Goal: Task Accomplishment & Management: Use online tool/utility

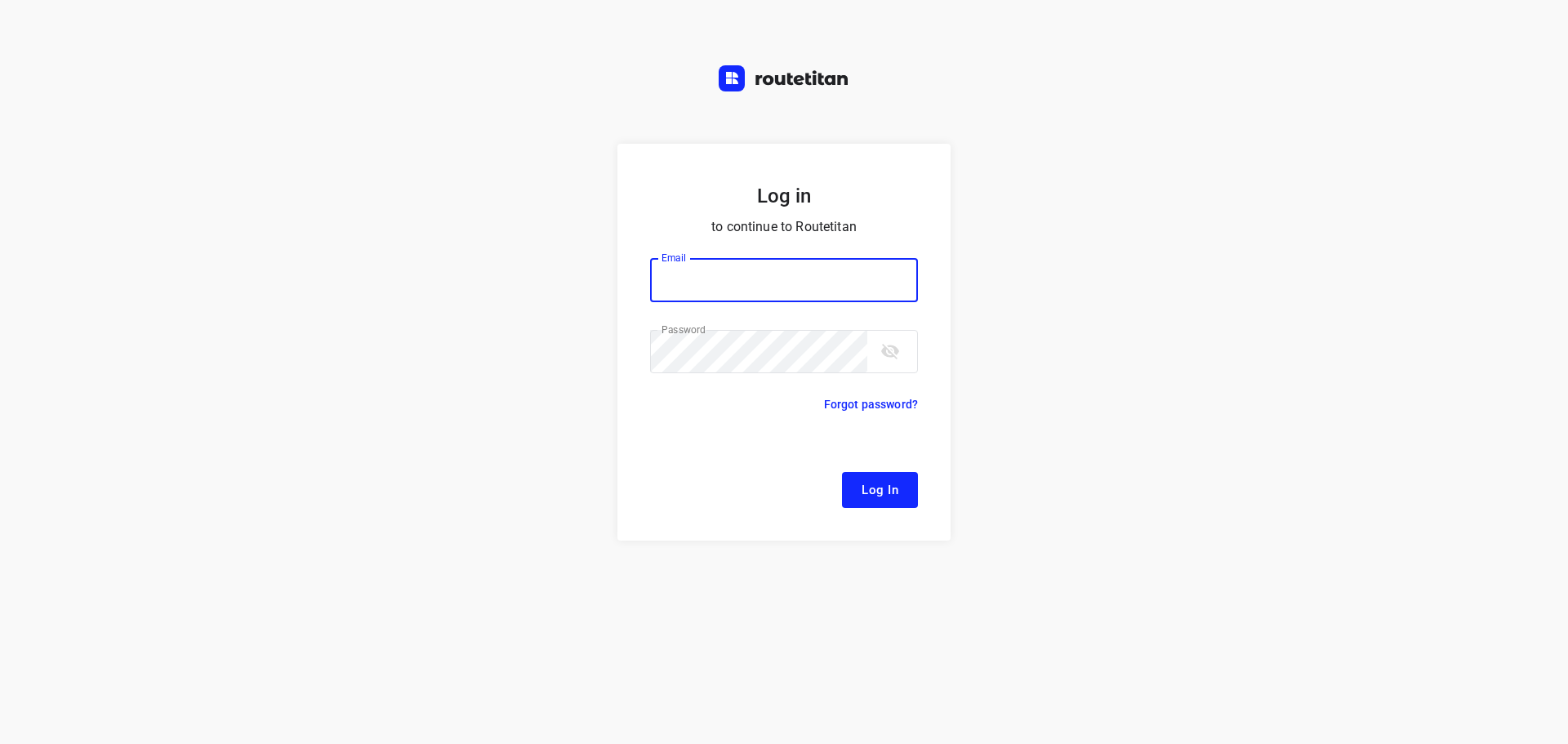
type input "[EMAIL_ADDRESS][DOMAIN_NAME]"
click at [905, 500] on button "Log In" at bounding box center [880, 490] width 76 height 36
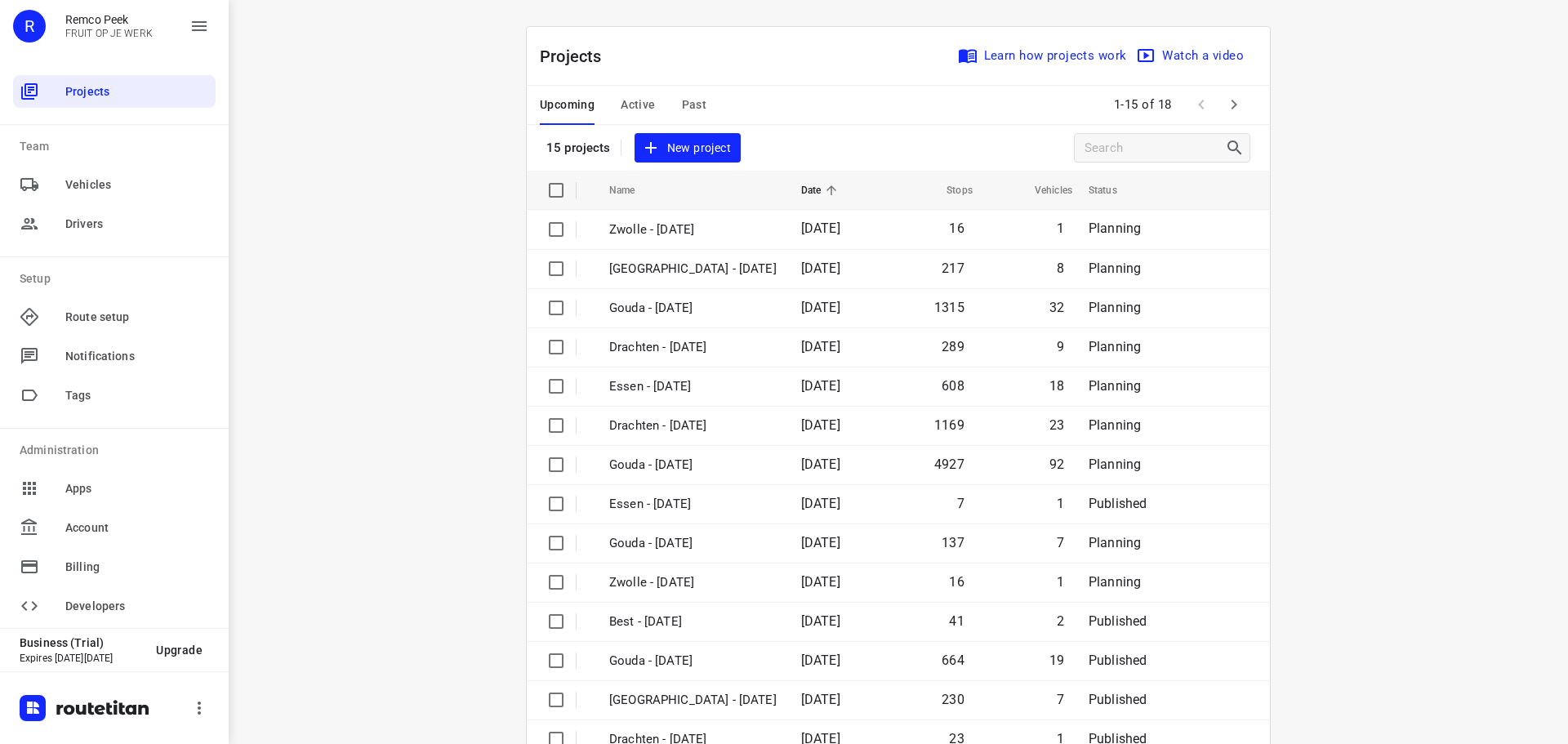
click at [633, 94] on span "Active" at bounding box center [638, 104] width 34 height 20
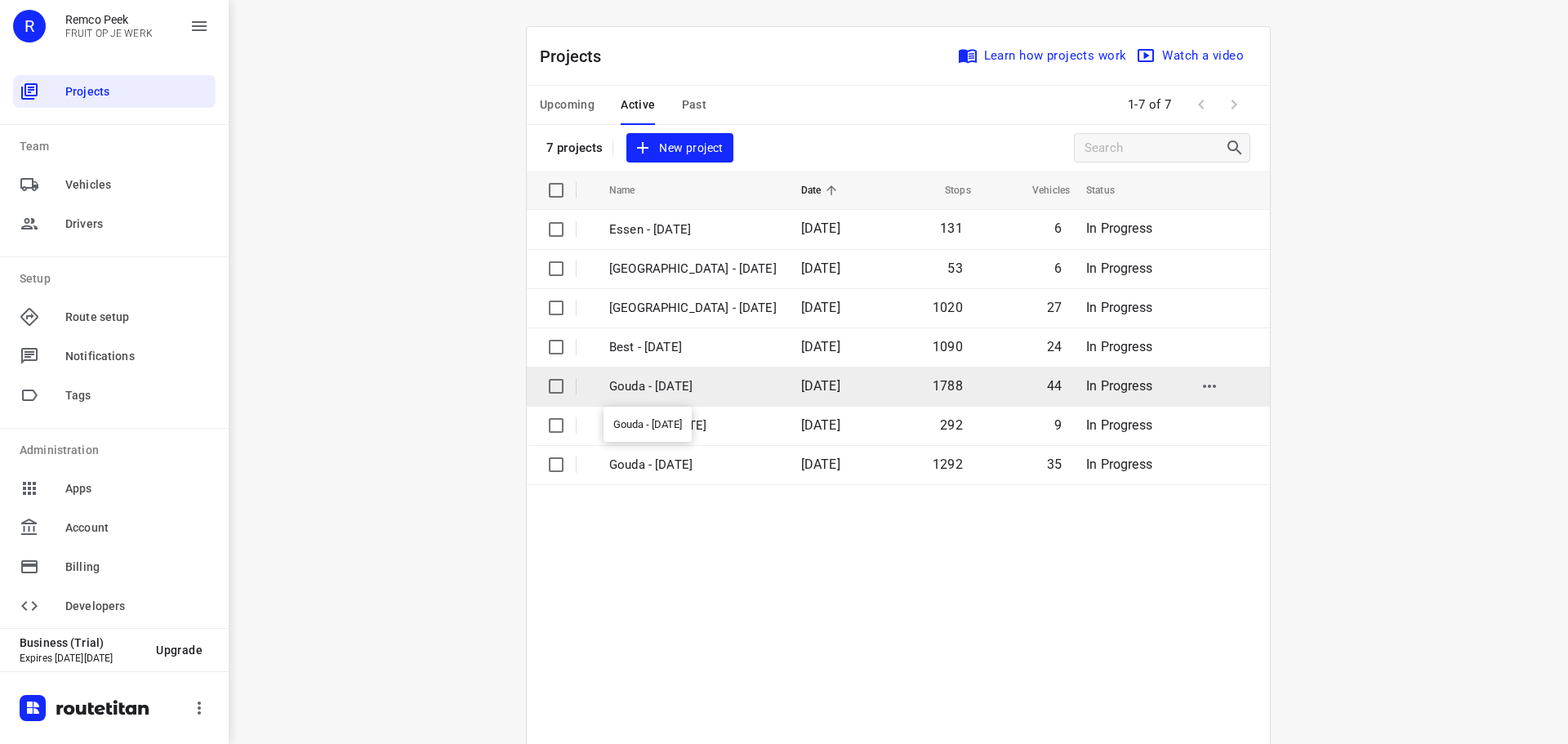
click at [681, 387] on p "Gouda - [DATE]" at bounding box center [693, 386] width 167 height 18
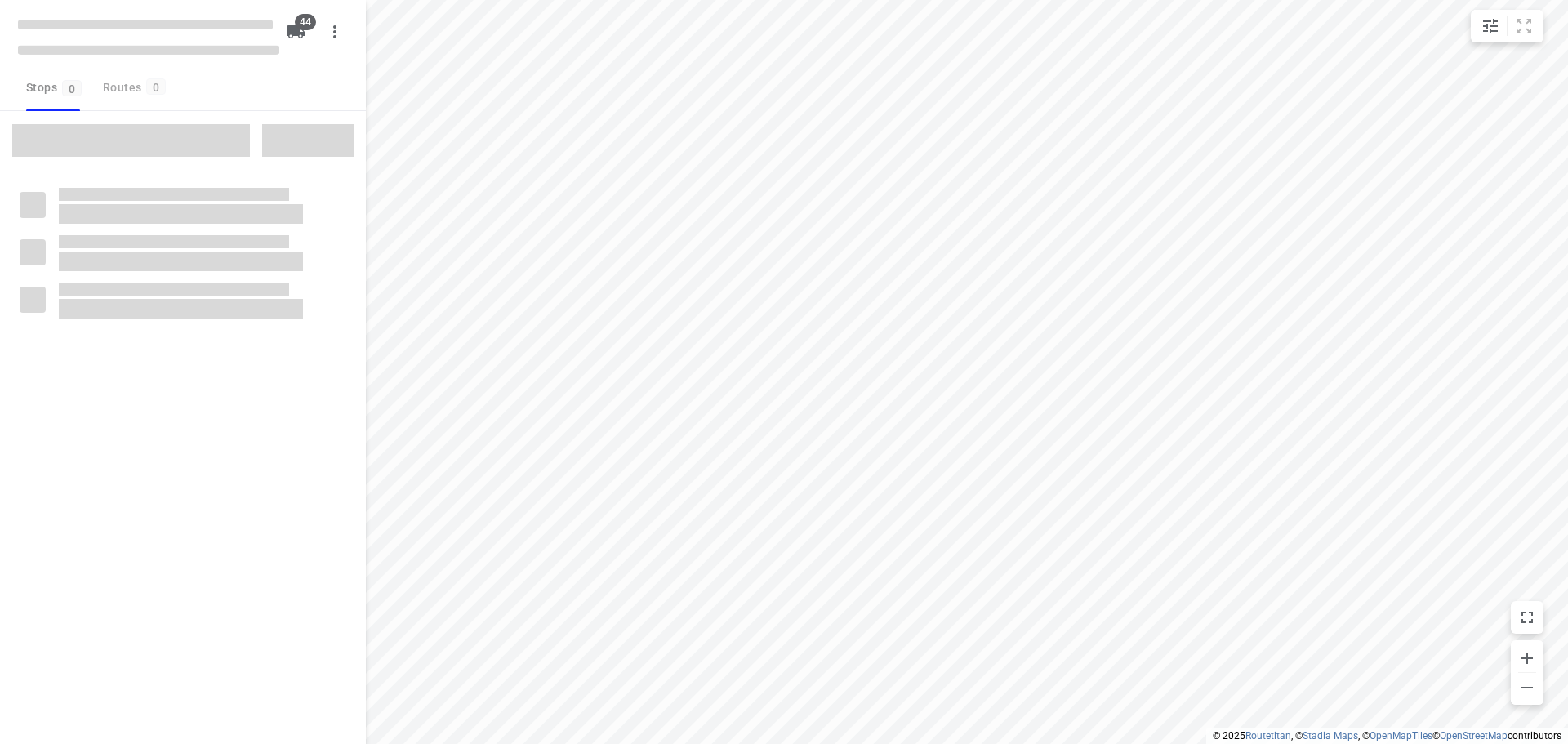
type input "distance"
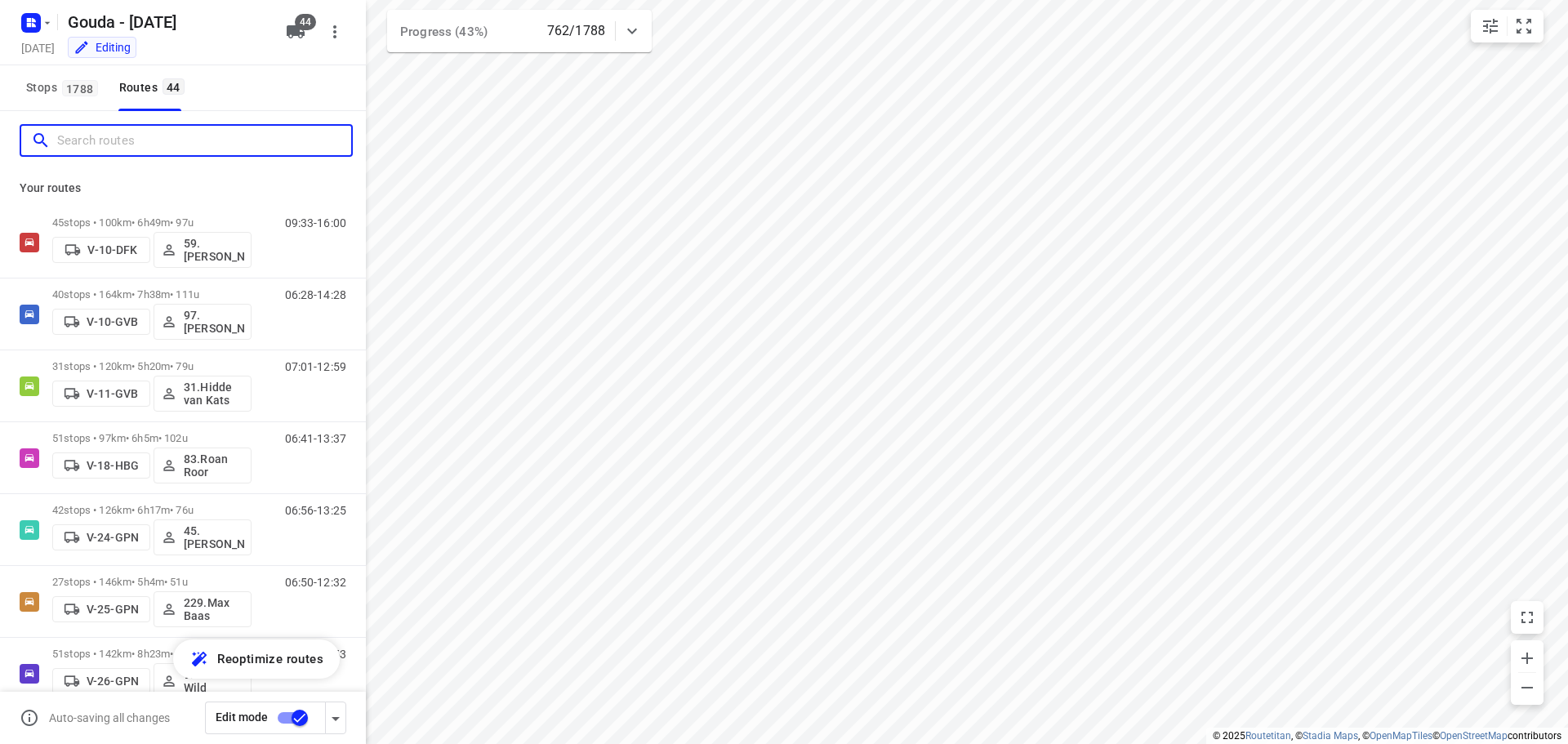
click at [136, 139] on input "Search routes" at bounding box center [204, 141] width 294 height 25
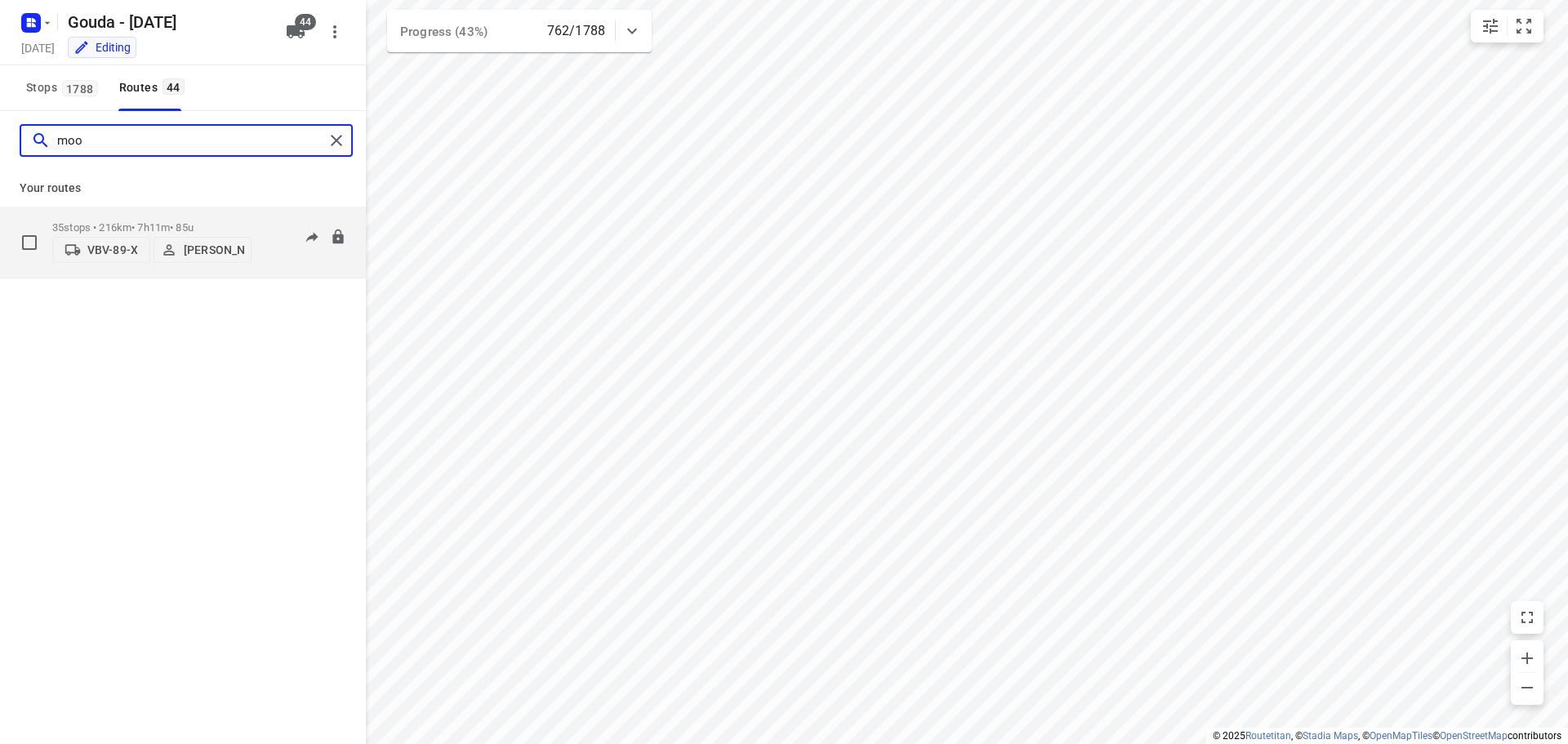
type input "moo"
click at [155, 224] on p "35 stops • 216km • 7h11m • 85u" at bounding box center [152, 227] width 199 height 12
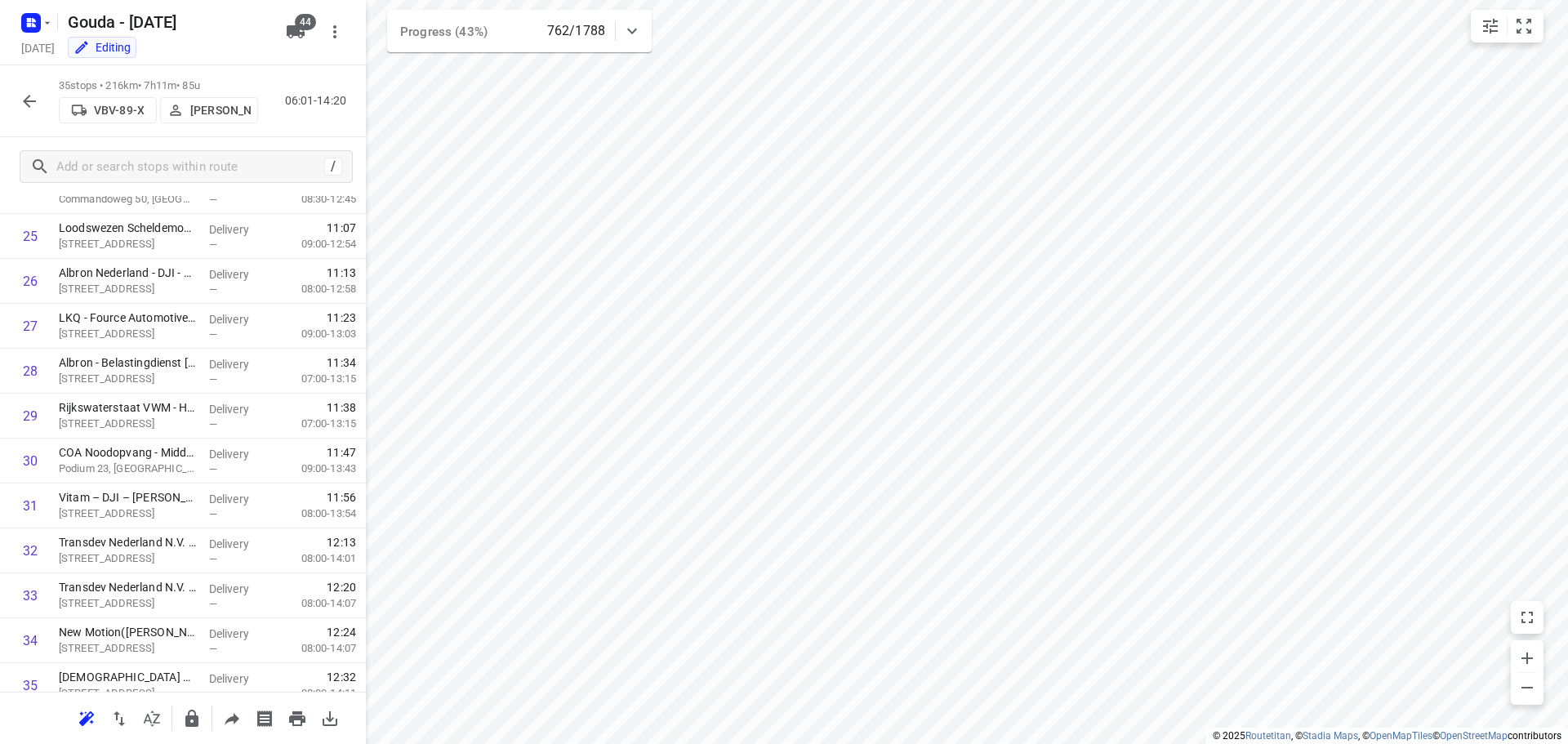
scroll to position [1203, 0]
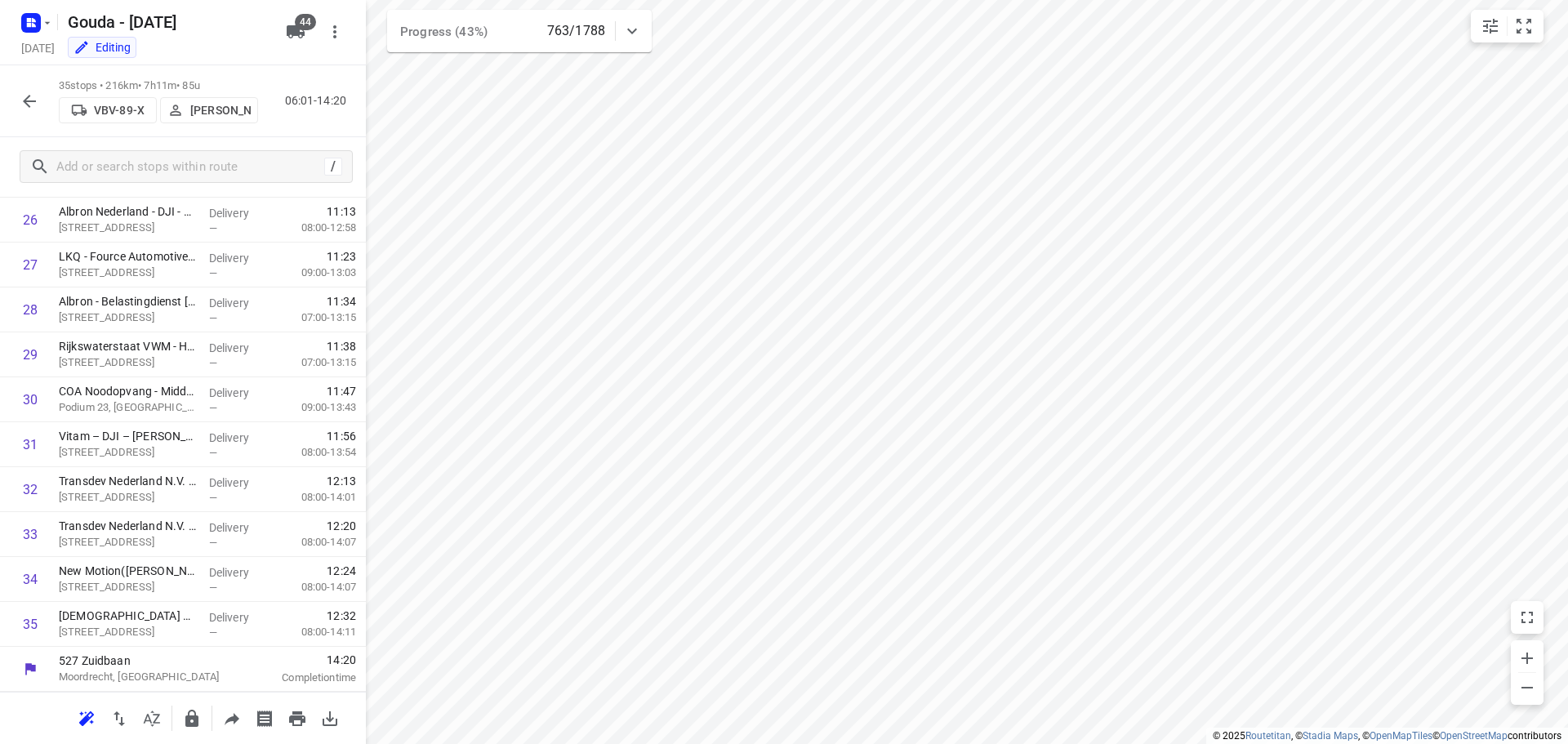
click at [31, 103] on icon "button" at bounding box center [29, 101] width 19 height 19
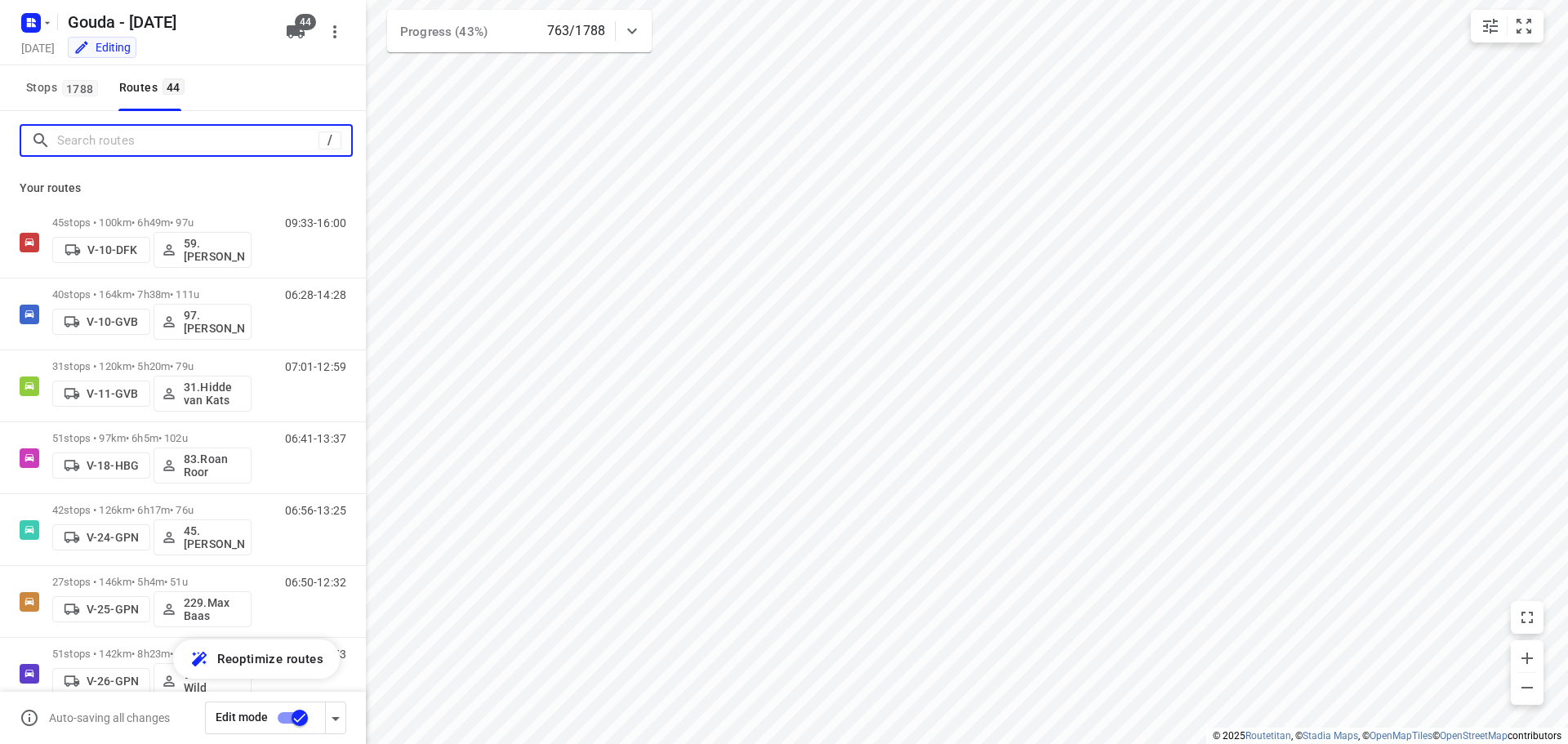
click at [177, 151] on input "Search routes" at bounding box center [187, 141] width 261 height 25
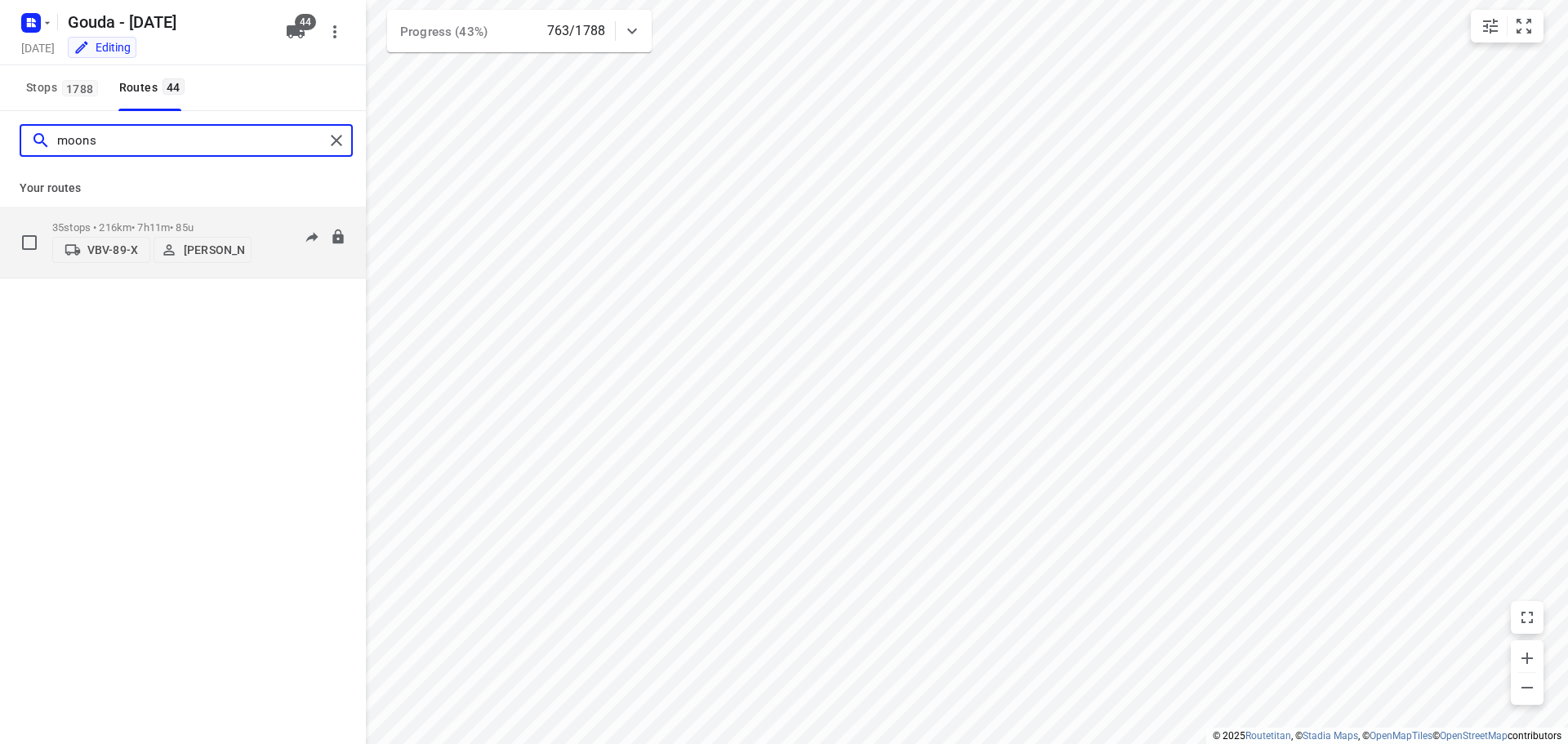
type input "moons"
click at [149, 213] on div "35 stops • 216km • 7h11m • 85u VBV-89-X [PERSON_NAME]" at bounding box center [152, 242] width 199 height 58
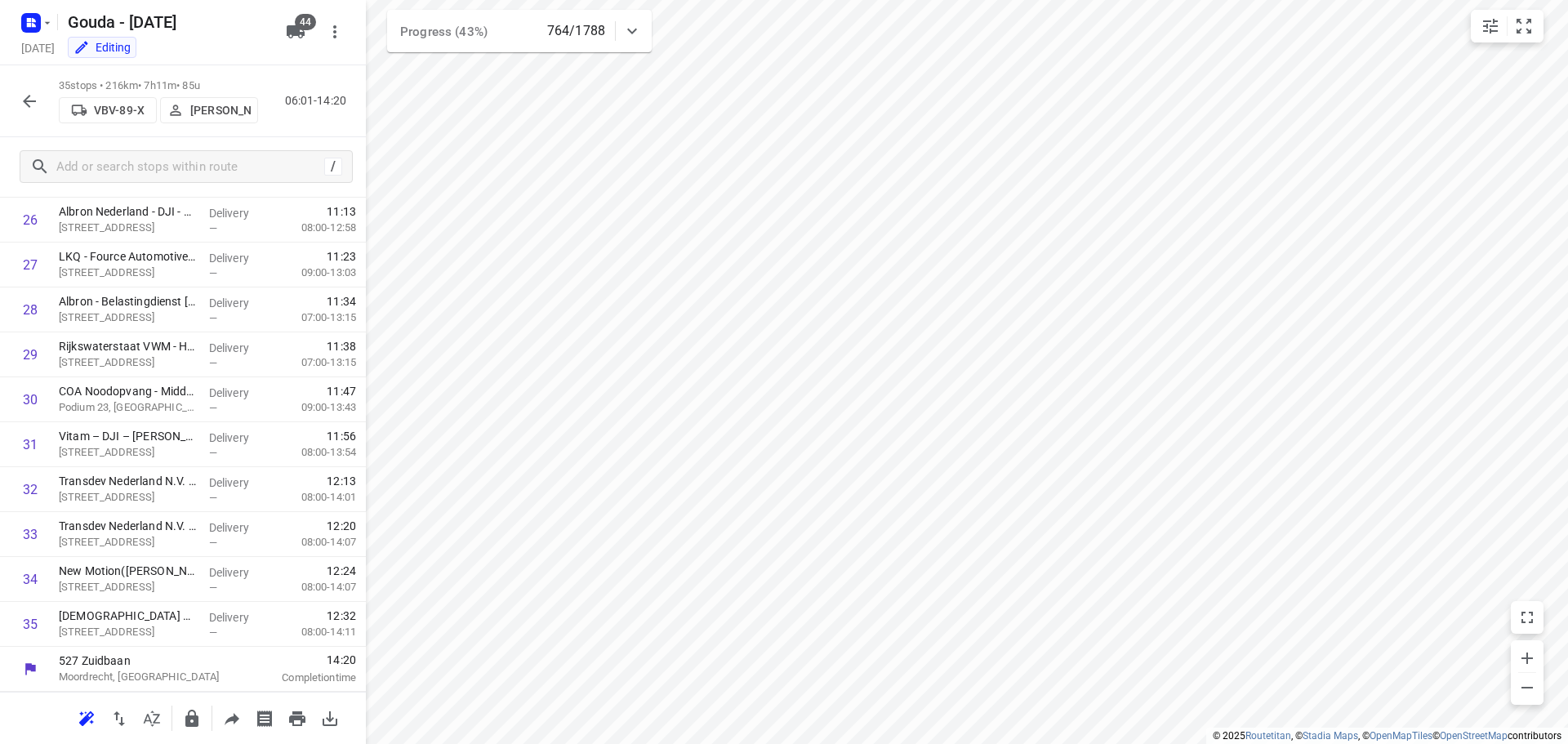
click at [28, 94] on icon "button" at bounding box center [29, 101] width 19 height 19
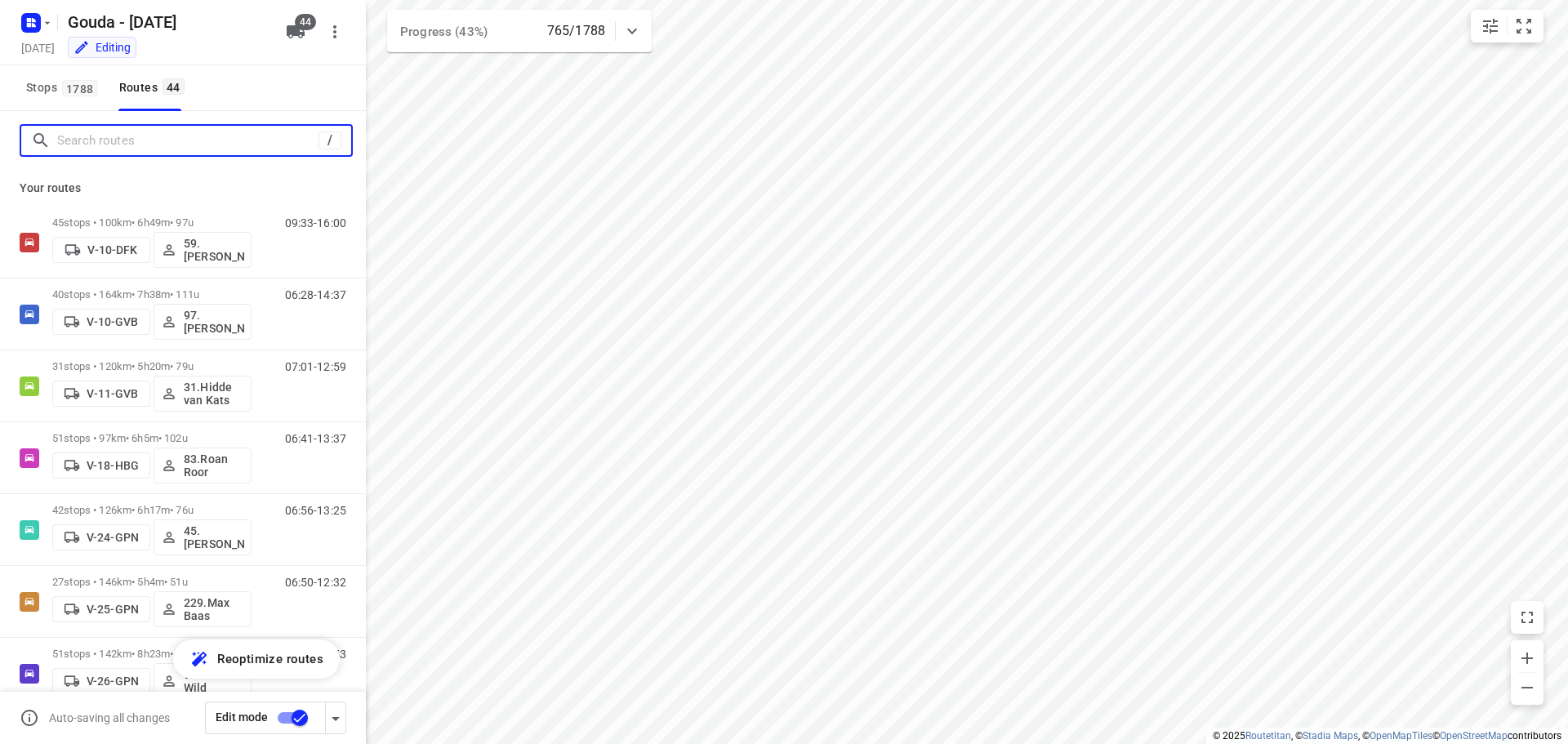
click at [109, 139] on input "Search routes" at bounding box center [187, 141] width 261 height 25
click at [121, 137] on input "Search routes" at bounding box center [187, 141] width 261 height 25
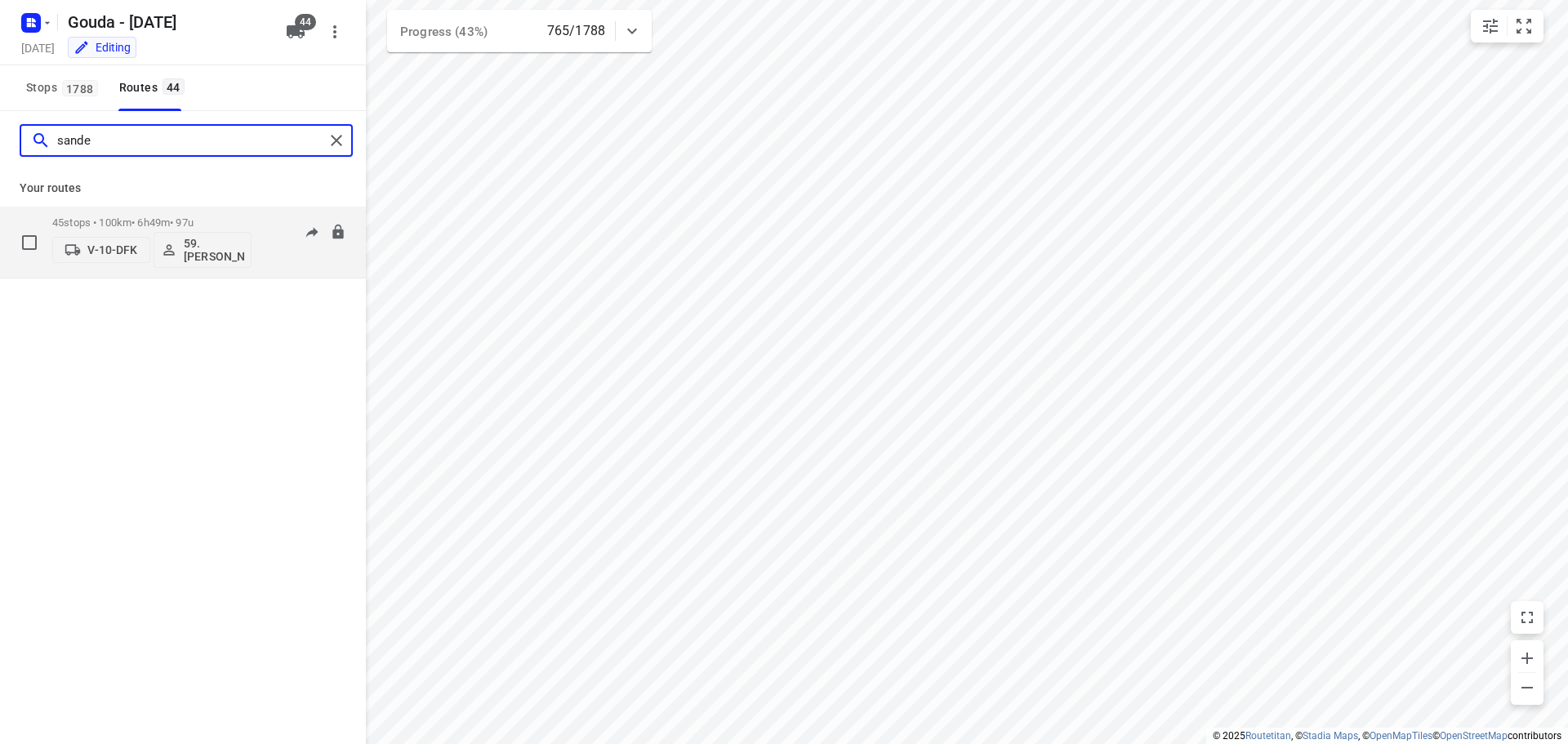
type input "sande"
click at [207, 216] on div "45 stops • 100km • 6h49m • 97u V-10-DFK 59.[PERSON_NAME]" at bounding box center [152, 242] width 199 height 68
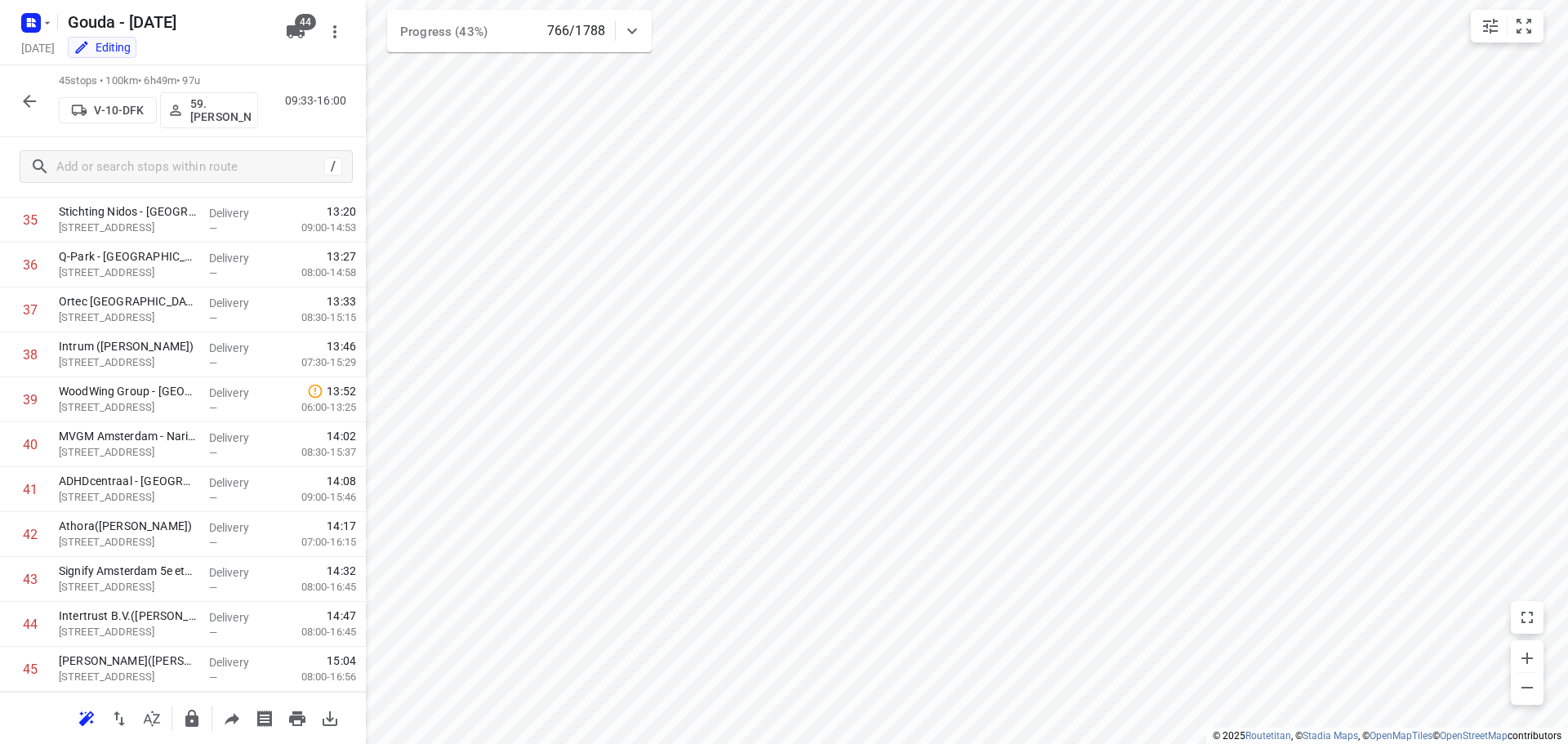
scroll to position [1517, 0]
click at [29, 100] on icon "button" at bounding box center [29, 101] width 19 height 19
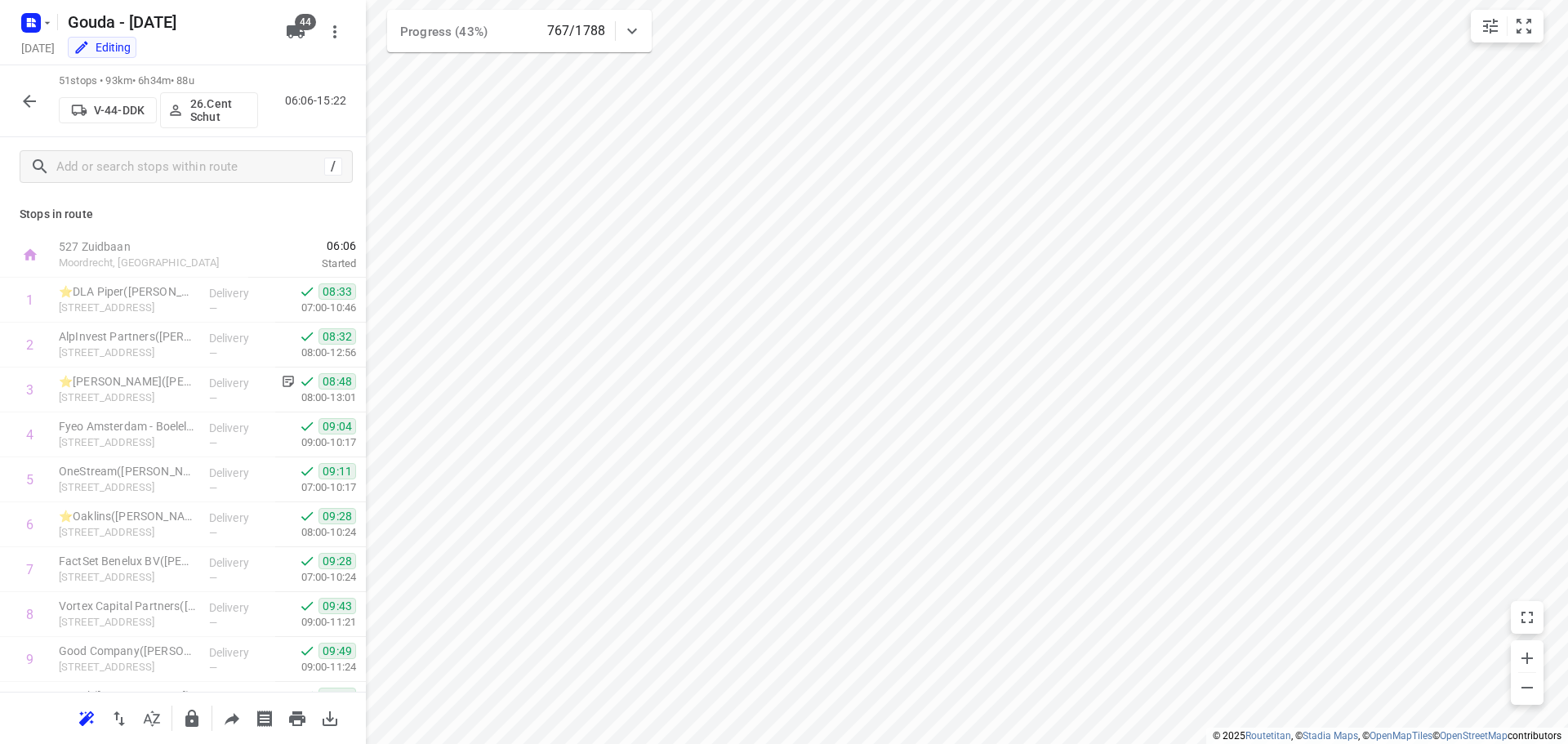
click at [24, 98] on icon "button" at bounding box center [29, 101] width 19 height 19
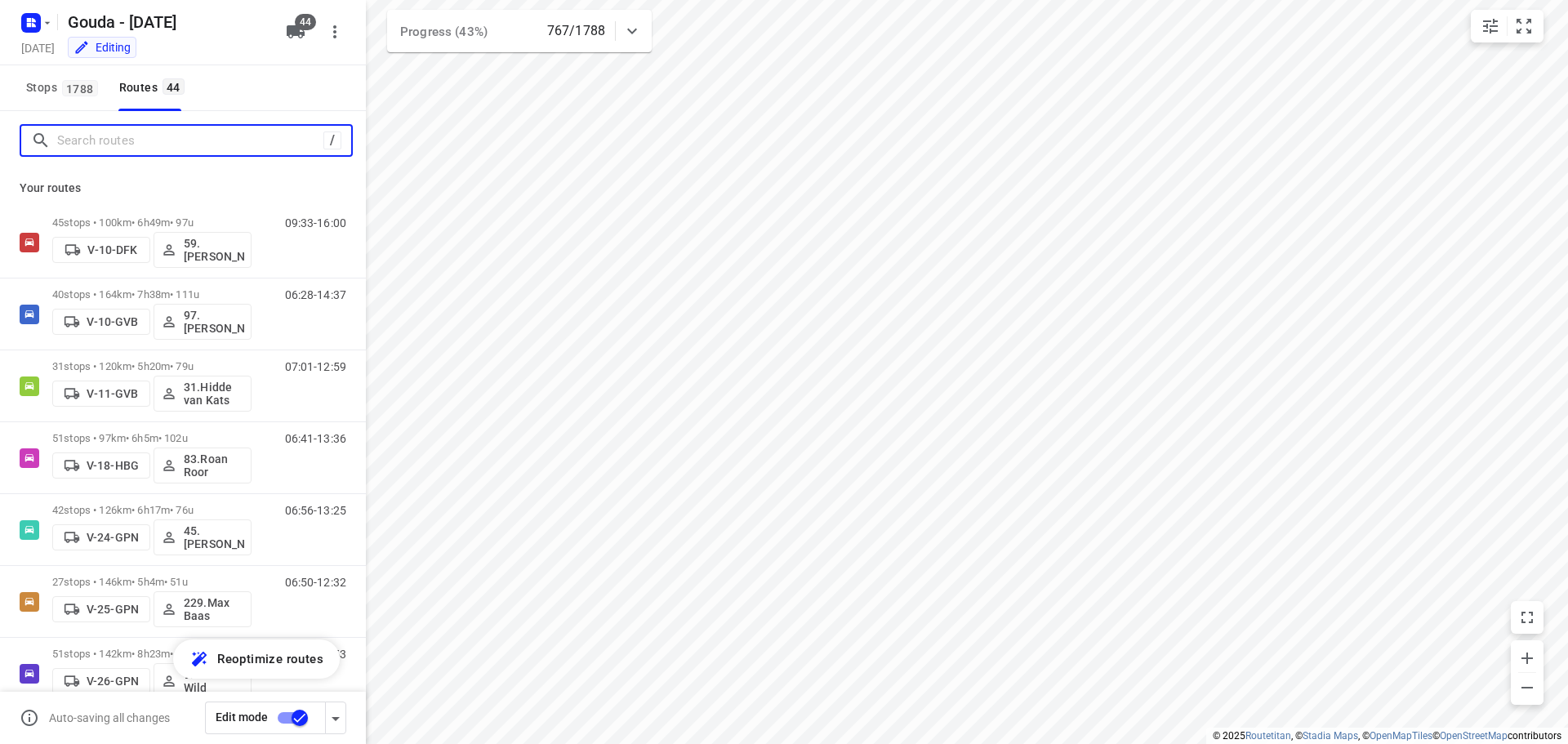
click at [148, 137] on input "Search routes" at bounding box center [190, 141] width 266 height 25
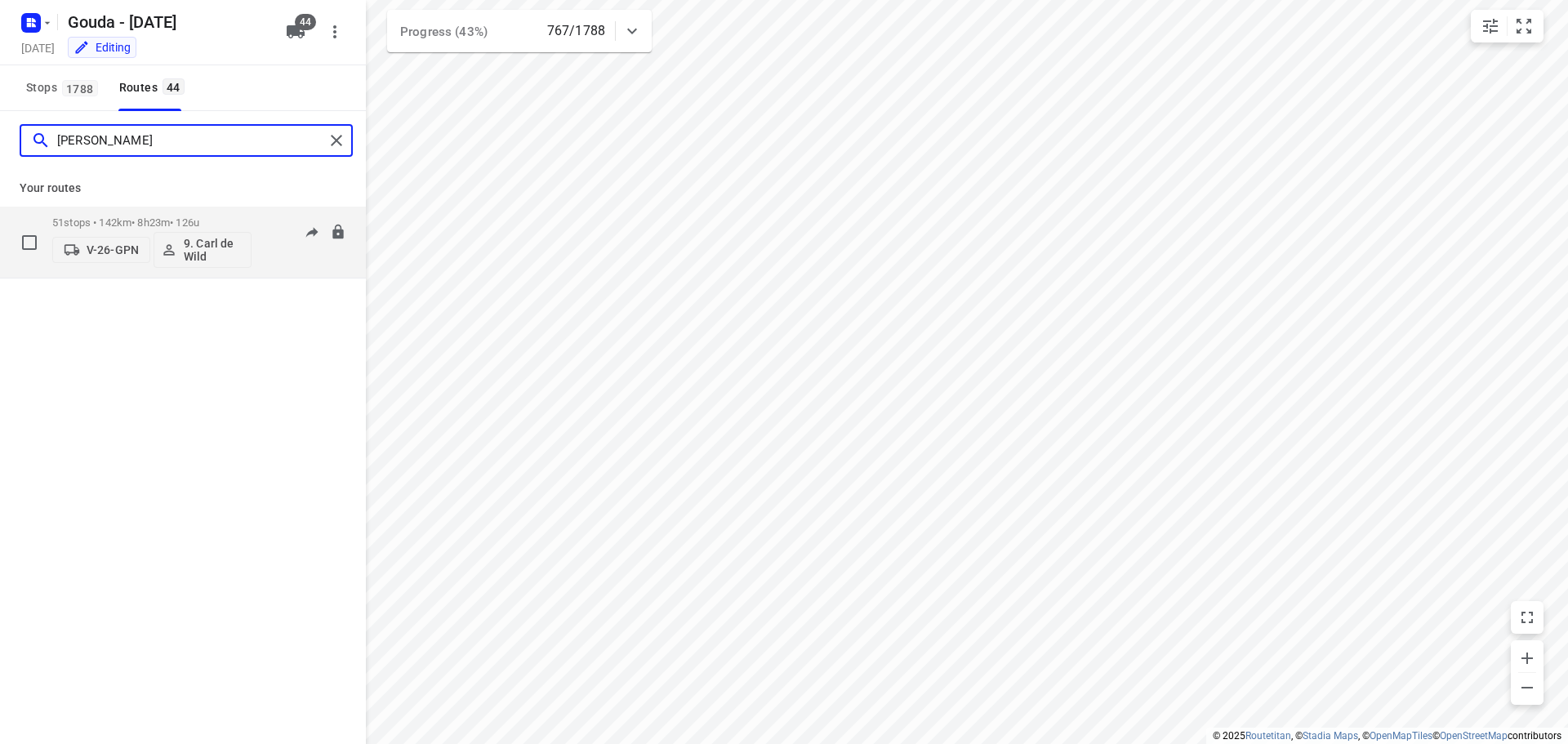
type input "[PERSON_NAME]"
click at [145, 218] on p "51 stops • 142km • 8h23m • 126u" at bounding box center [152, 222] width 199 height 12
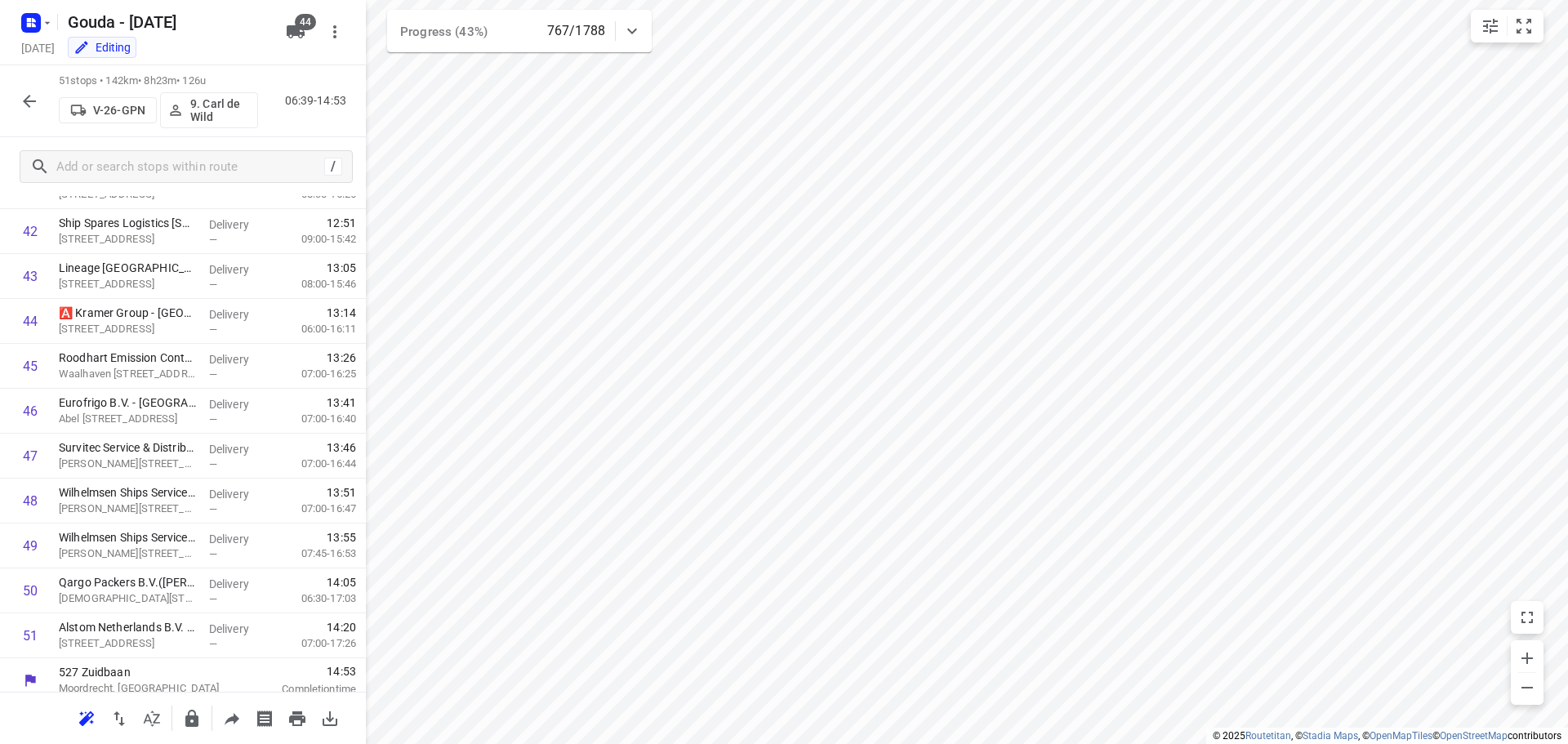
scroll to position [1921, 0]
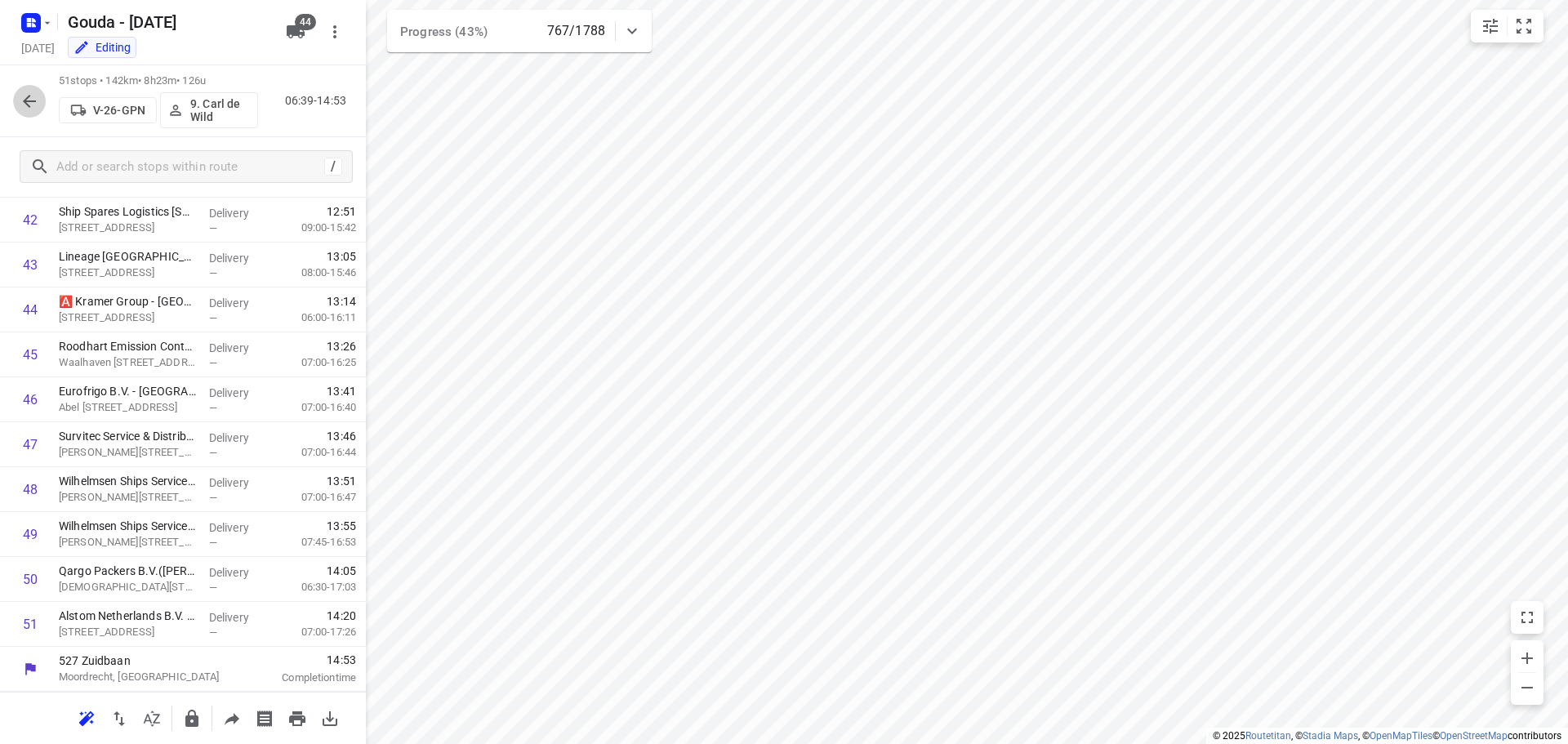
click at [35, 99] on icon "button" at bounding box center [29, 101] width 19 height 19
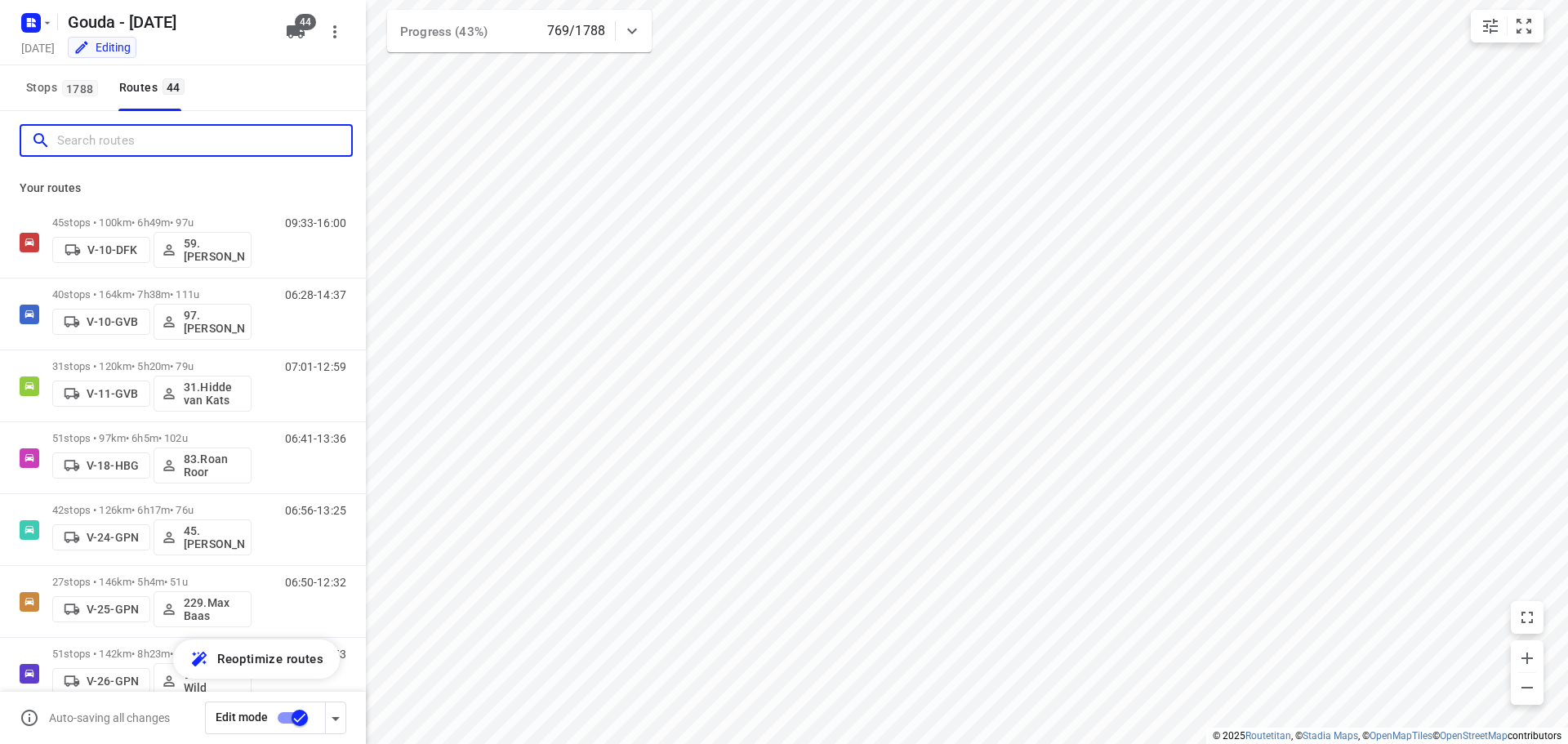
click at [66, 142] on input "Search routes" at bounding box center [204, 141] width 294 height 25
click at [105, 143] on input "Search routes" at bounding box center [204, 141] width 294 height 25
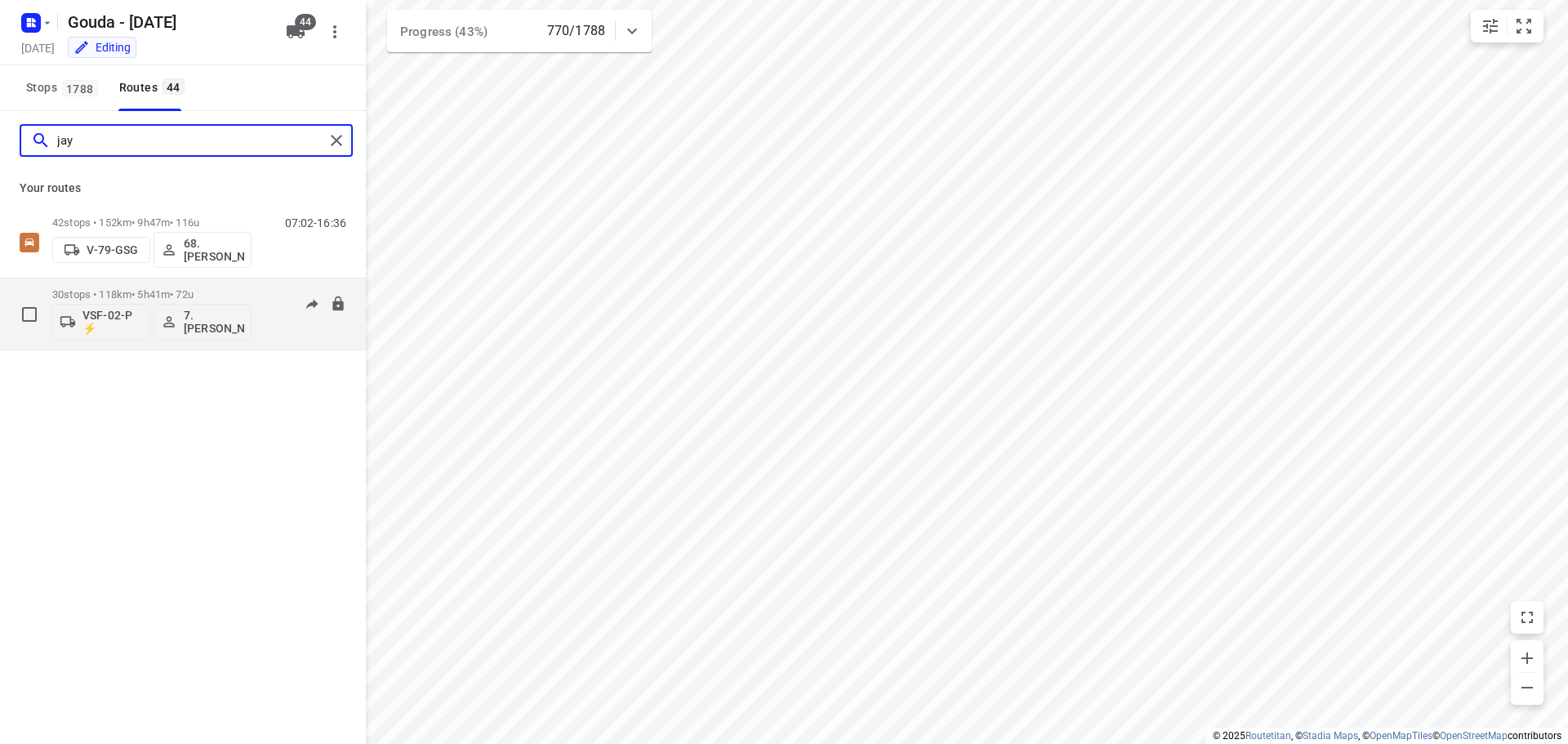
type input "jay"
click at [166, 284] on div "30 stops • 118km • 5h41m • 72u VSF-02-P ⚡ 7.[PERSON_NAME]" at bounding box center [152, 314] width 199 height 68
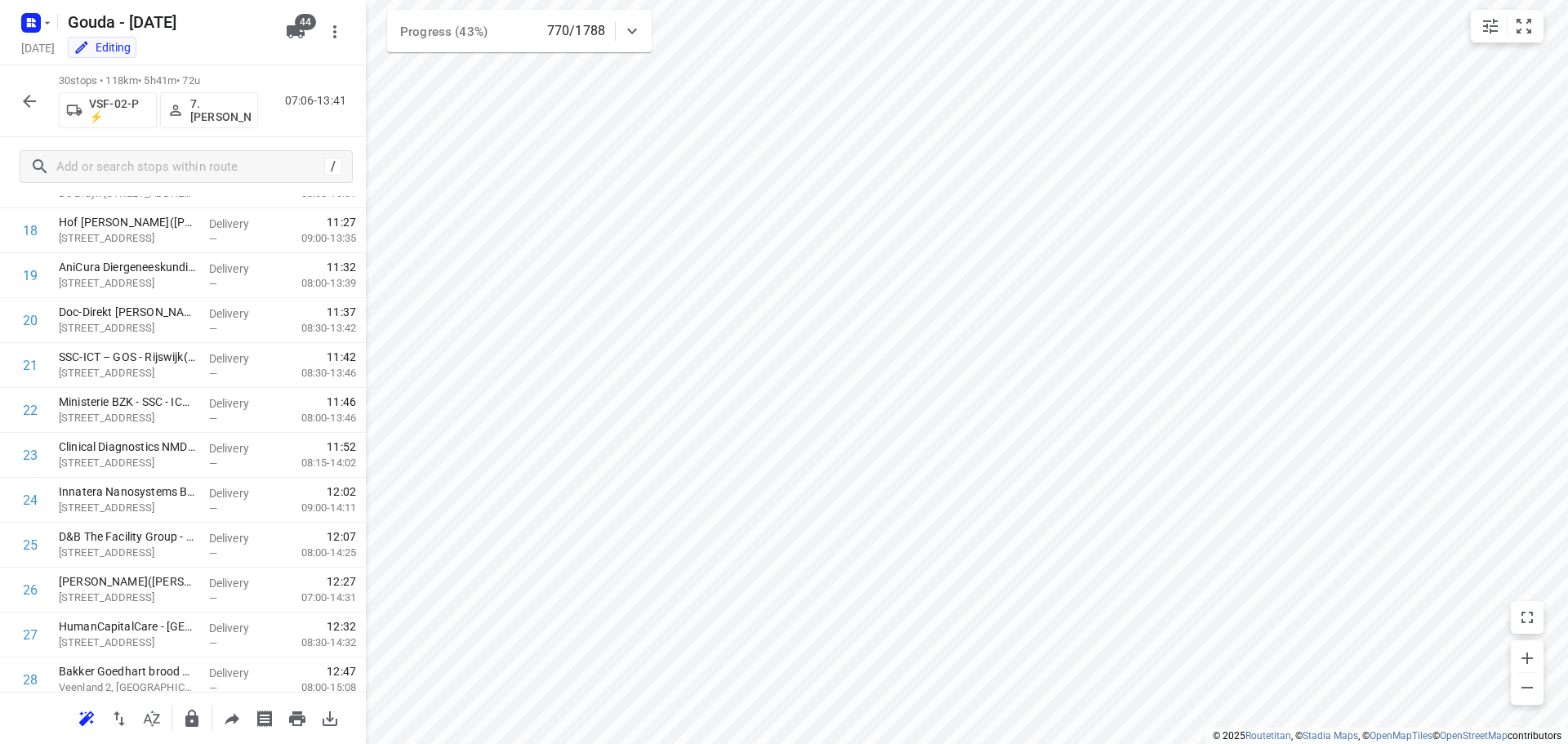
scroll to position [978, 0]
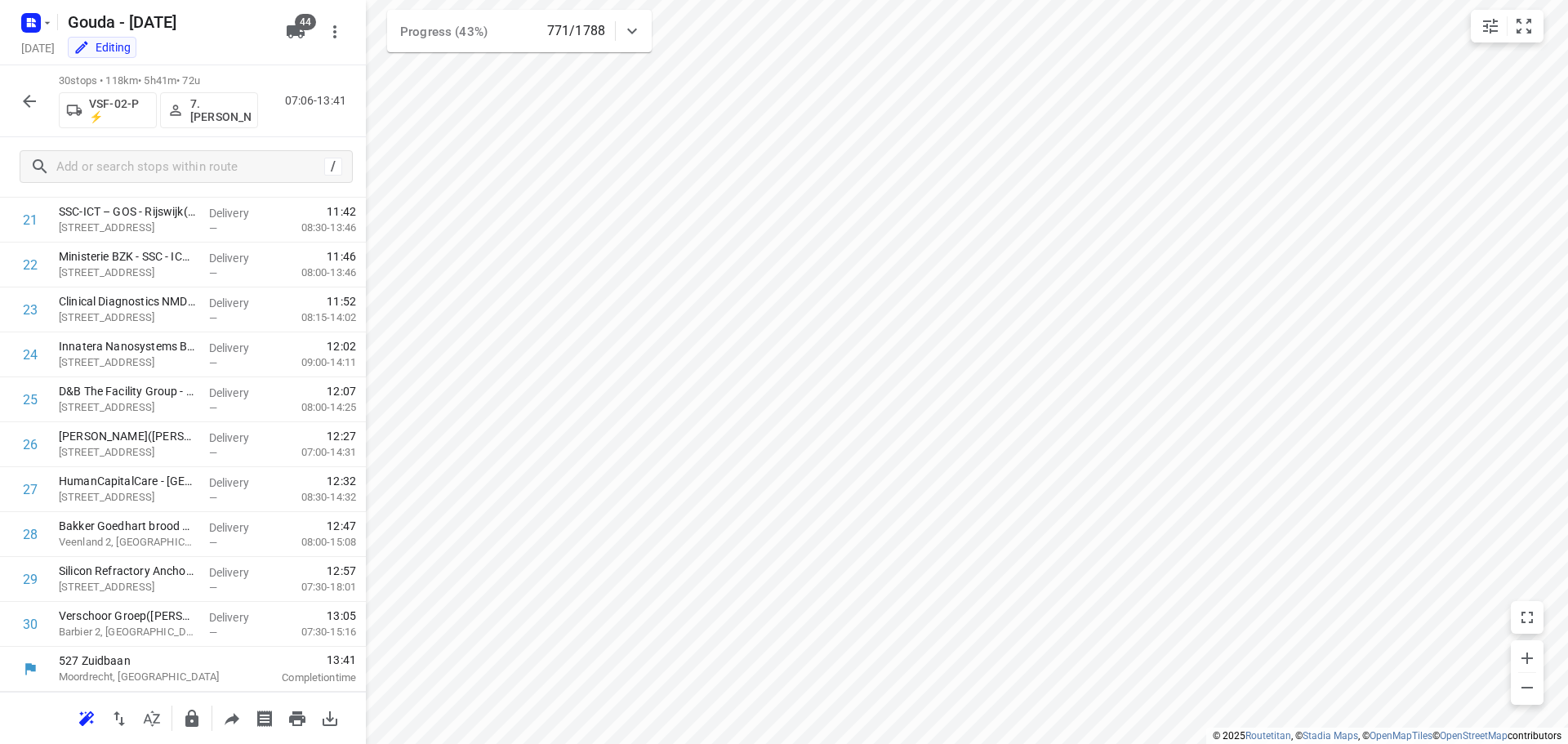
click at [30, 107] on icon "button" at bounding box center [29, 101] width 19 height 19
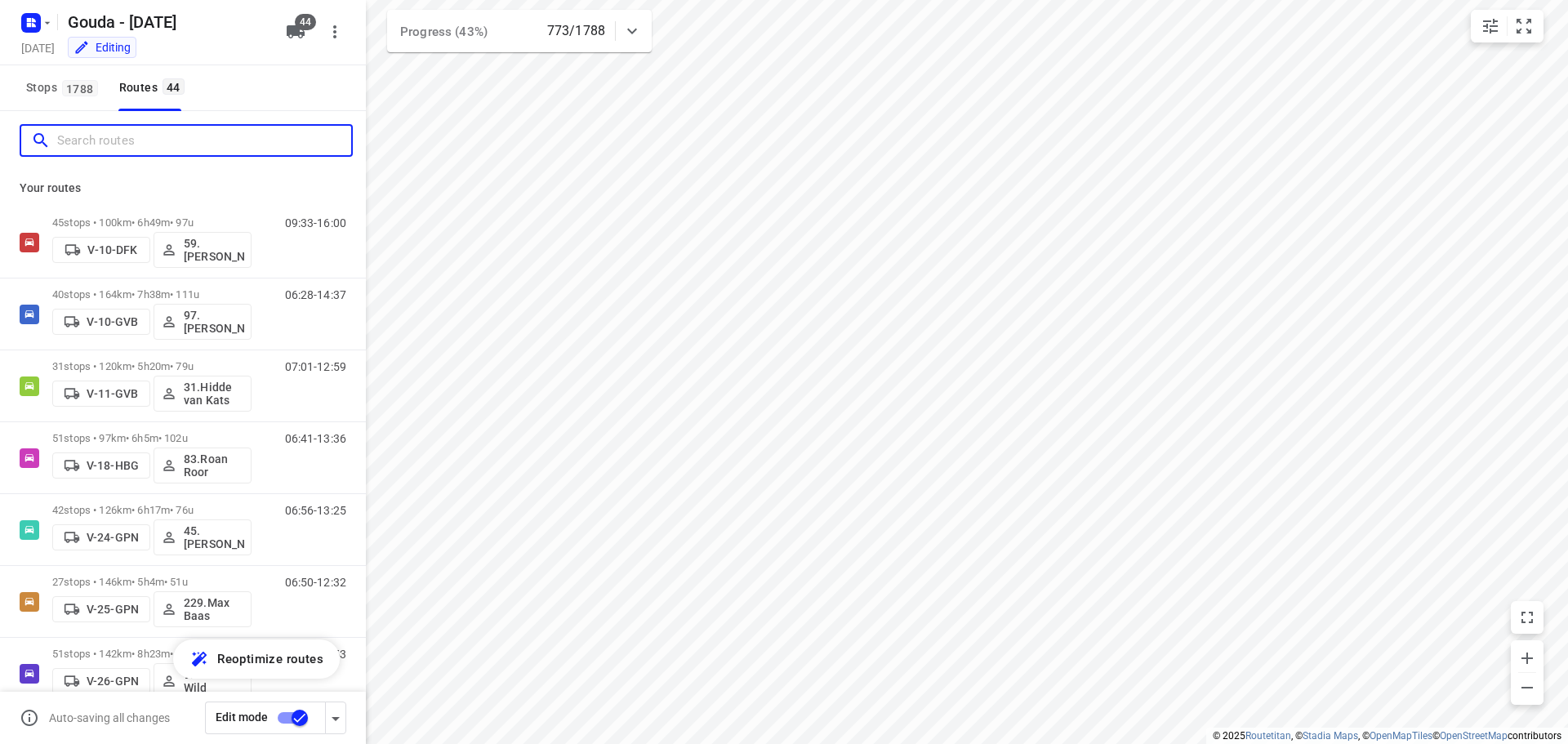
click at [158, 138] on input "Search routes" at bounding box center [204, 141] width 294 height 25
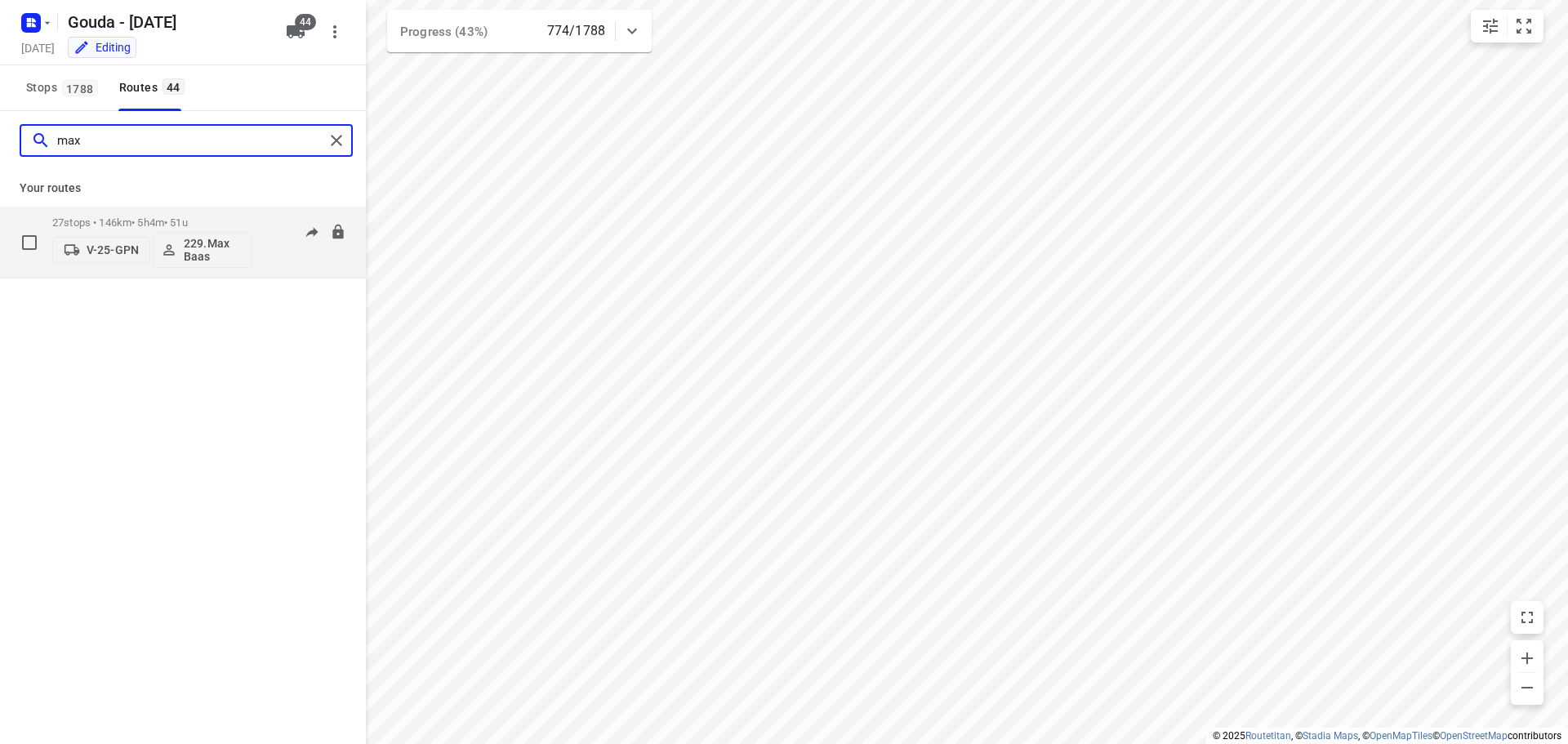
type input "max"
click at [196, 219] on p "27 stops • 146km • 5h4m • 51u" at bounding box center [152, 222] width 199 height 12
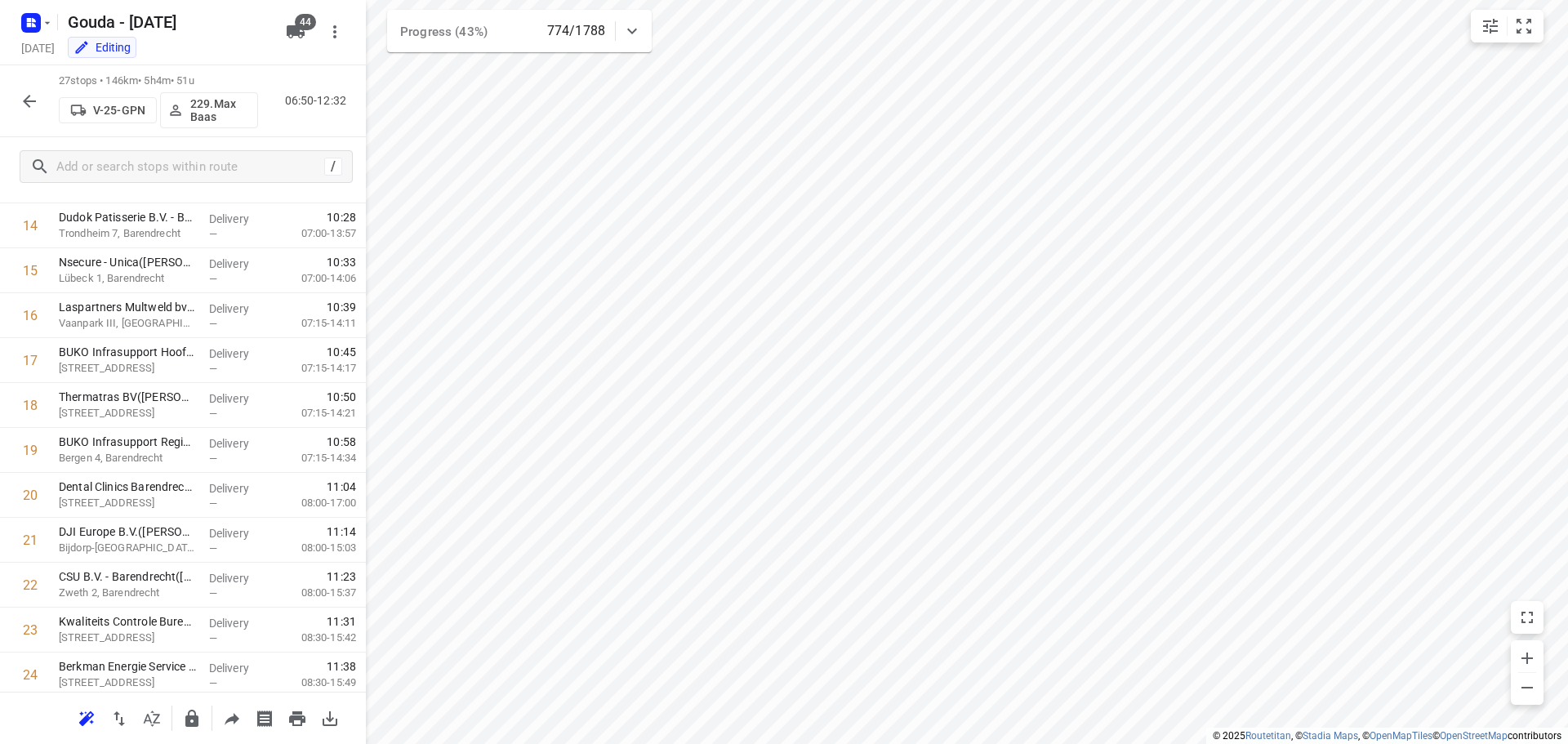
scroll to position [844, 0]
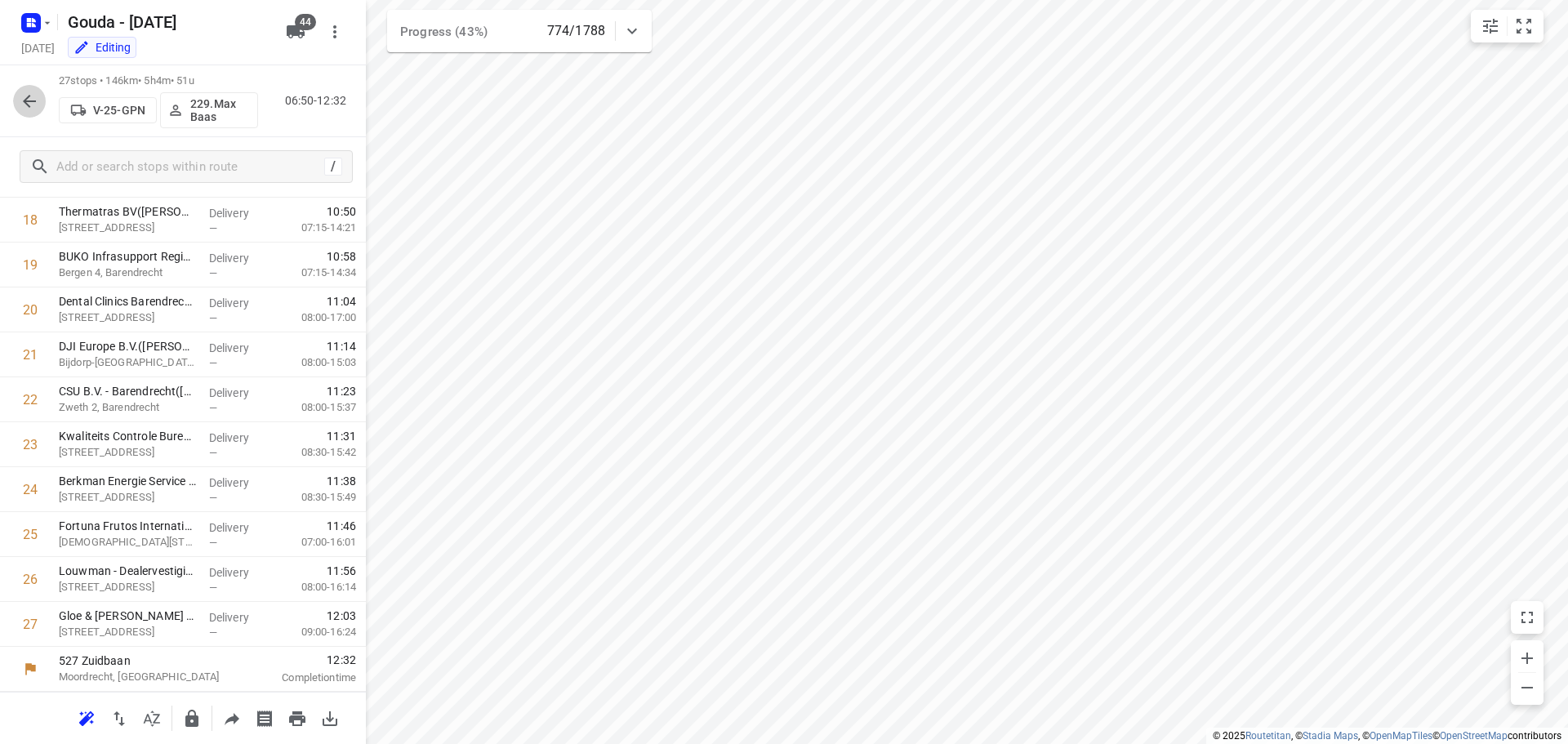
click at [34, 100] on icon "button" at bounding box center [29, 101] width 19 height 19
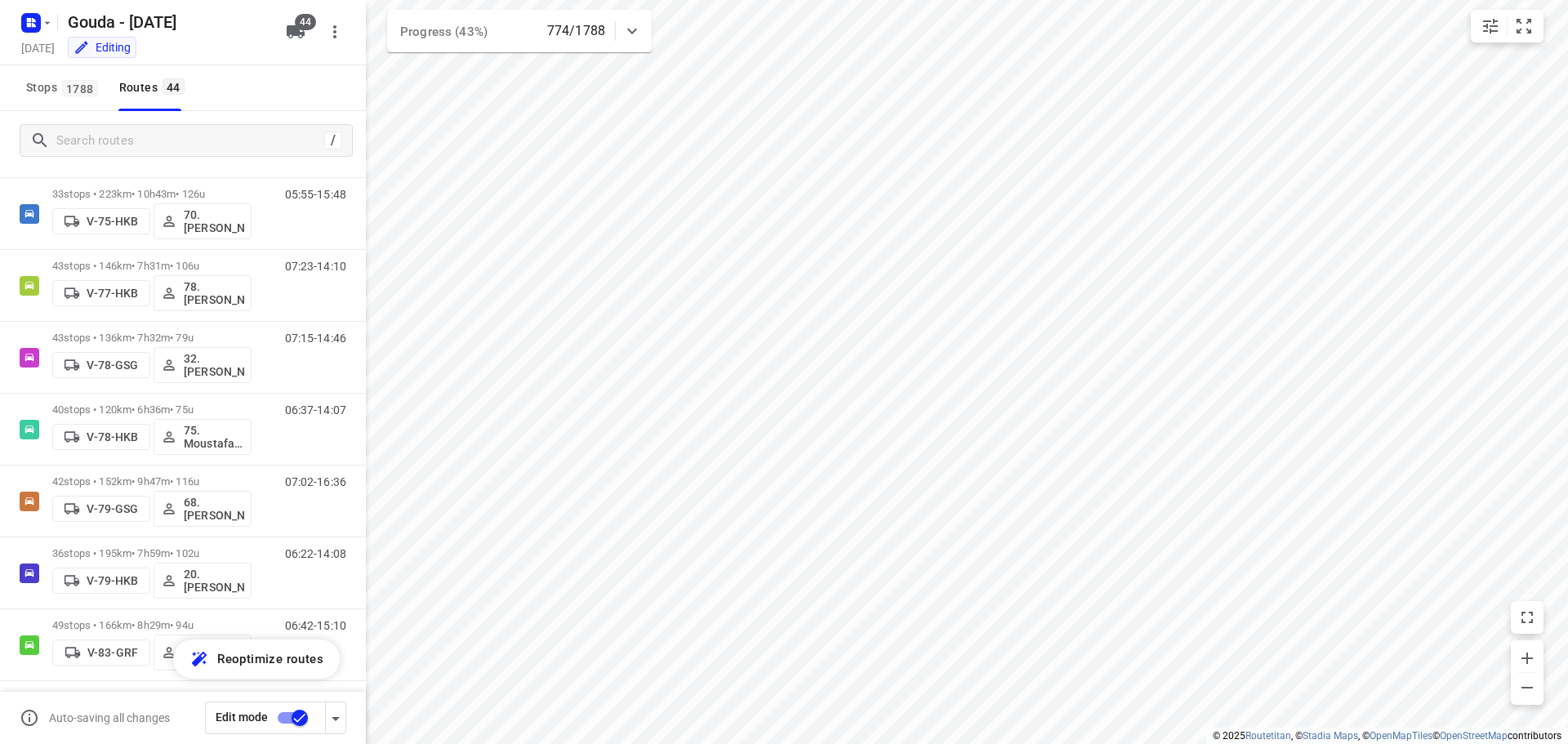
scroll to position [1512, 0]
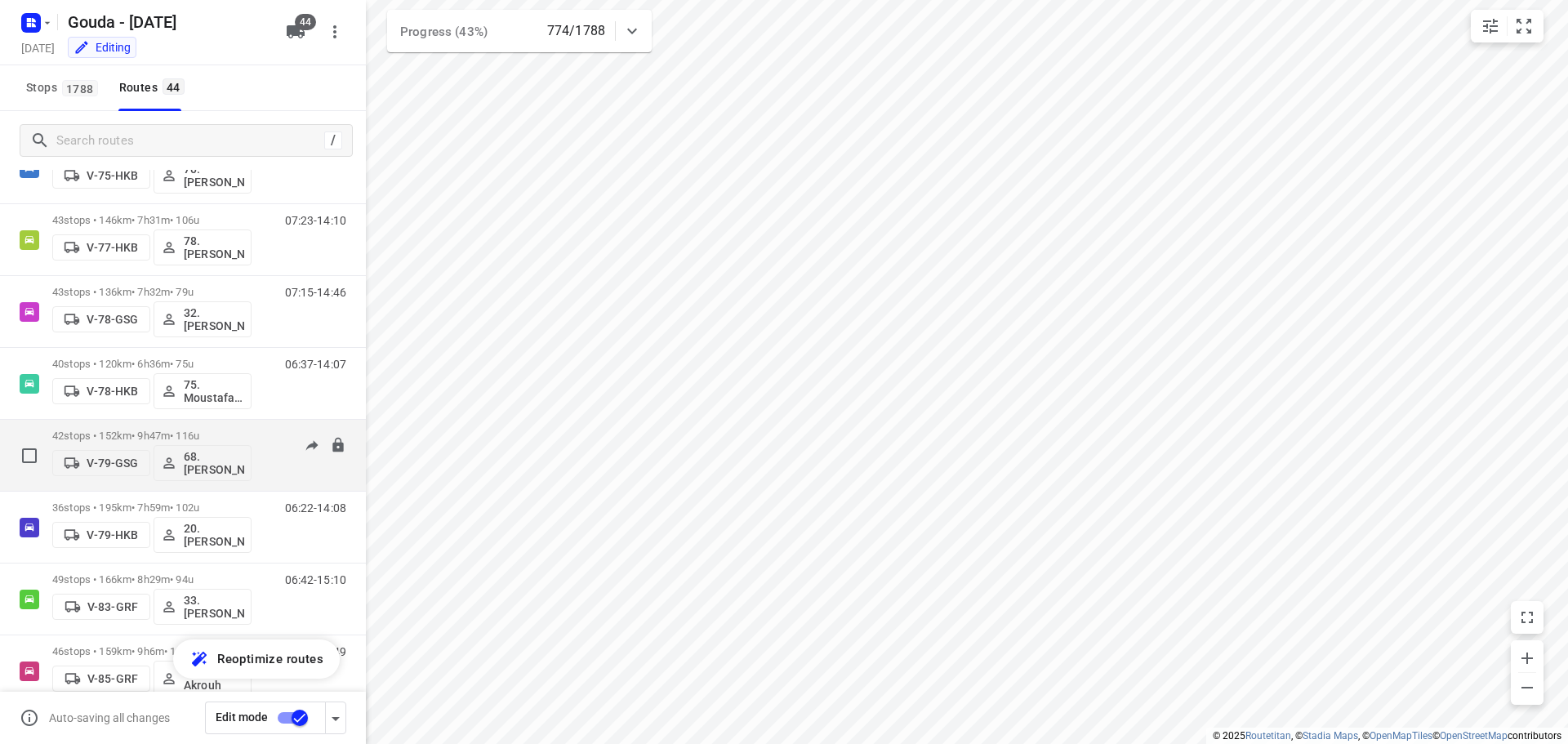
click at [296, 460] on div at bounding box center [321, 445] width 51 height 32
click at [204, 434] on p "42 stops • 152km • 9h47m • 116u" at bounding box center [152, 435] width 199 height 12
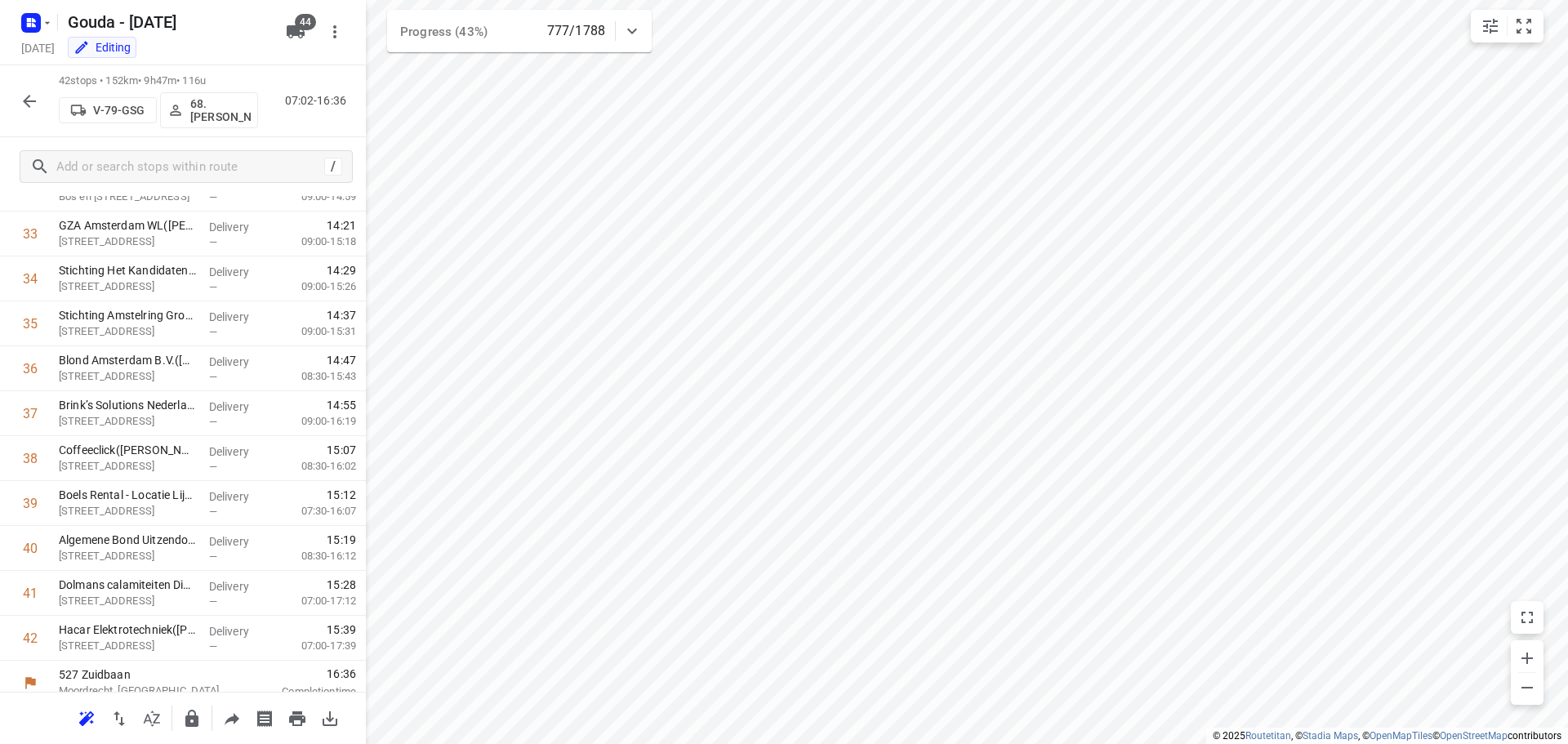
scroll to position [1517, 0]
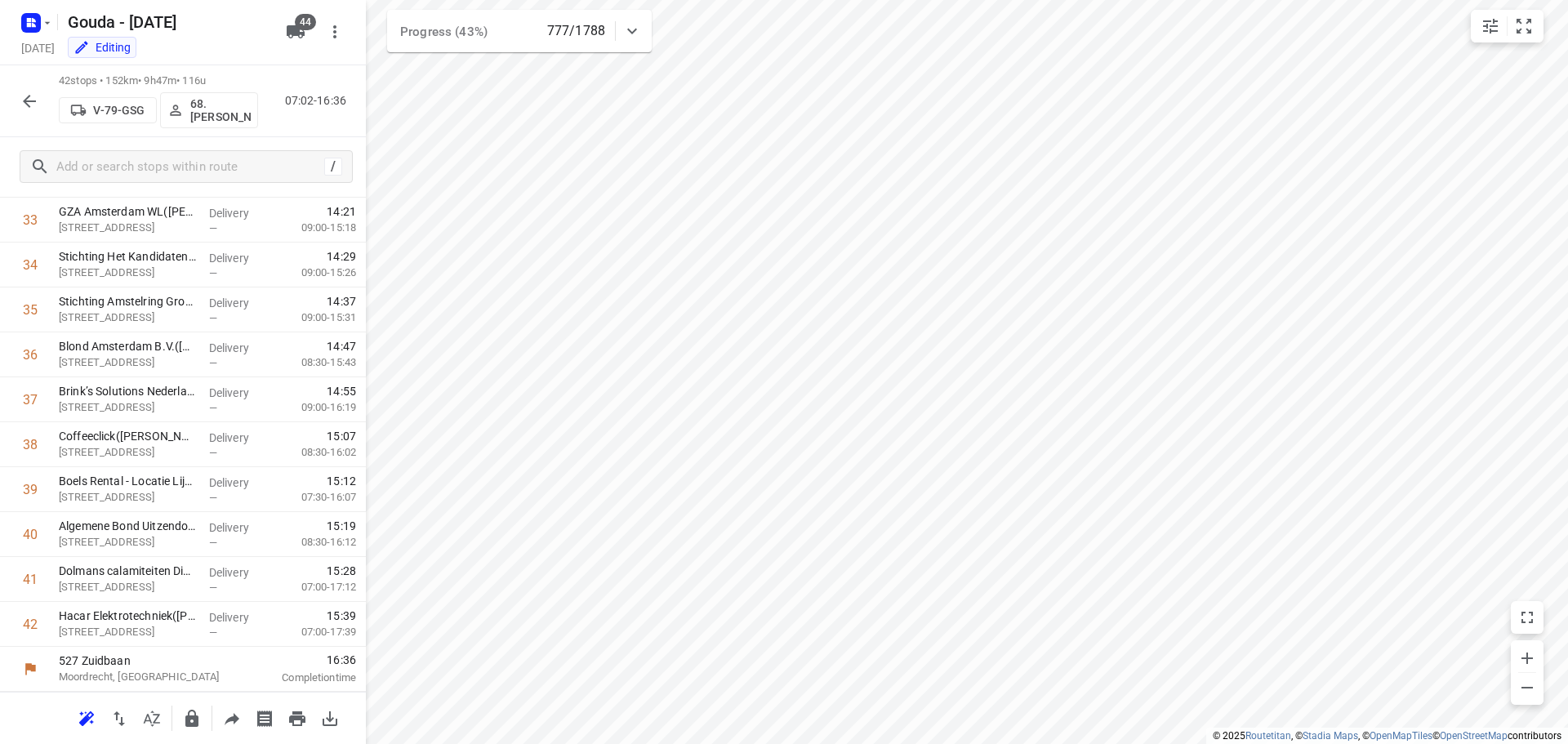
click at [28, 100] on icon "button" at bounding box center [29, 101] width 19 height 19
click at [25, 108] on icon "button" at bounding box center [29, 101] width 19 height 19
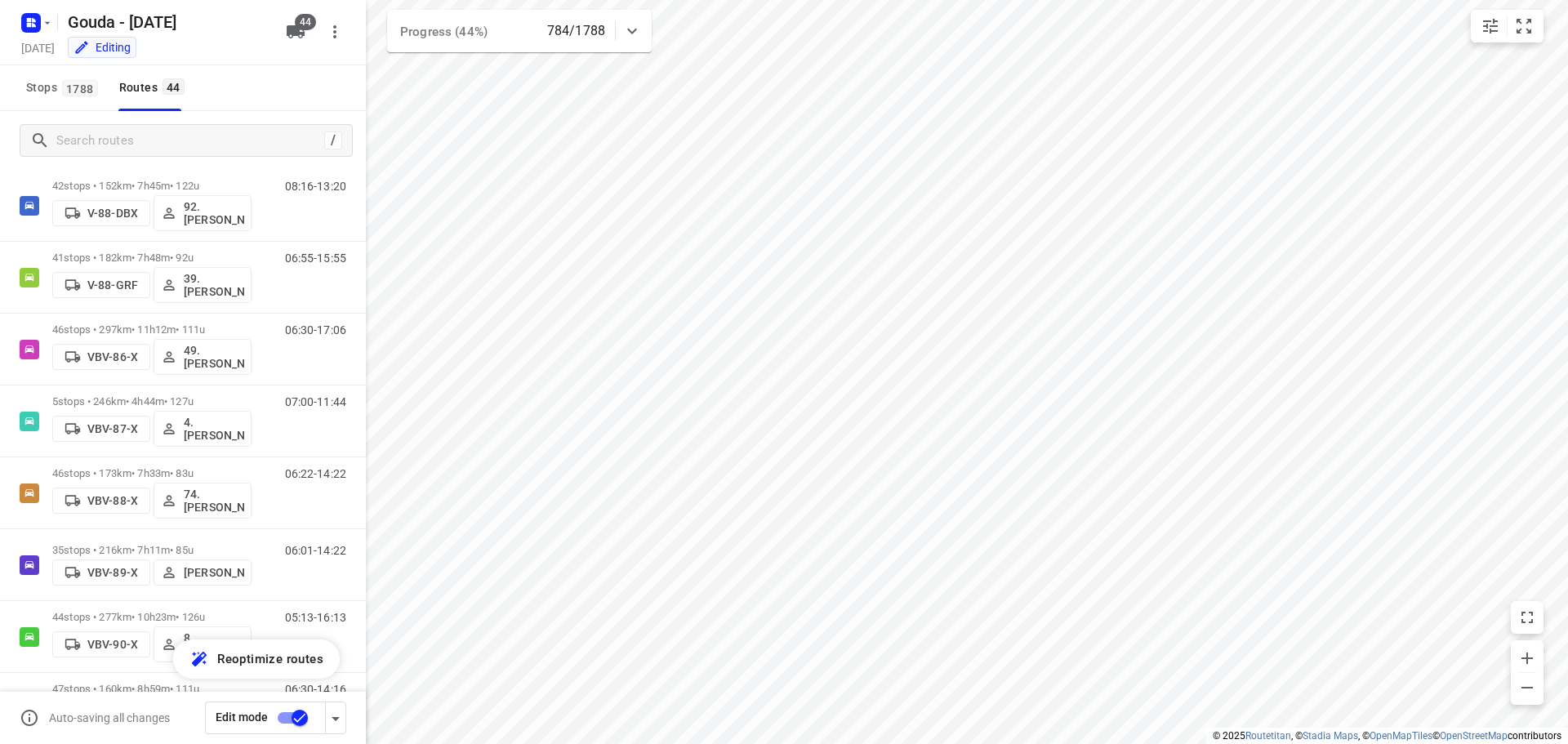
scroll to position [2116, 0]
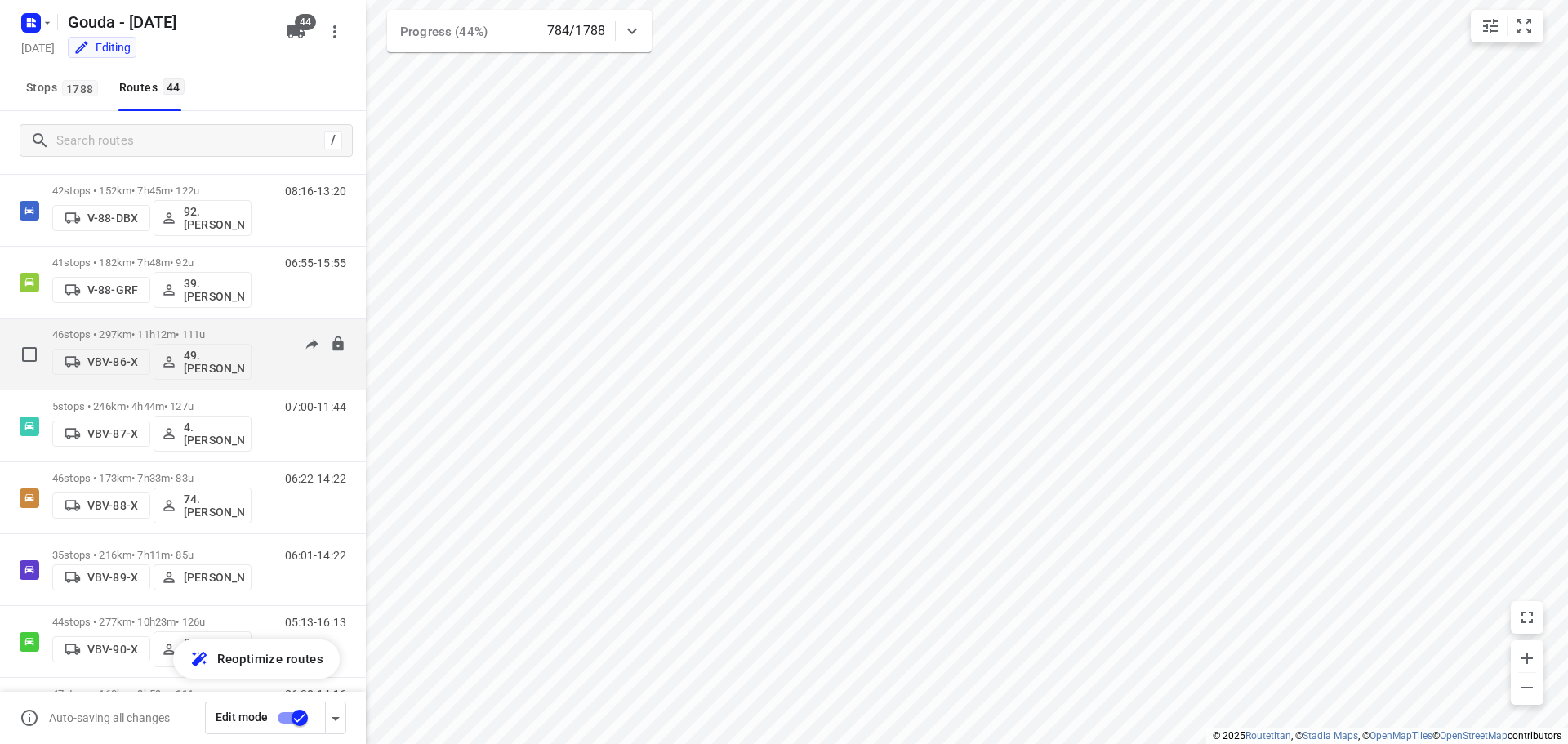
click at [249, 331] on p "46 stops • 297km • 11h12m • 111u" at bounding box center [152, 334] width 199 height 12
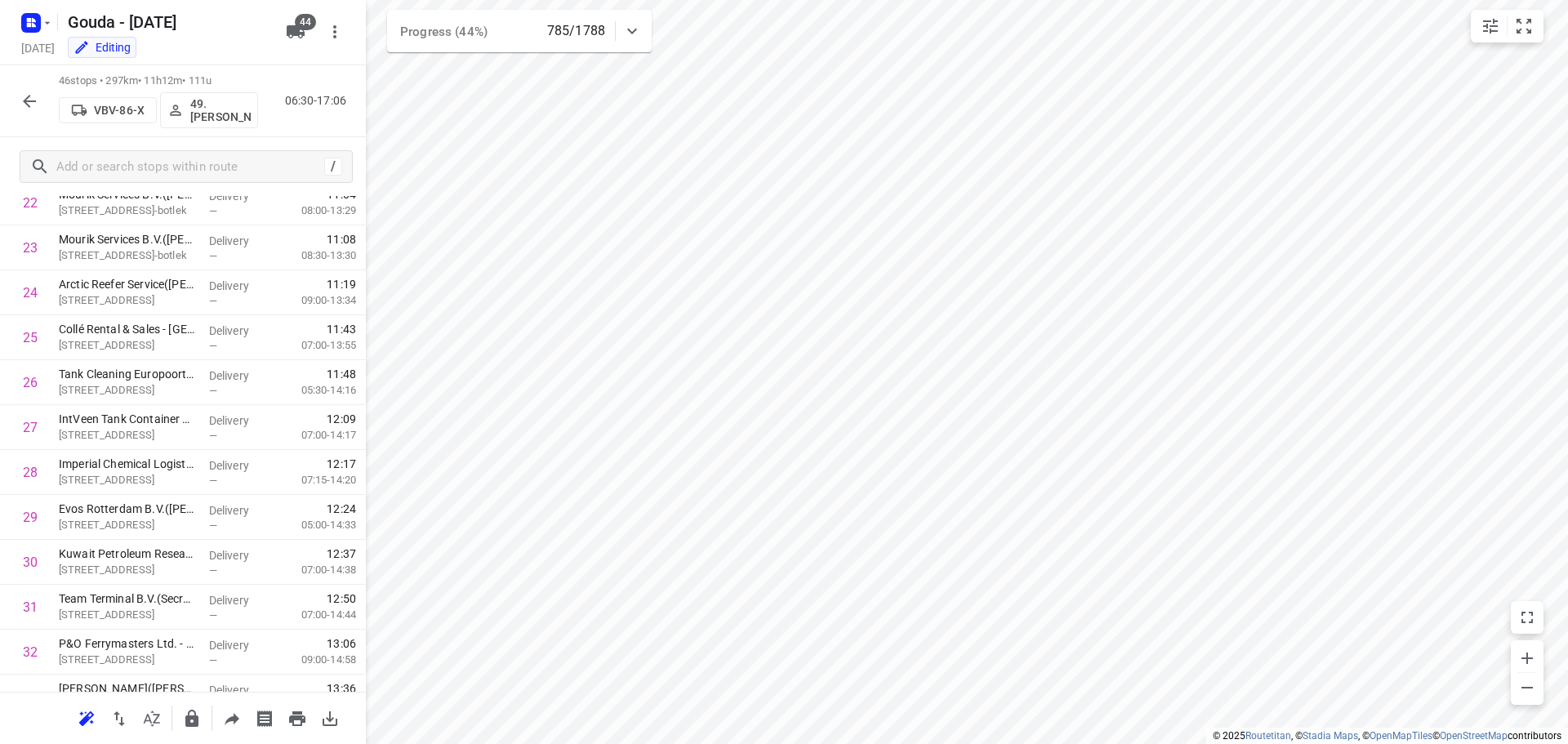
scroll to position [1696, 0]
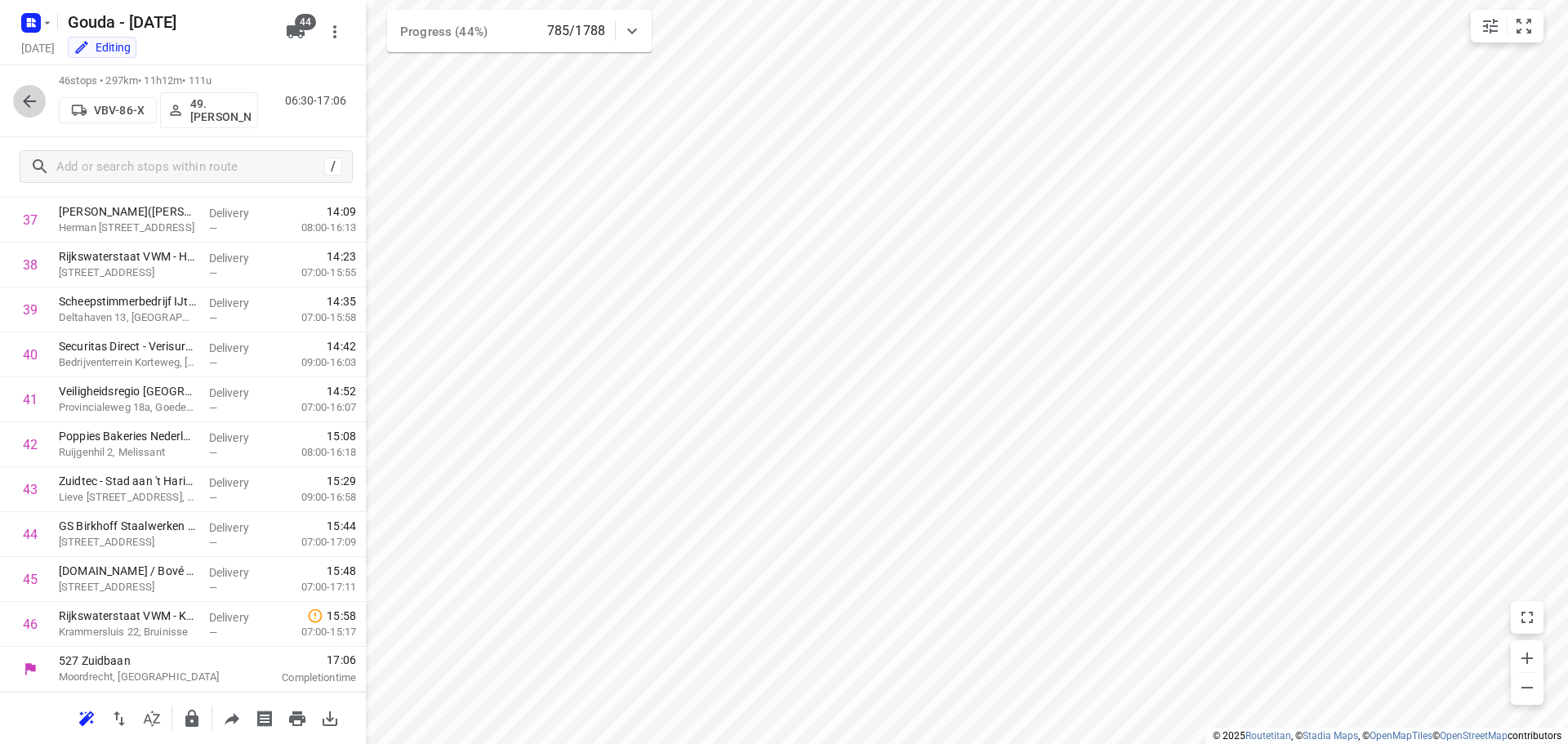
click at [31, 99] on icon "button" at bounding box center [29, 101] width 19 height 19
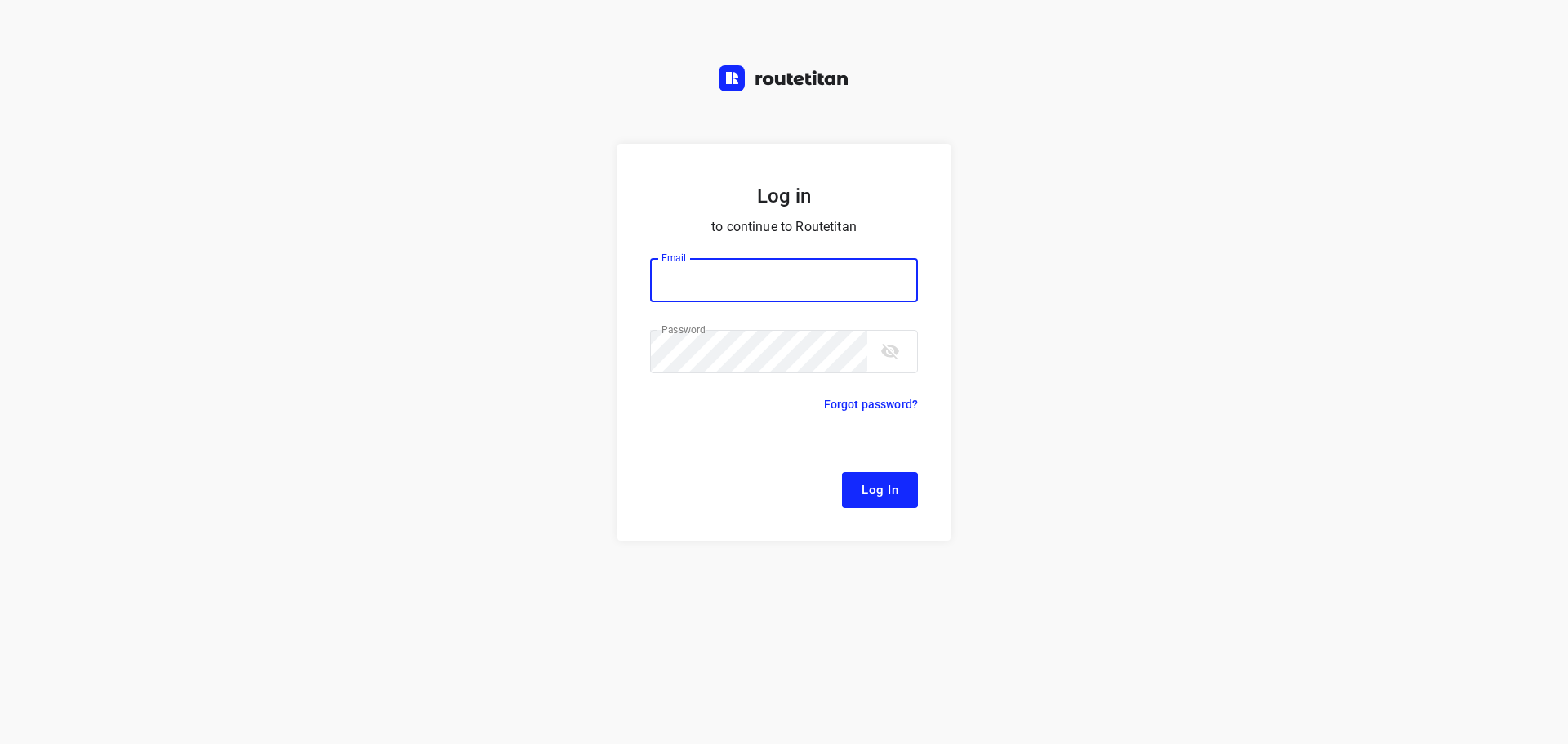
type input "remco@fruitopjewerk.nl"
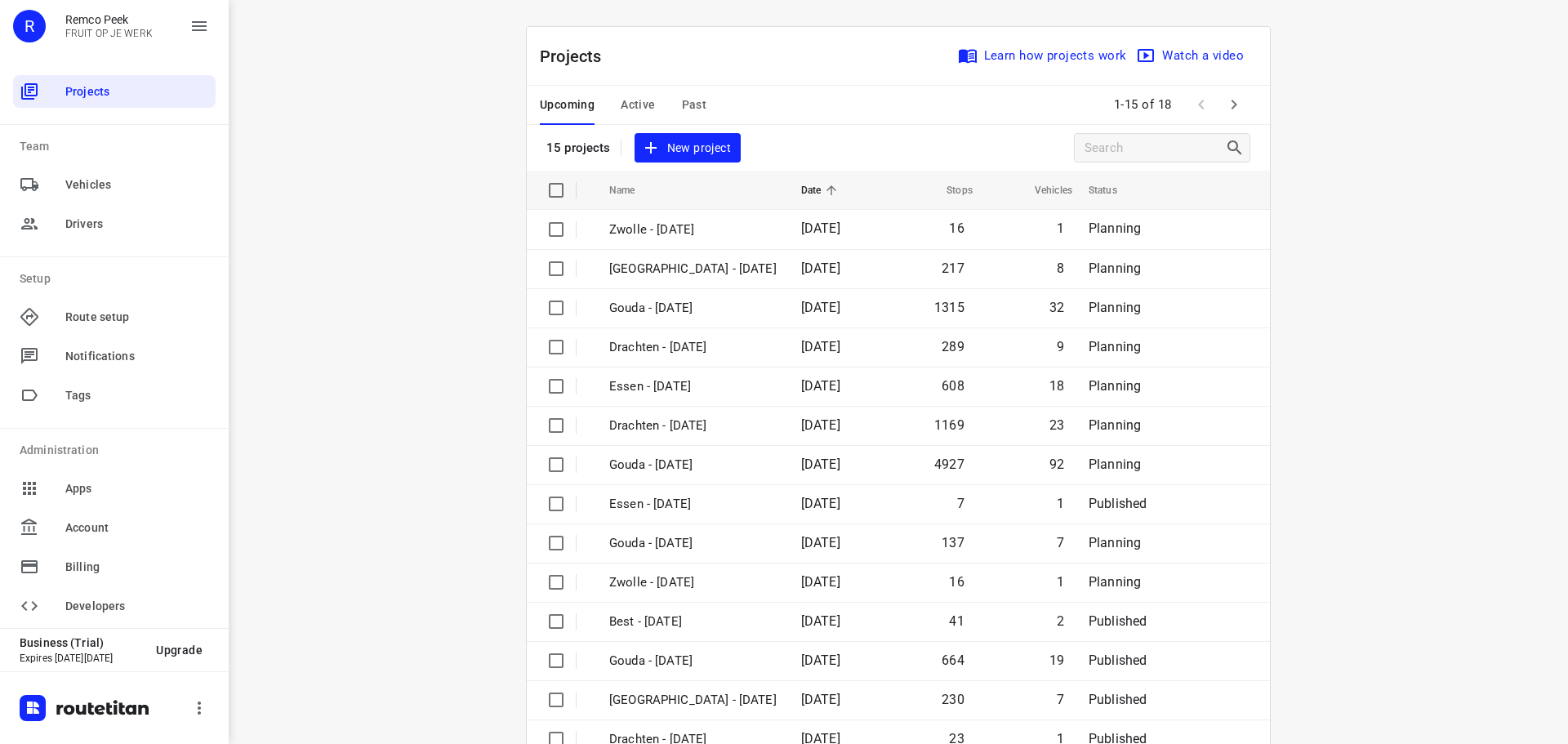
click at [632, 104] on span "Active" at bounding box center [638, 104] width 34 height 20
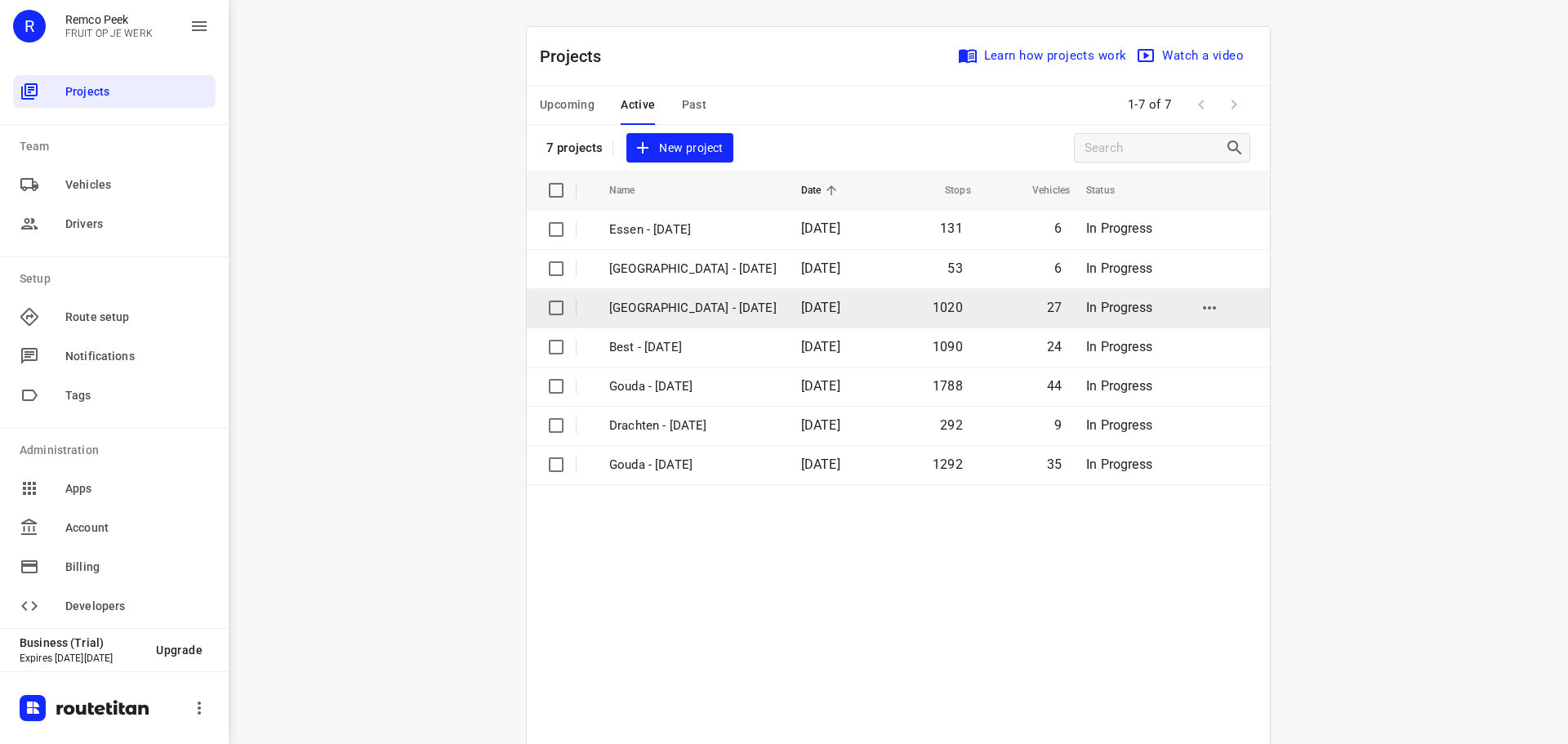
click at [669, 312] on p "[GEOGRAPHIC_DATA] - [DATE]" at bounding box center [693, 308] width 167 height 18
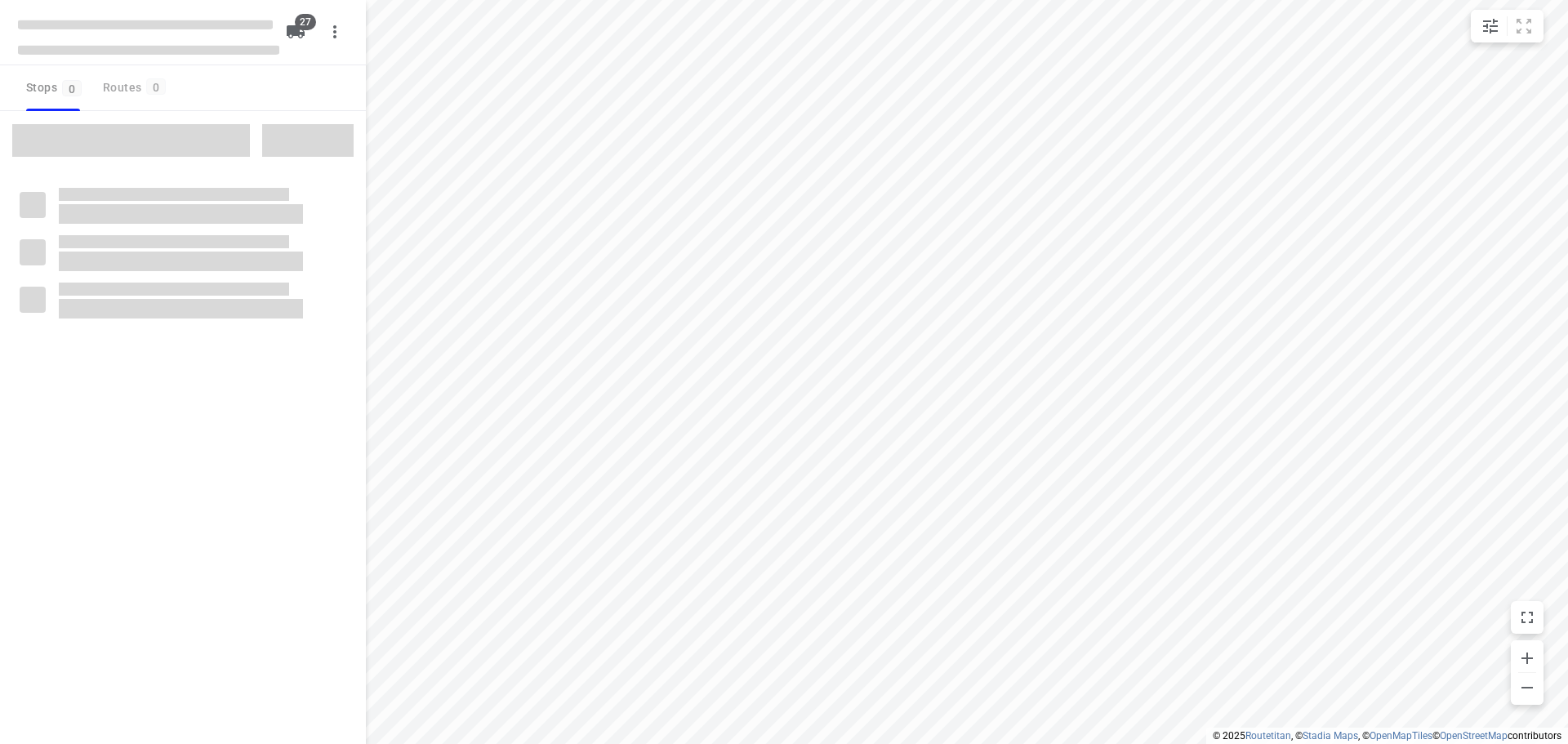
type input "distance"
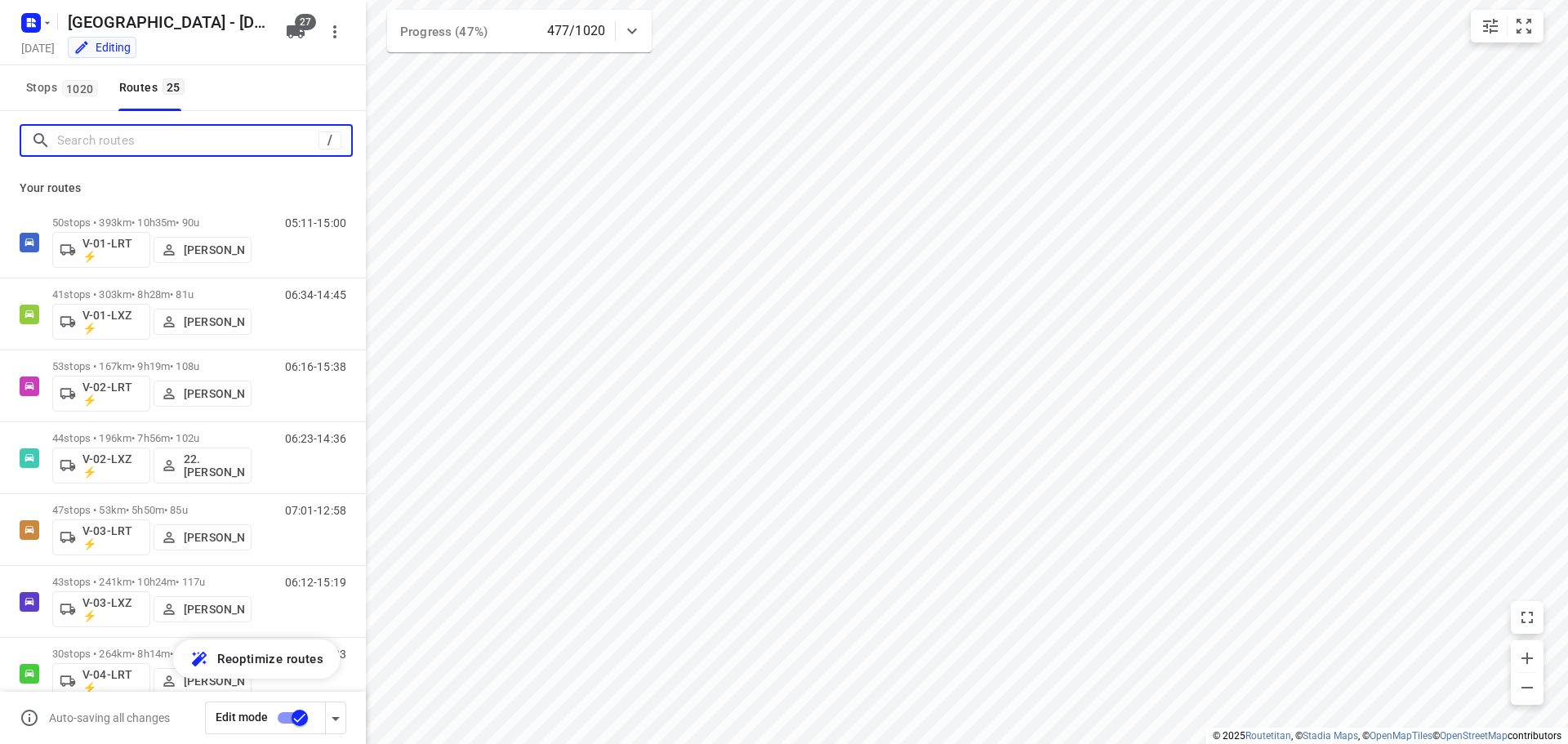
click at [191, 140] on input "Search routes" at bounding box center [187, 141] width 261 height 25
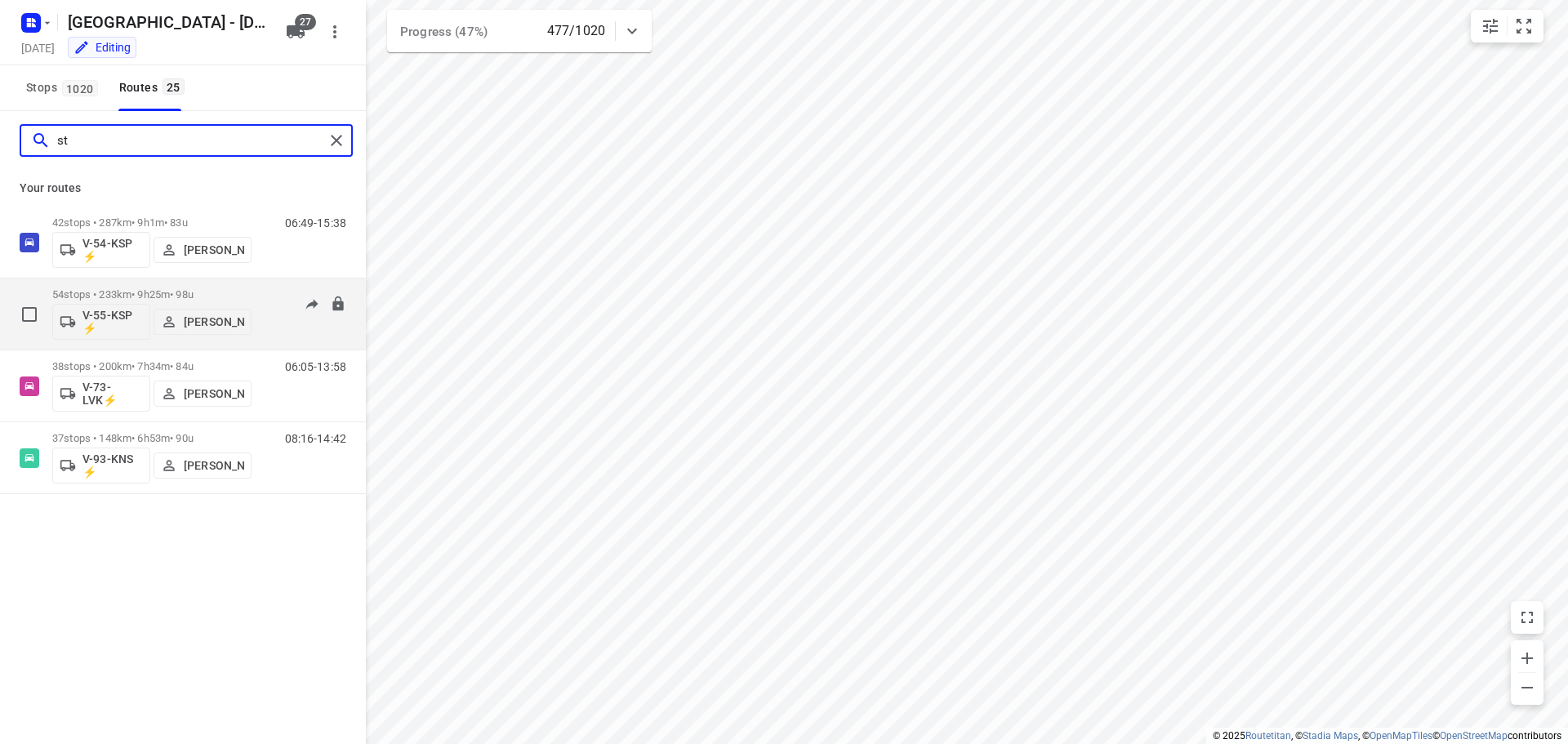
type input "st"
click at [245, 289] on p "54 stops • 233km • 9h25m • 98u" at bounding box center [152, 295] width 199 height 12
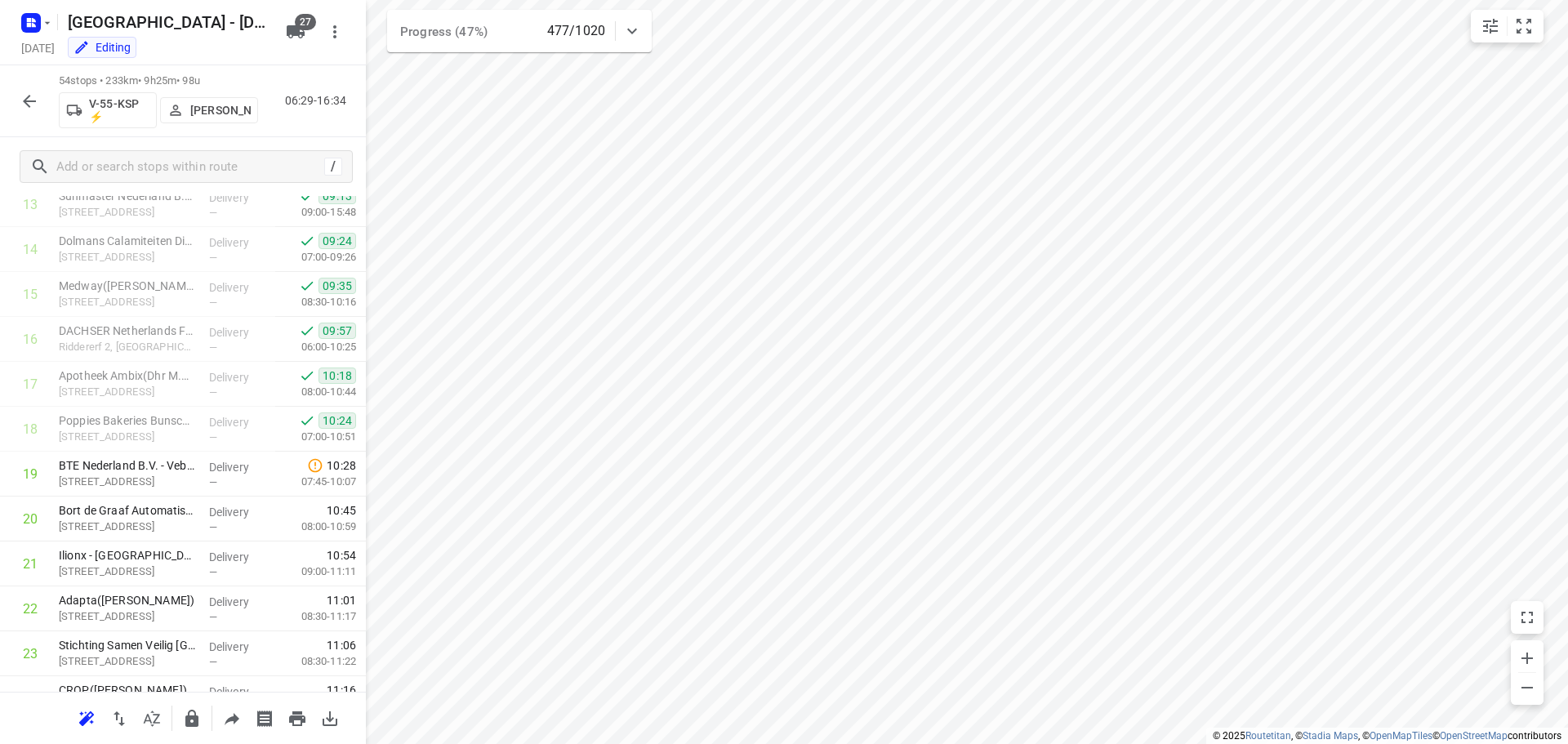
scroll to position [2055, 0]
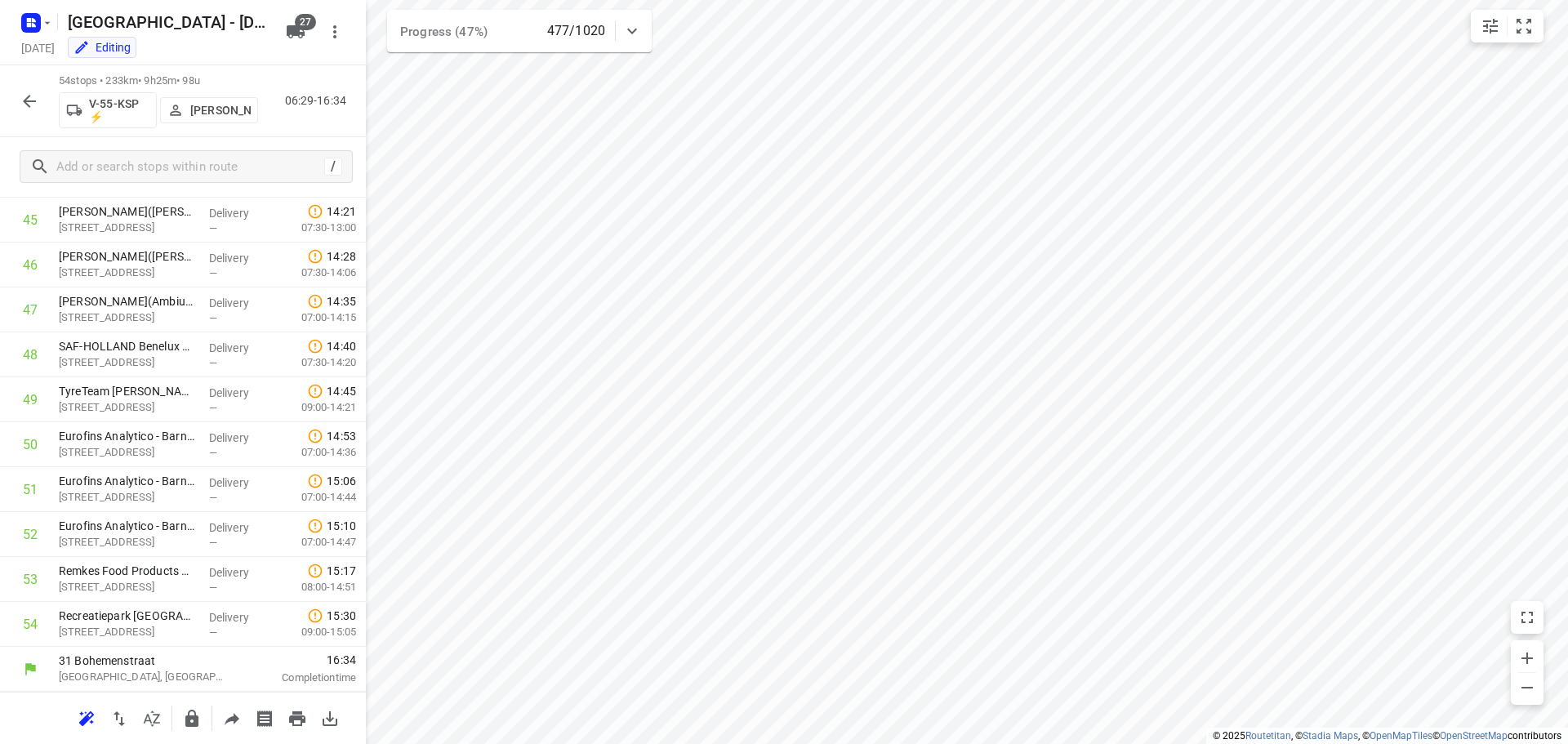
click at [28, 98] on icon "button" at bounding box center [29, 101] width 13 height 13
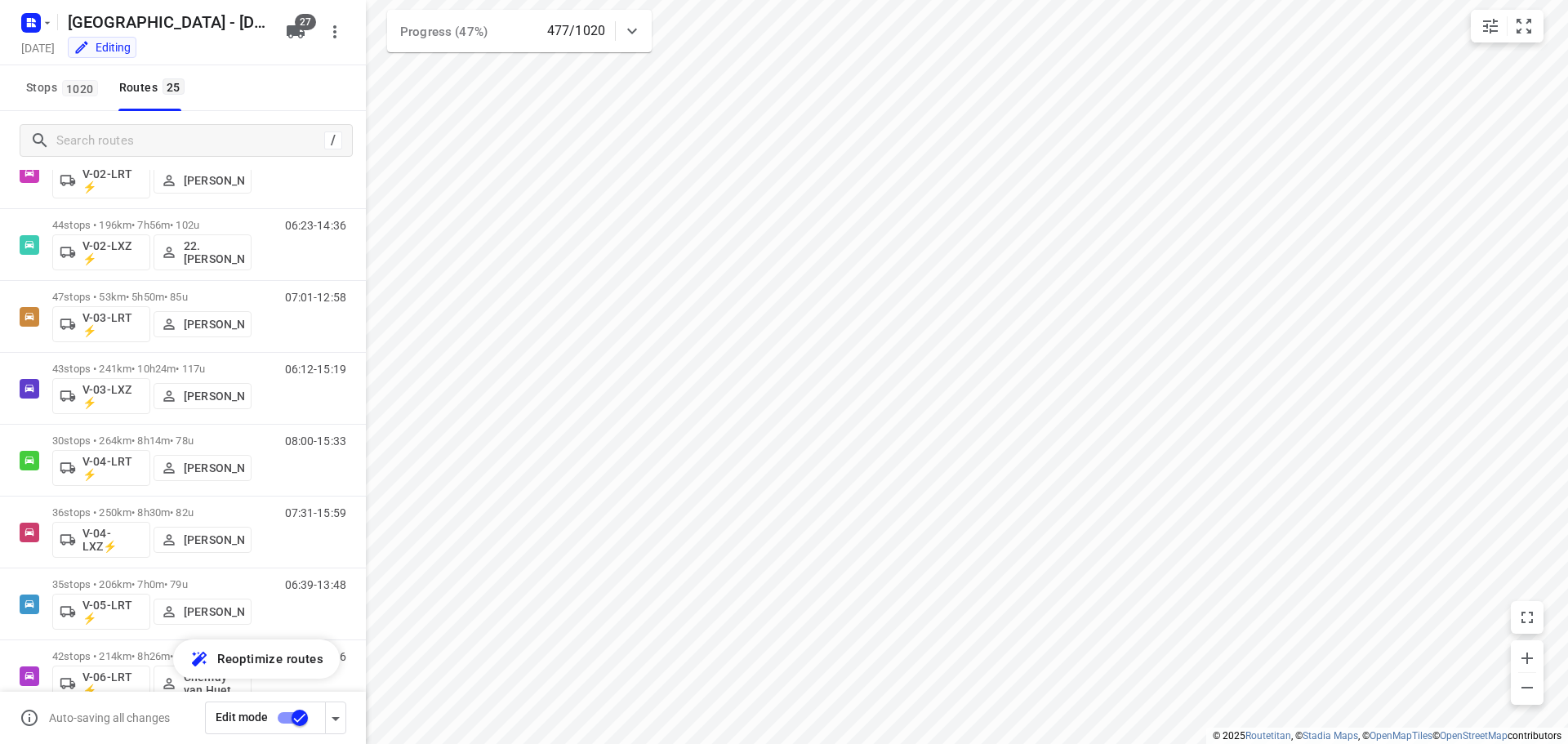
scroll to position [0, 0]
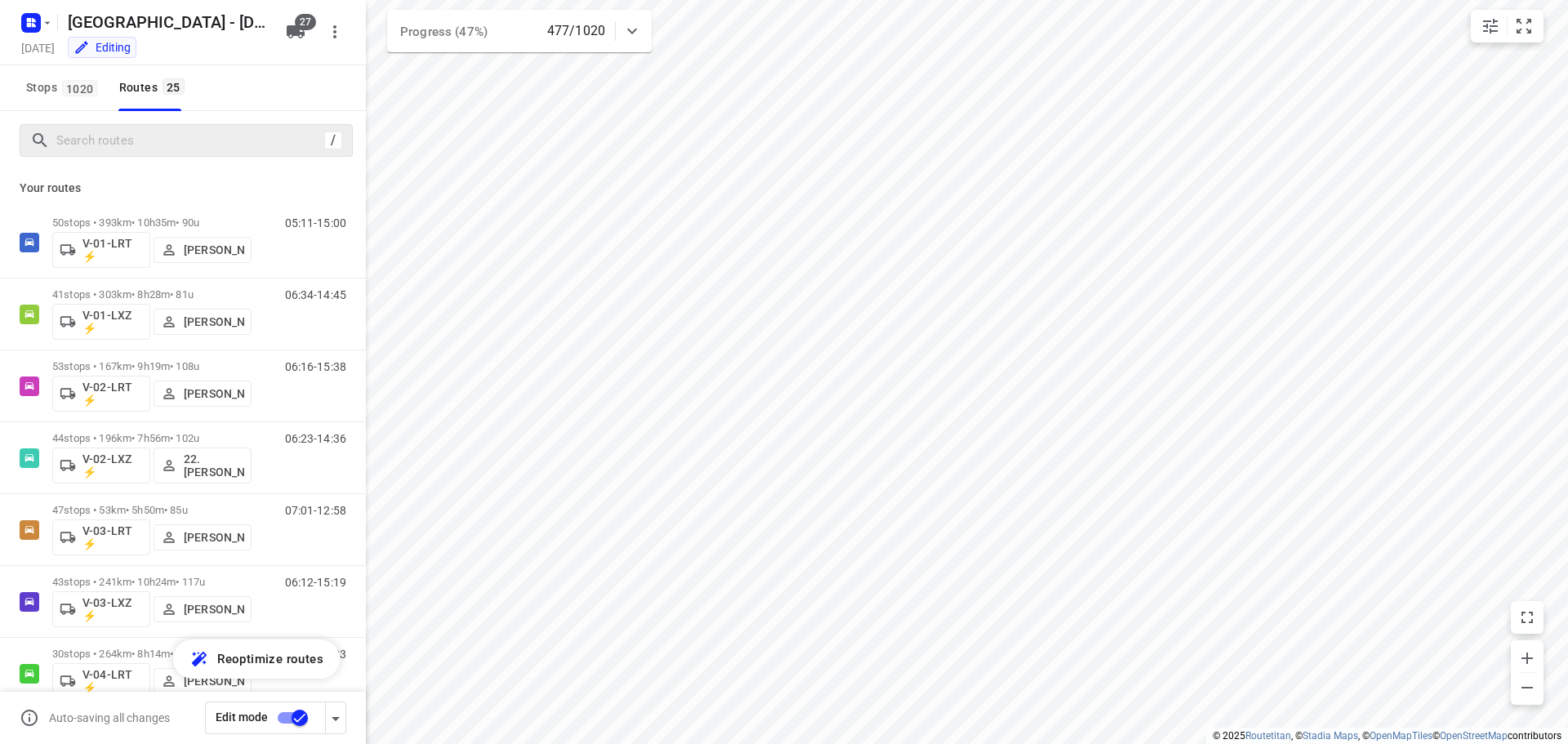
click at [212, 154] on div "/" at bounding box center [185, 140] width 333 height 32
click at [209, 147] on input "Search routes" at bounding box center [187, 141] width 261 height 25
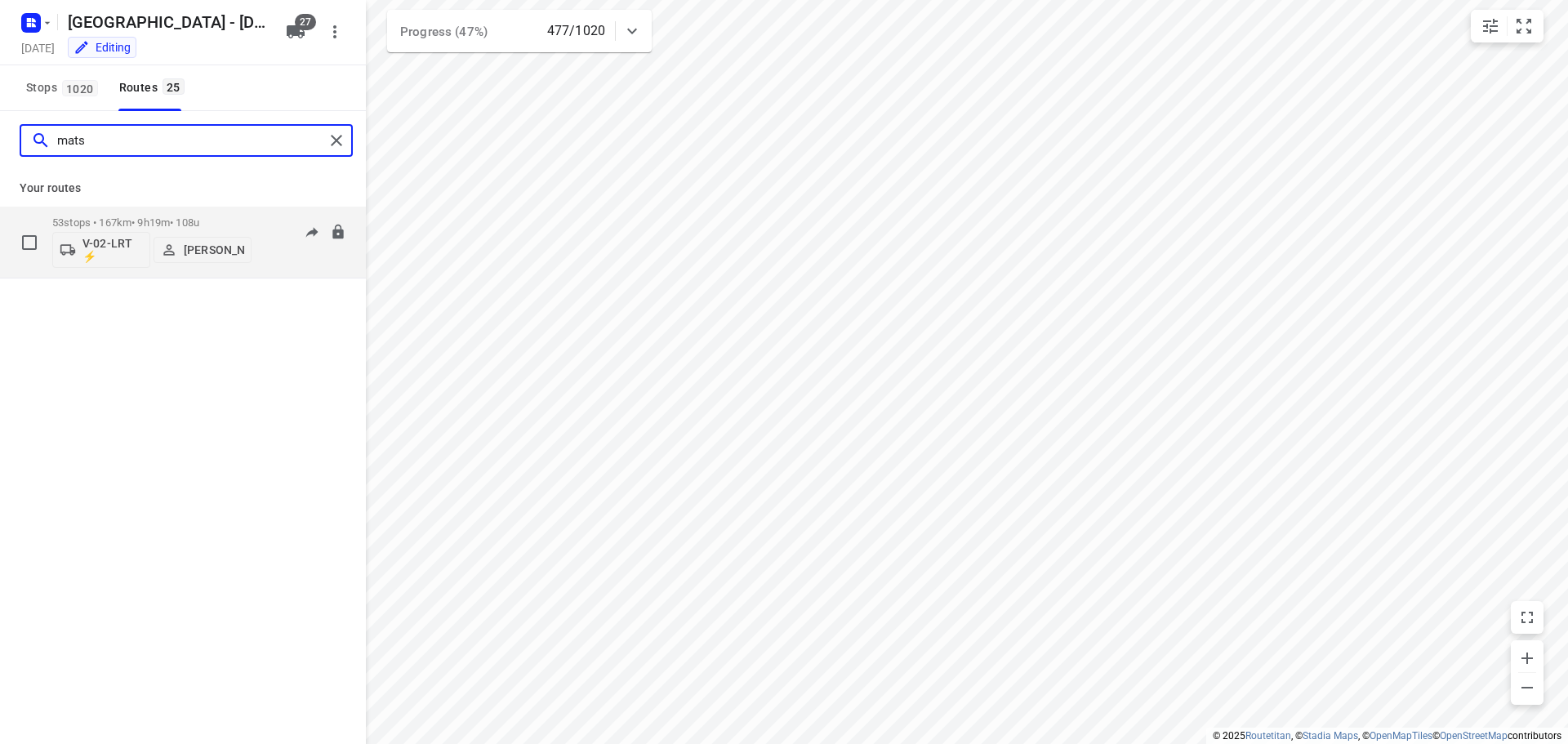
type input "mats"
click at [219, 215] on div "53 stops • 167km • 9h19m • 108u V-02-LRT ⚡ Mats Waalkens" at bounding box center [152, 242] width 199 height 68
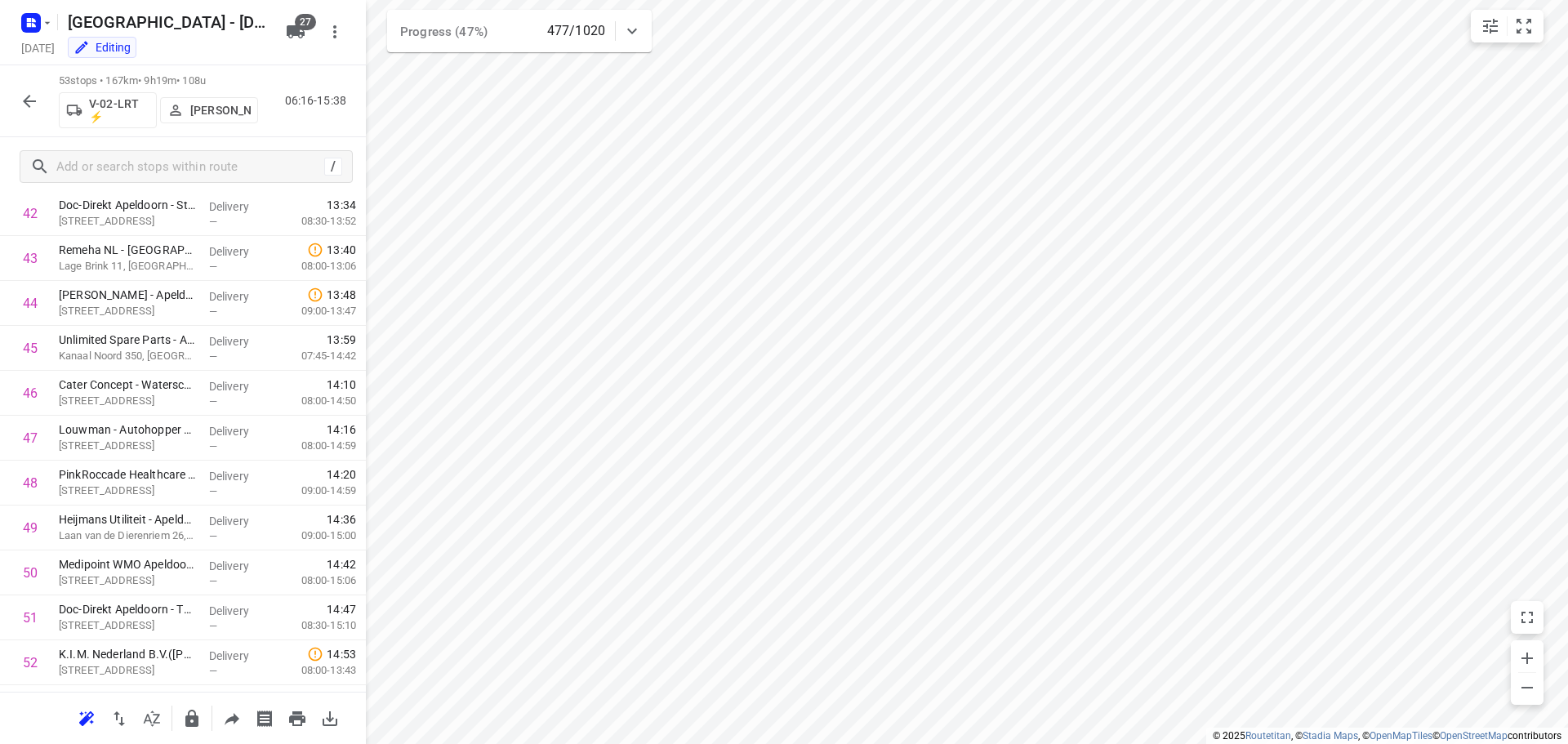
scroll to position [2011, 0]
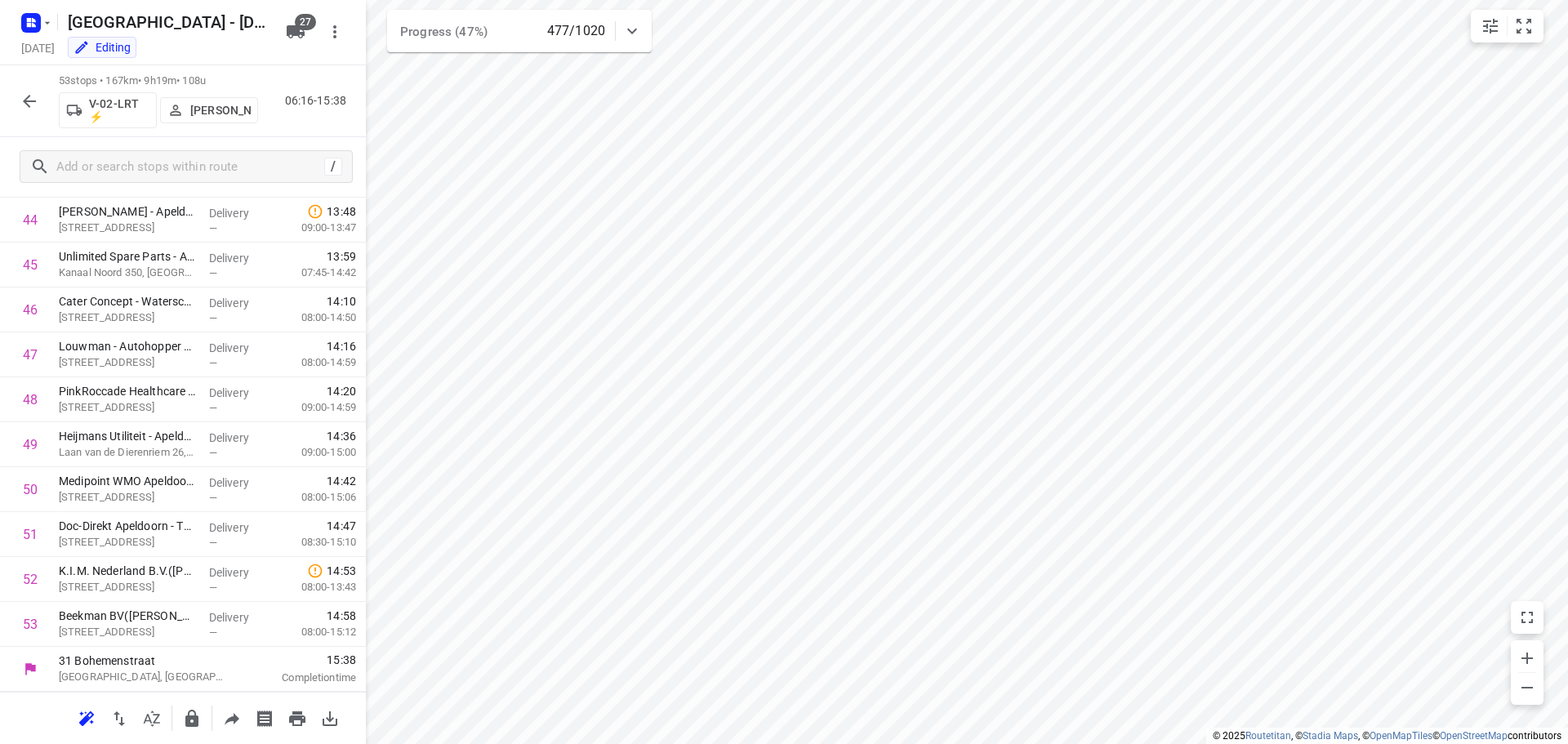
click at [22, 95] on icon "button" at bounding box center [29, 101] width 19 height 19
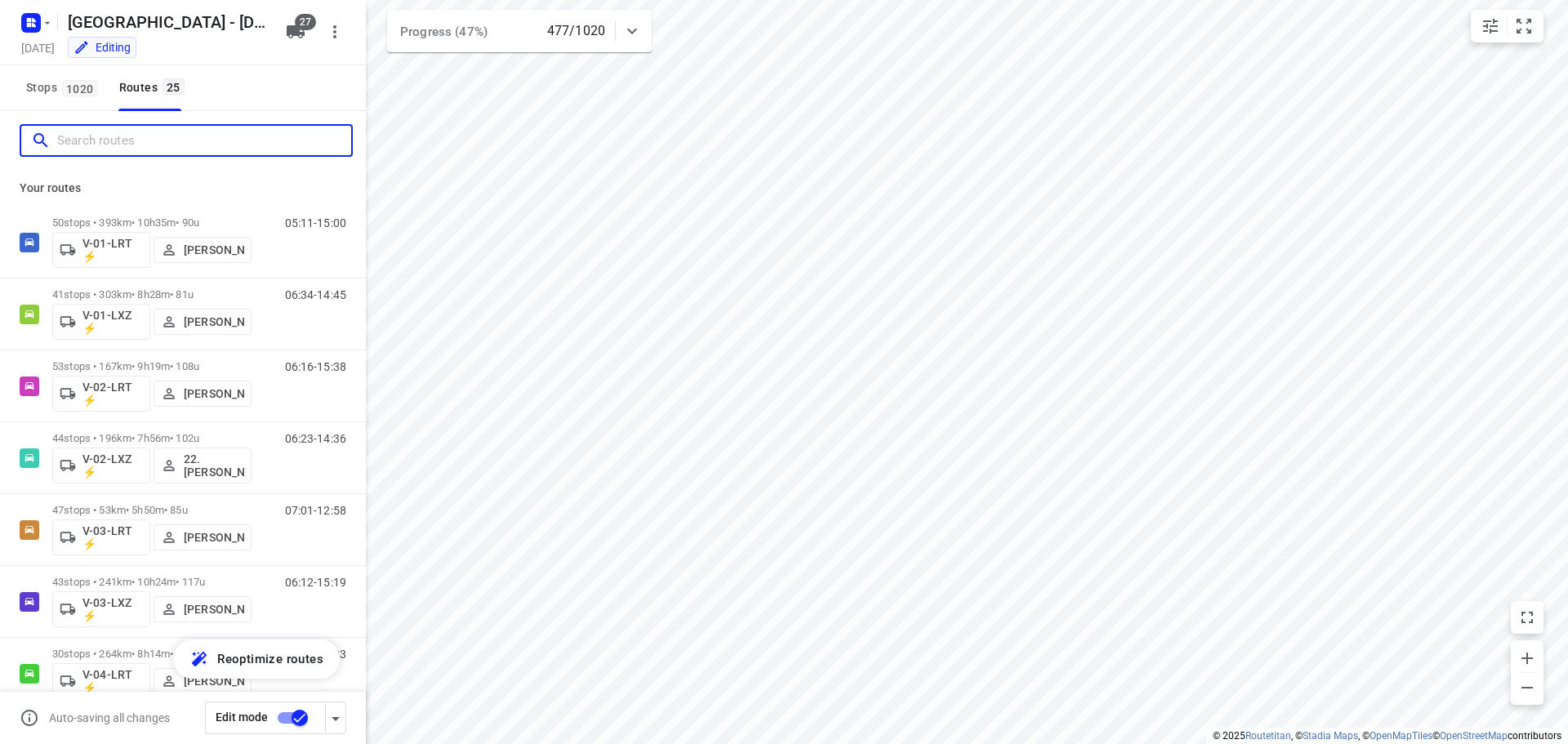
click at [91, 140] on input "Search routes" at bounding box center [204, 141] width 294 height 25
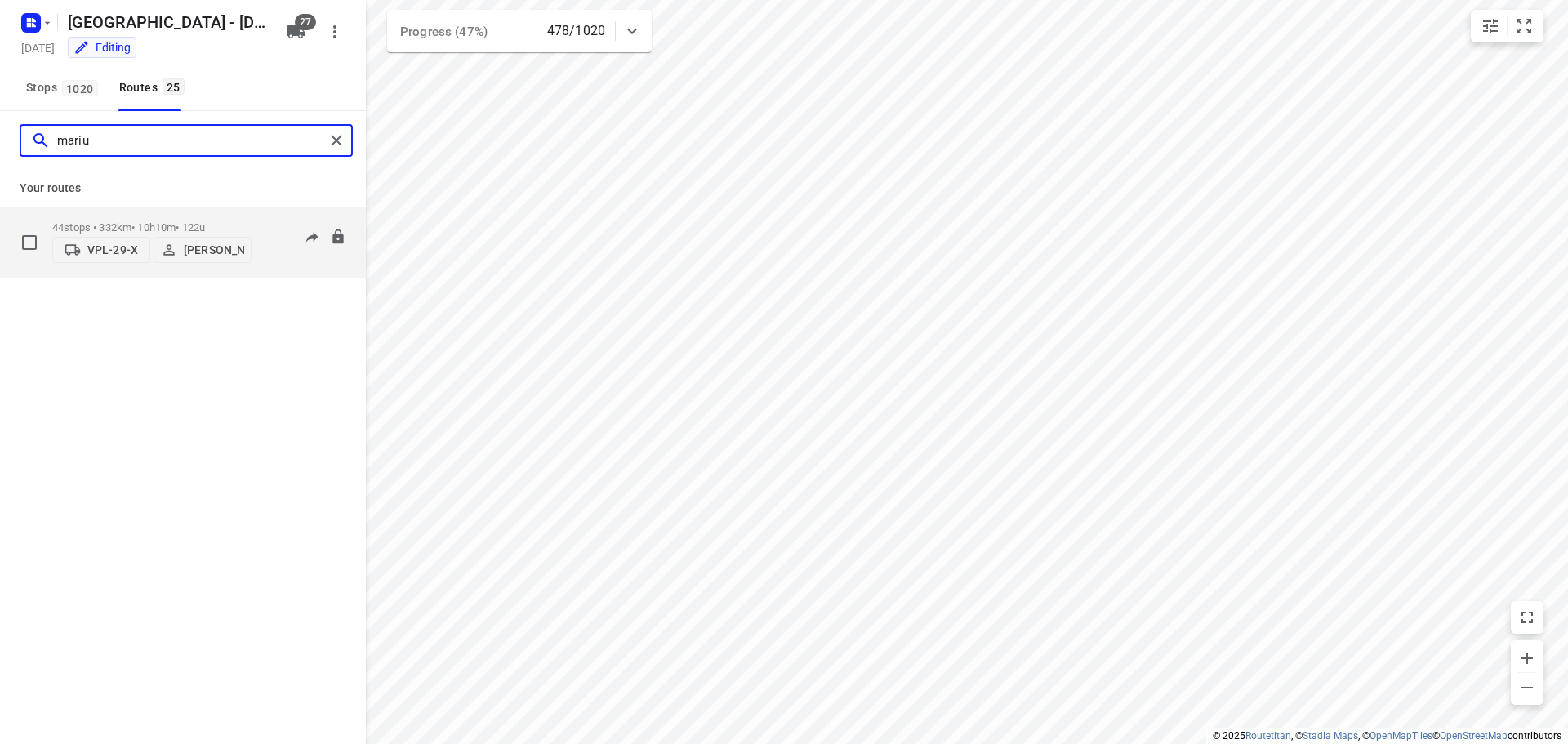
type input "mariu"
click at [191, 223] on p "44 stops • 332km • 10h10m • 122u" at bounding box center [152, 227] width 199 height 12
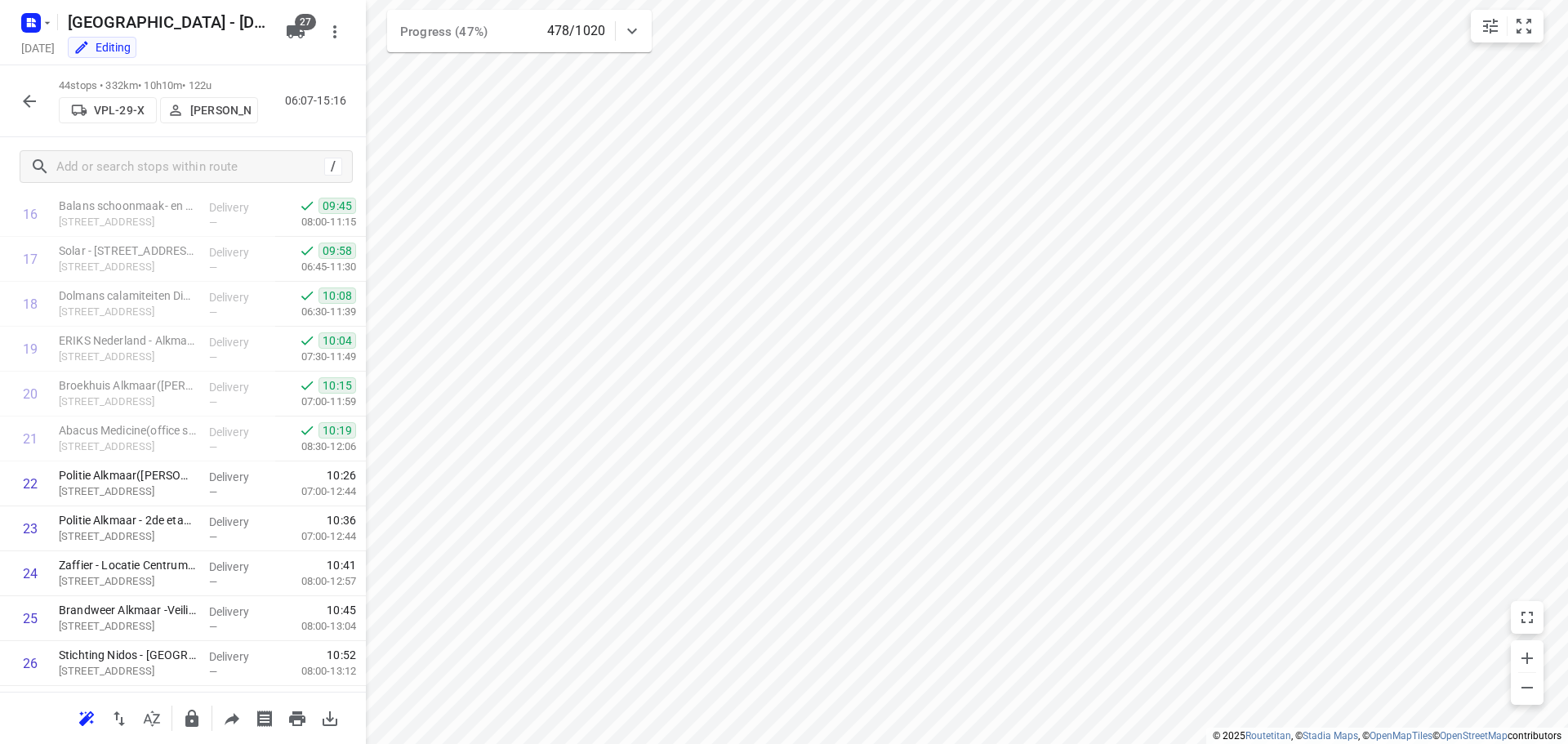
scroll to position [1607, 0]
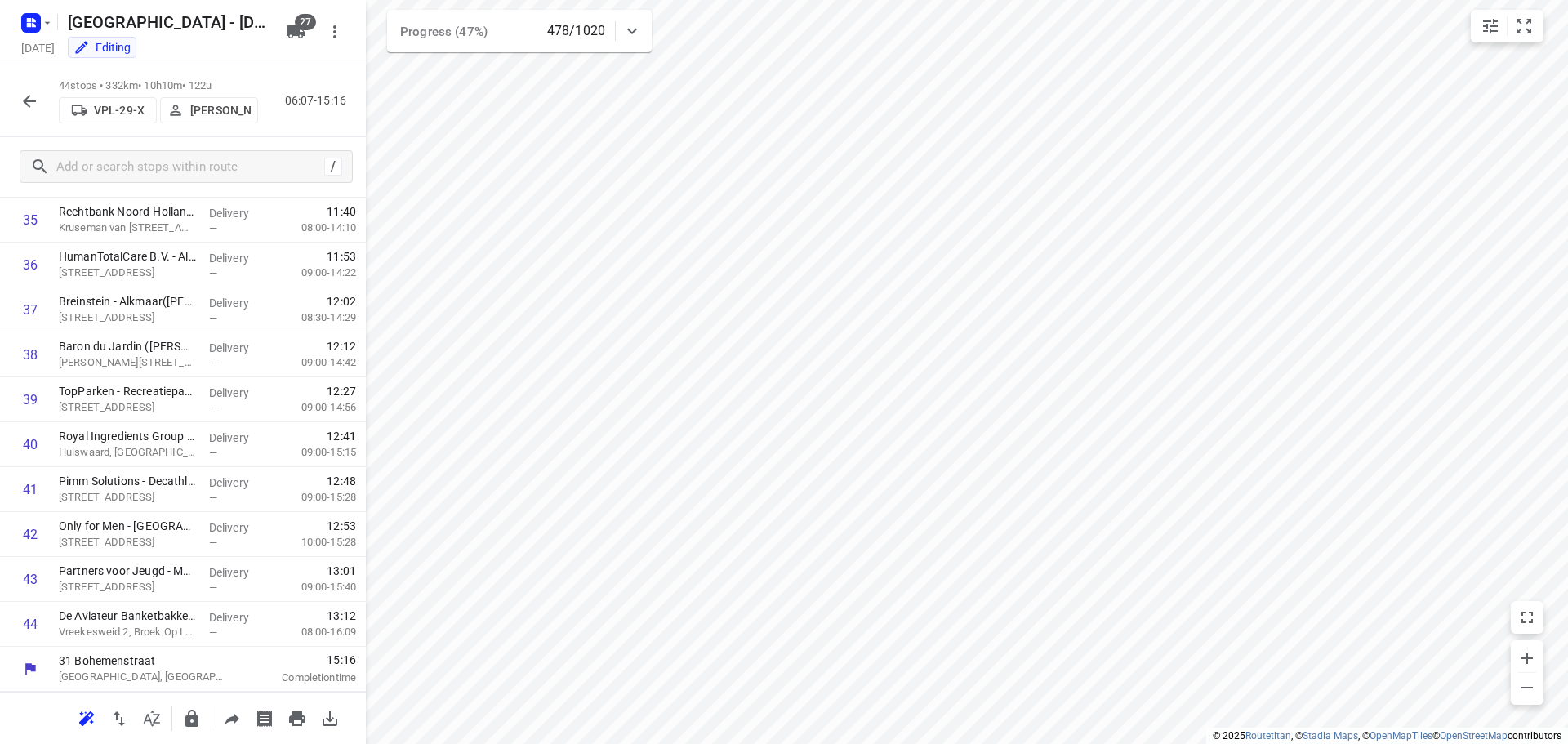
click at [24, 95] on icon "button" at bounding box center [29, 101] width 19 height 19
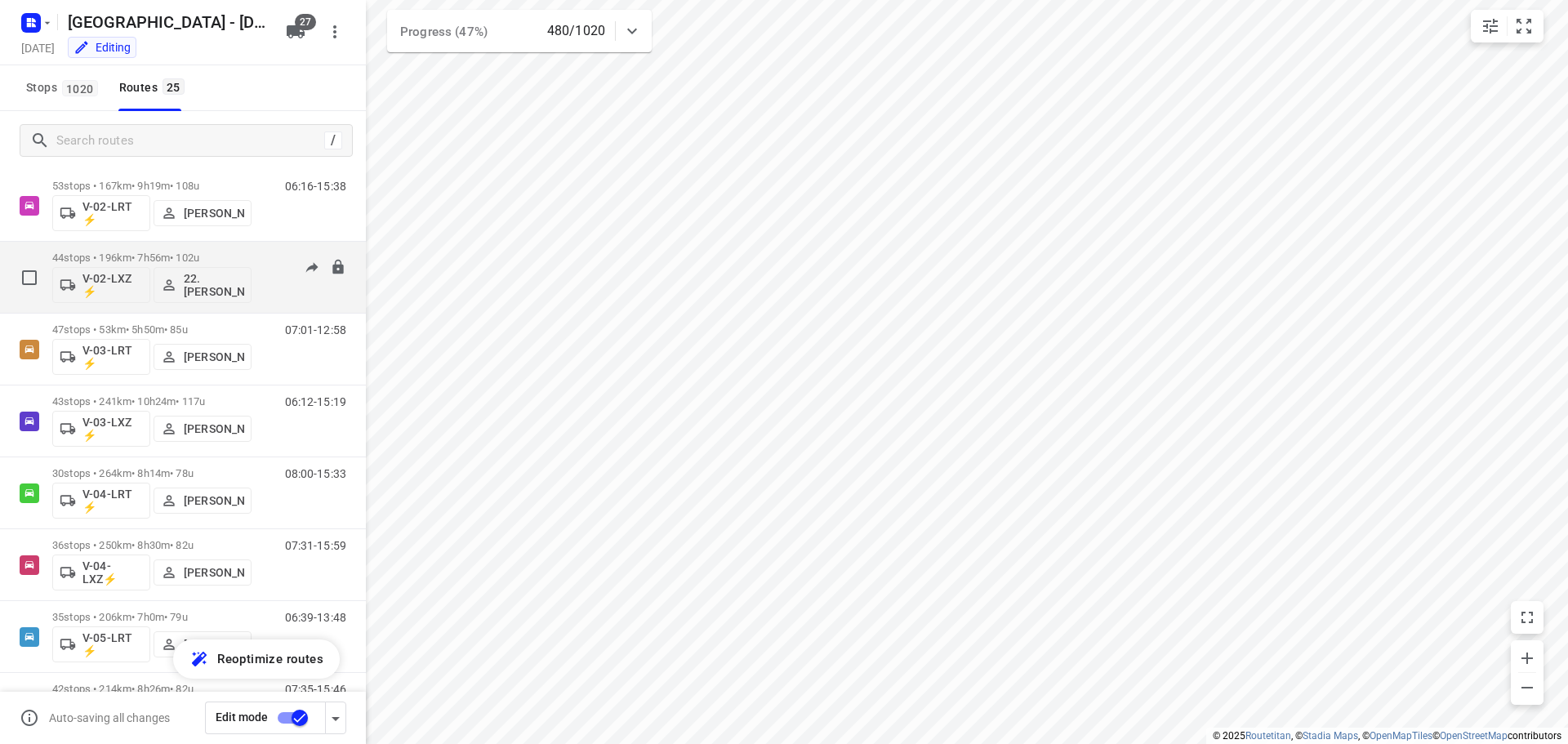
scroll to position [167, 0]
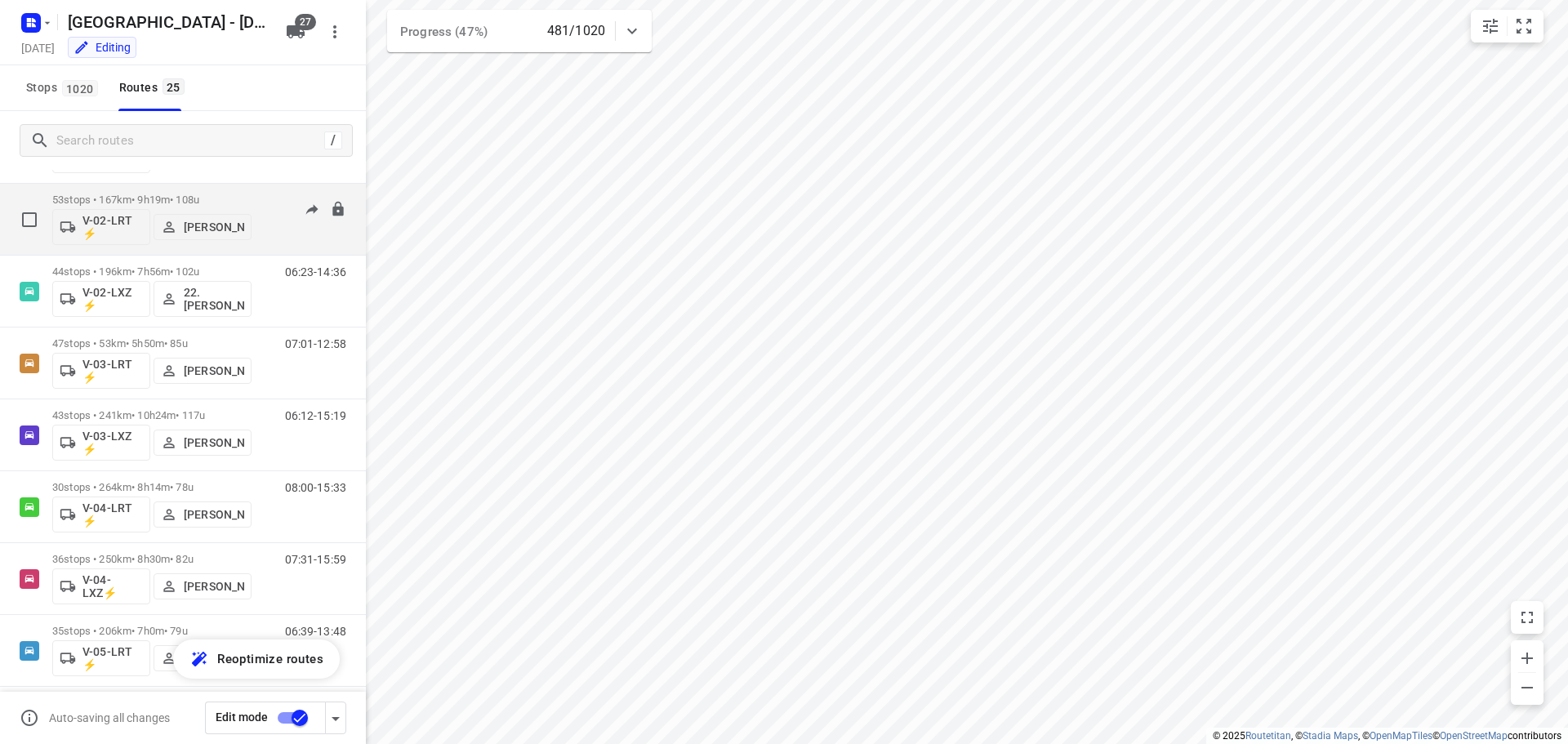
click at [275, 235] on div "06:16-15:38" at bounding box center [305, 223] width 81 height 59
click at [112, 191] on div "53 stops • 167km • 9h19m • 108u V-02-LRT ⚡ Mats Waalkens" at bounding box center [152, 219] width 199 height 68
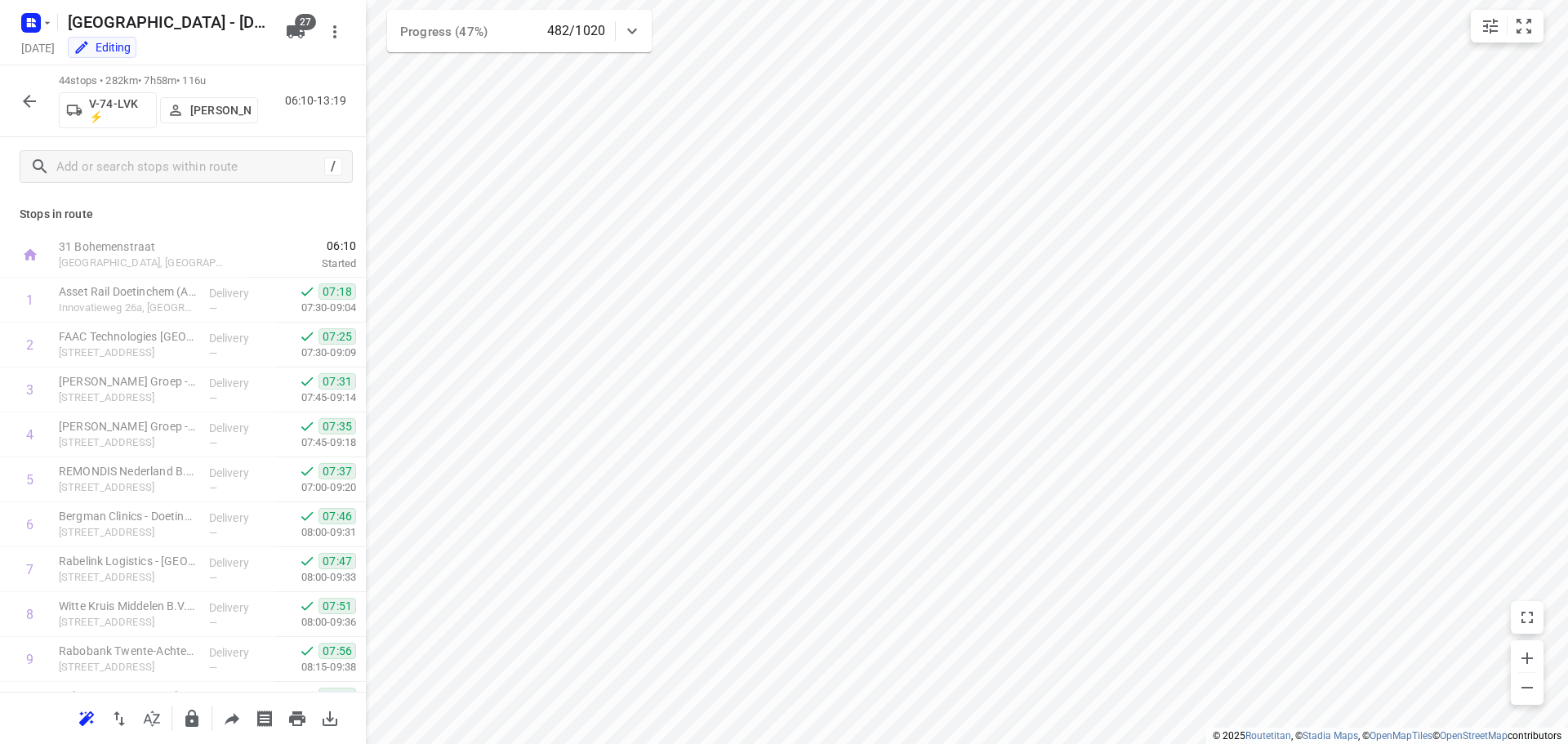
click at [12, 101] on div "44 stops • 282km • 7h58m • 116u V-74-LVK ⚡ Wesley Platje 06:10-13:19" at bounding box center [183, 101] width 366 height 72
click at [18, 102] on button "button" at bounding box center [29, 101] width 32 height 32
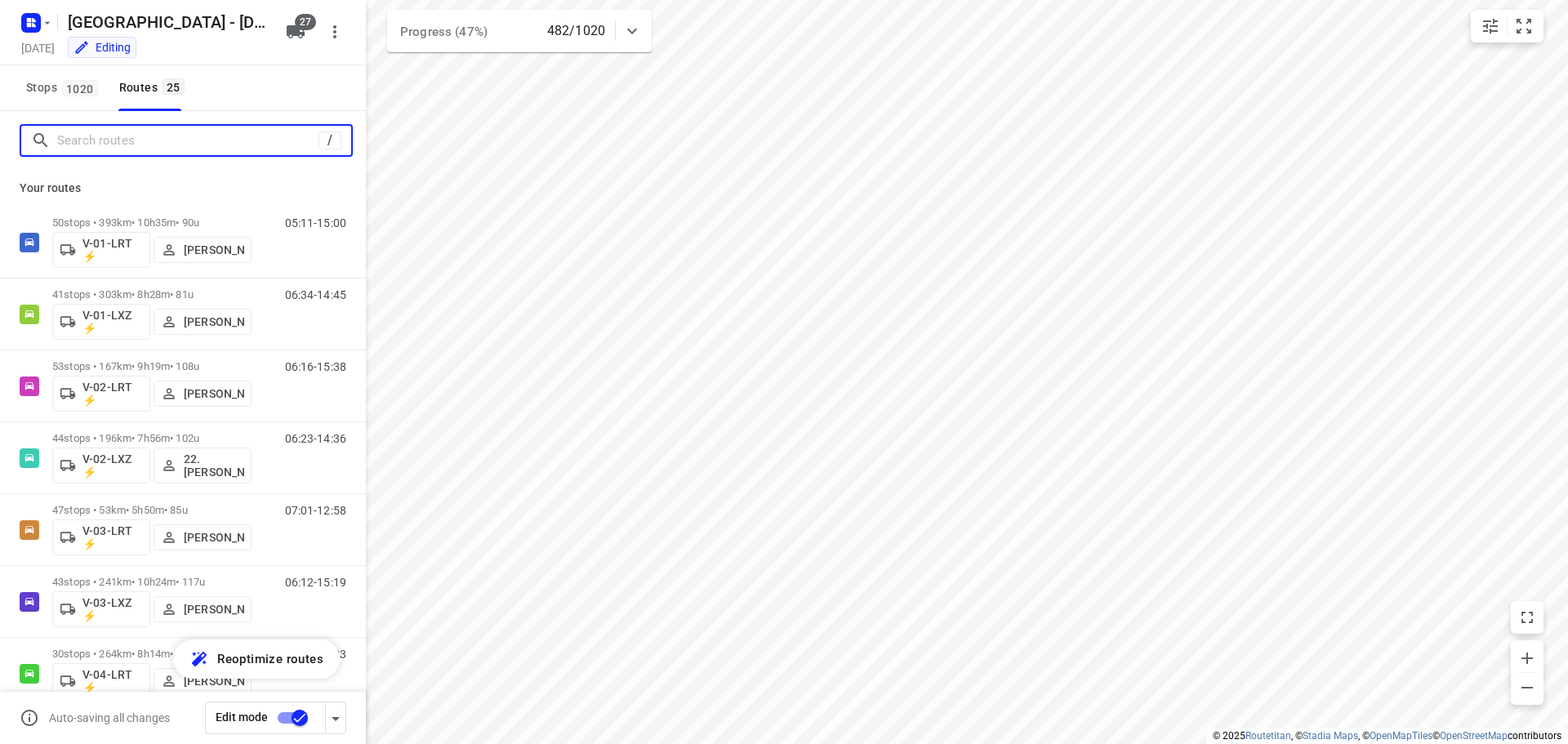
click at [115, 129] on input "Search routes" at bounding box center [187, 141] width 261 height 25
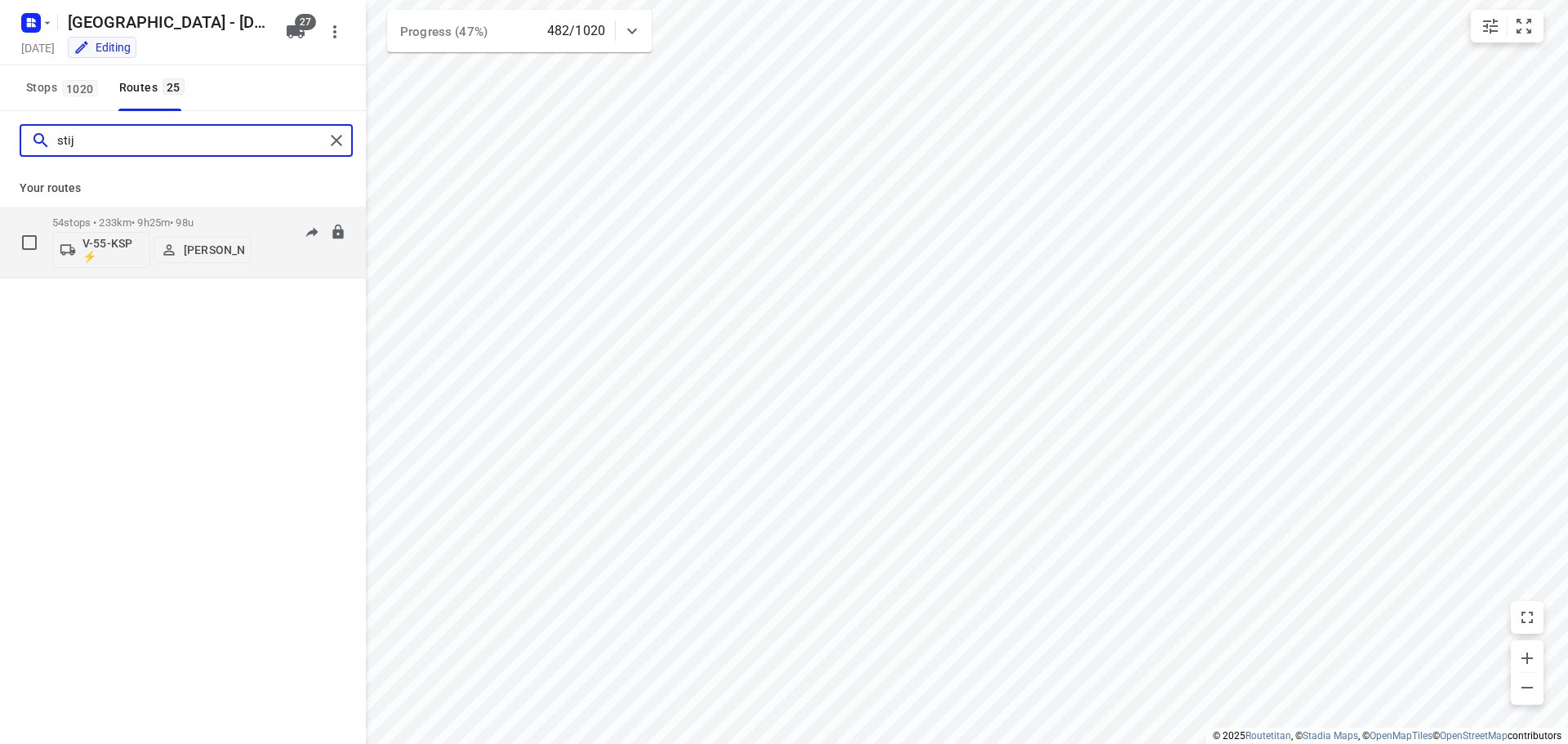
type input "stij"
click at [192, 214] on div "54 stops • 233km • 9h25m • 98u V-55-KSP ⚡ Stijn Van Maarle" at bounding box center [152, 242] width 199 height 68
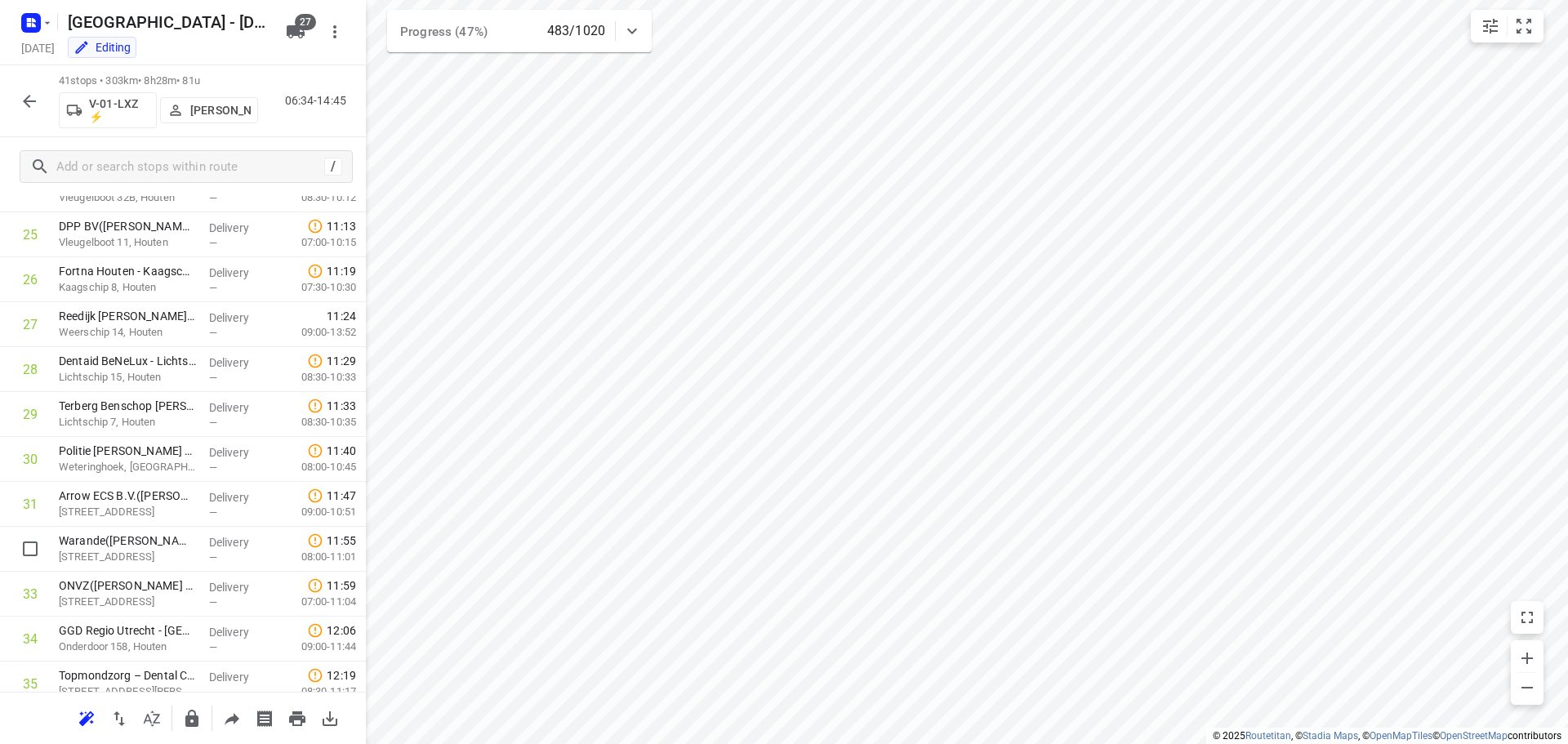
scroll to position [1472, 0]
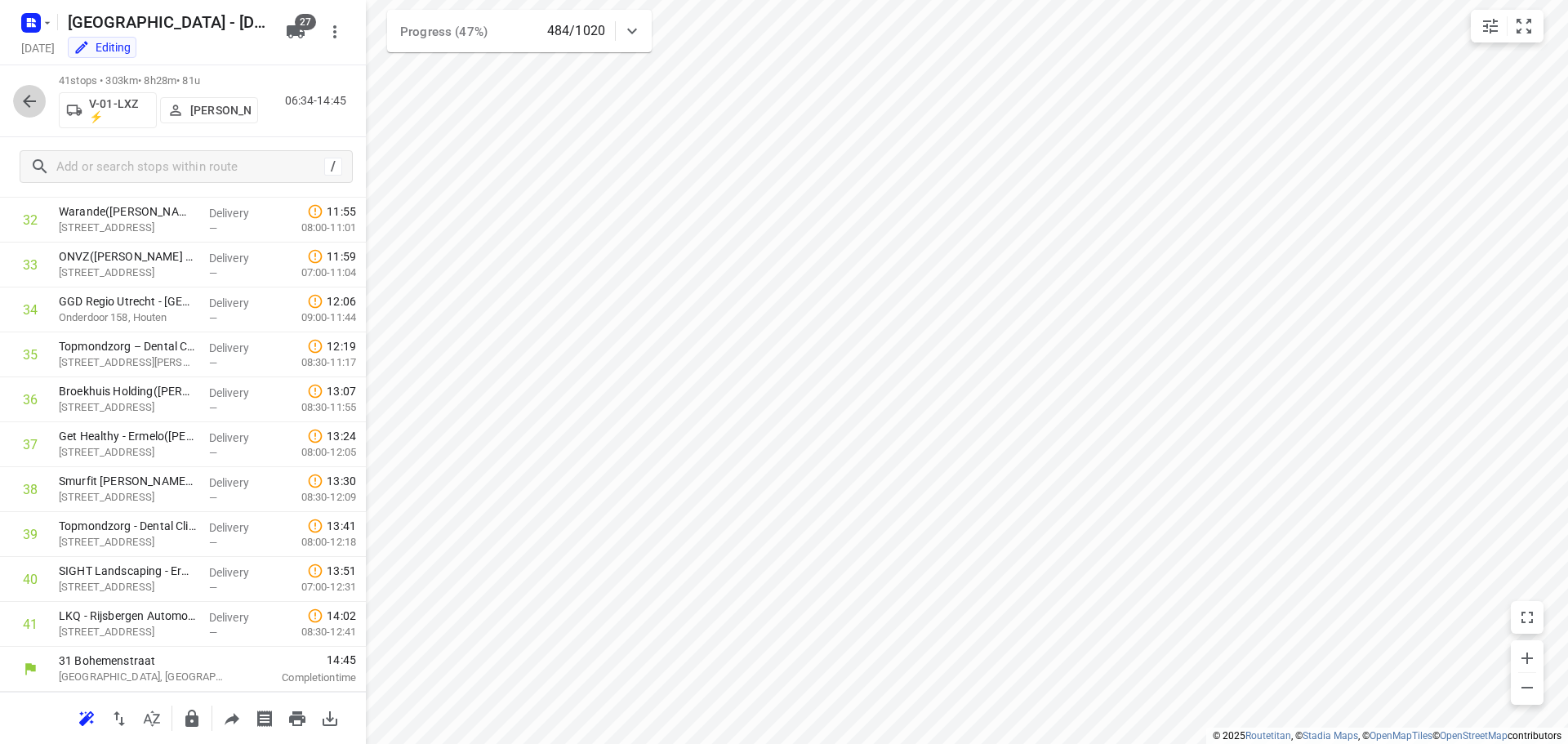
click at [17, 98] on button "button" at bounding box center [29, 101] width 32 height 32
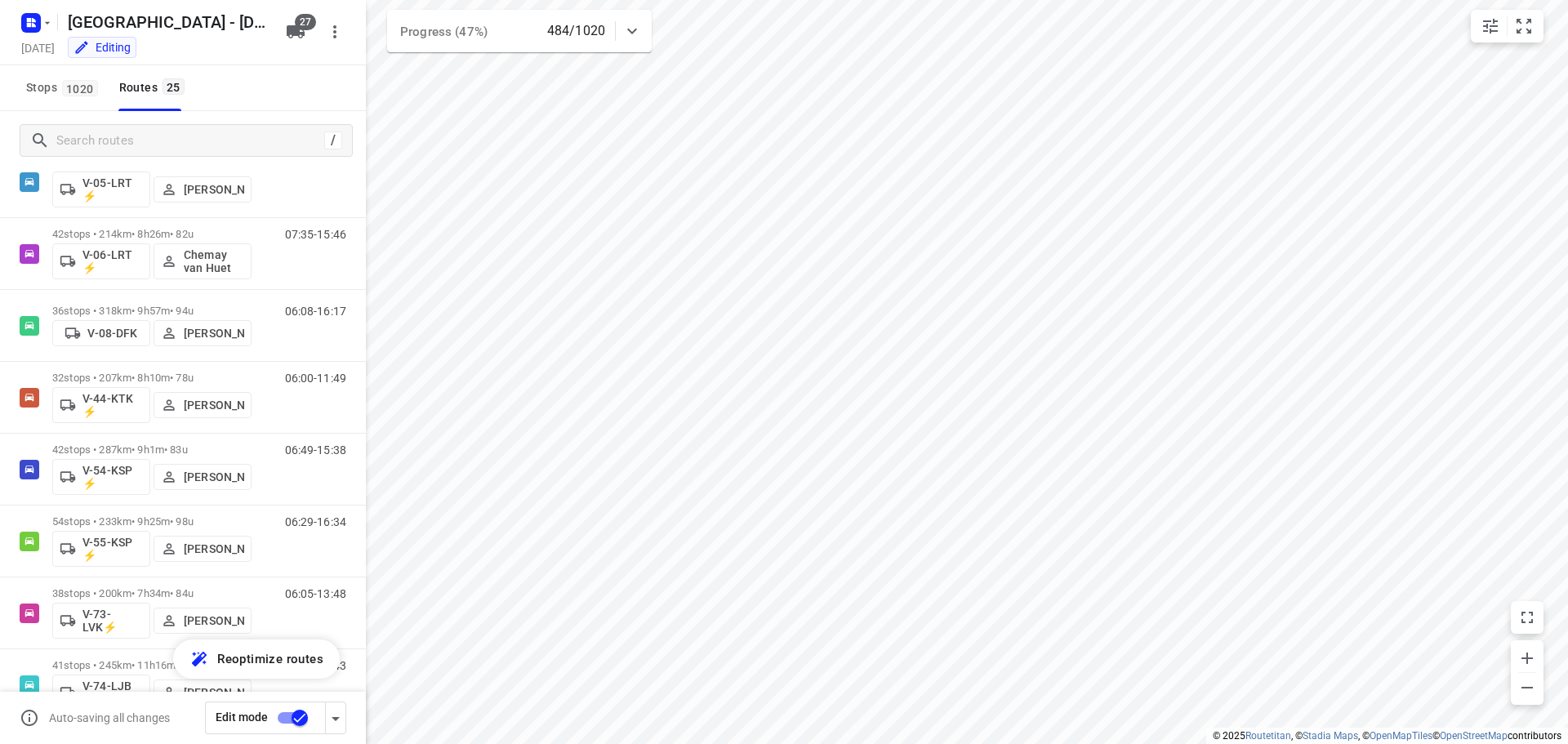
scroll to position [638, 0]
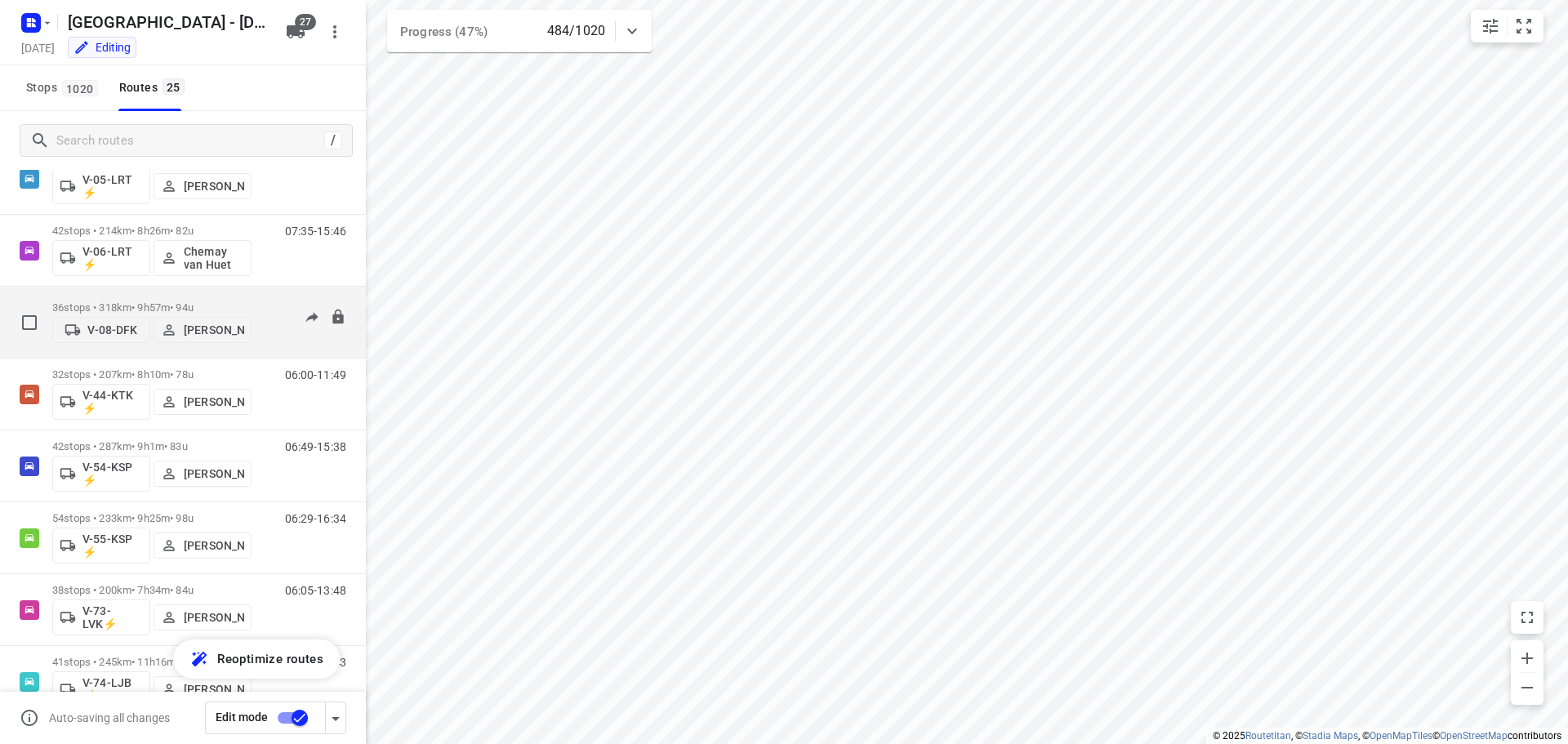
click at [289, 338] on div "06:08-16:17" at bounding box center [305, 326] width 81 height 50
click at [174, 302] on p "36 stops • 318km • 9h57m • 94u" at bounding box center [152, 308] width 199 height 12
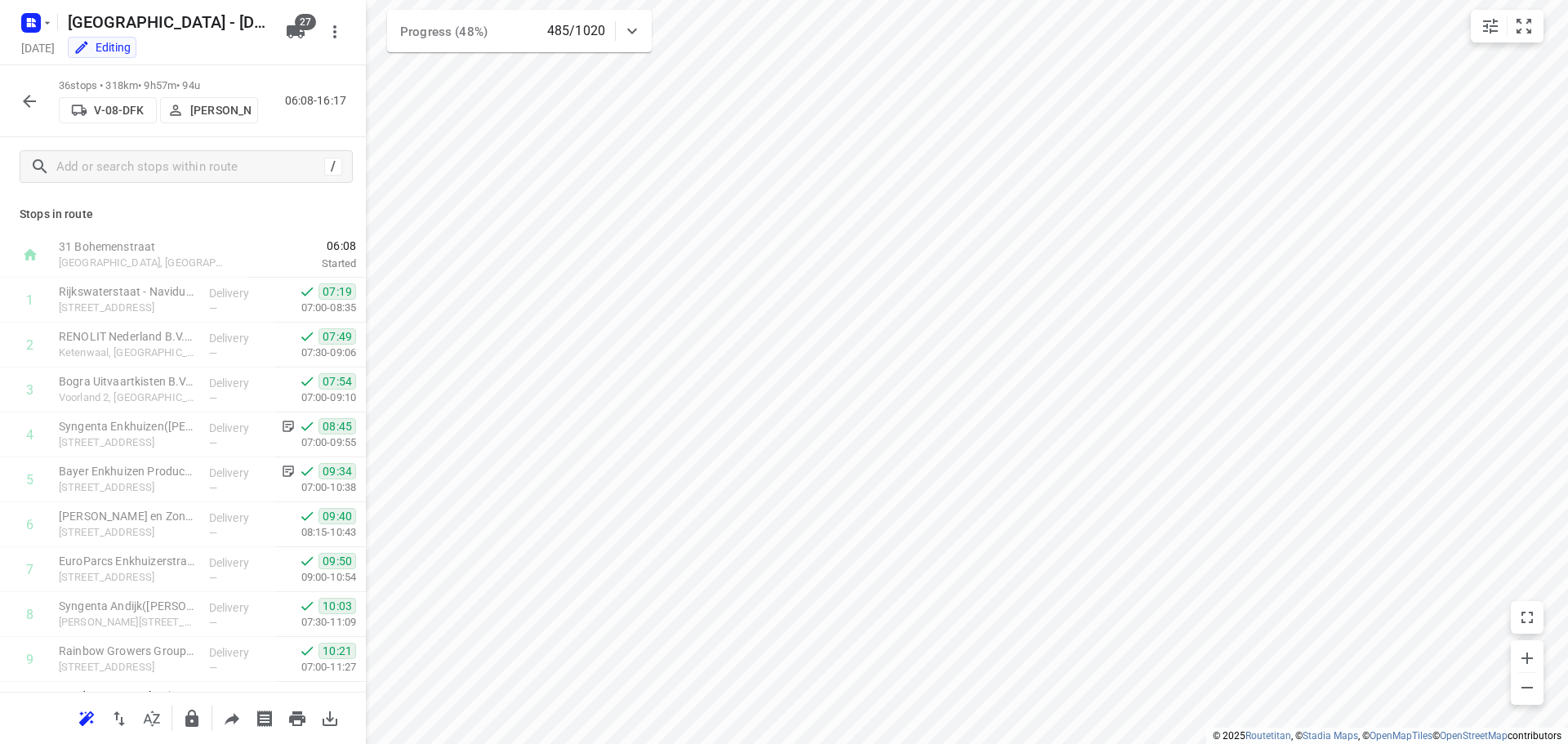
click at [16, 101] on button "button" at bounding box center [29, 101] width 32 height 32
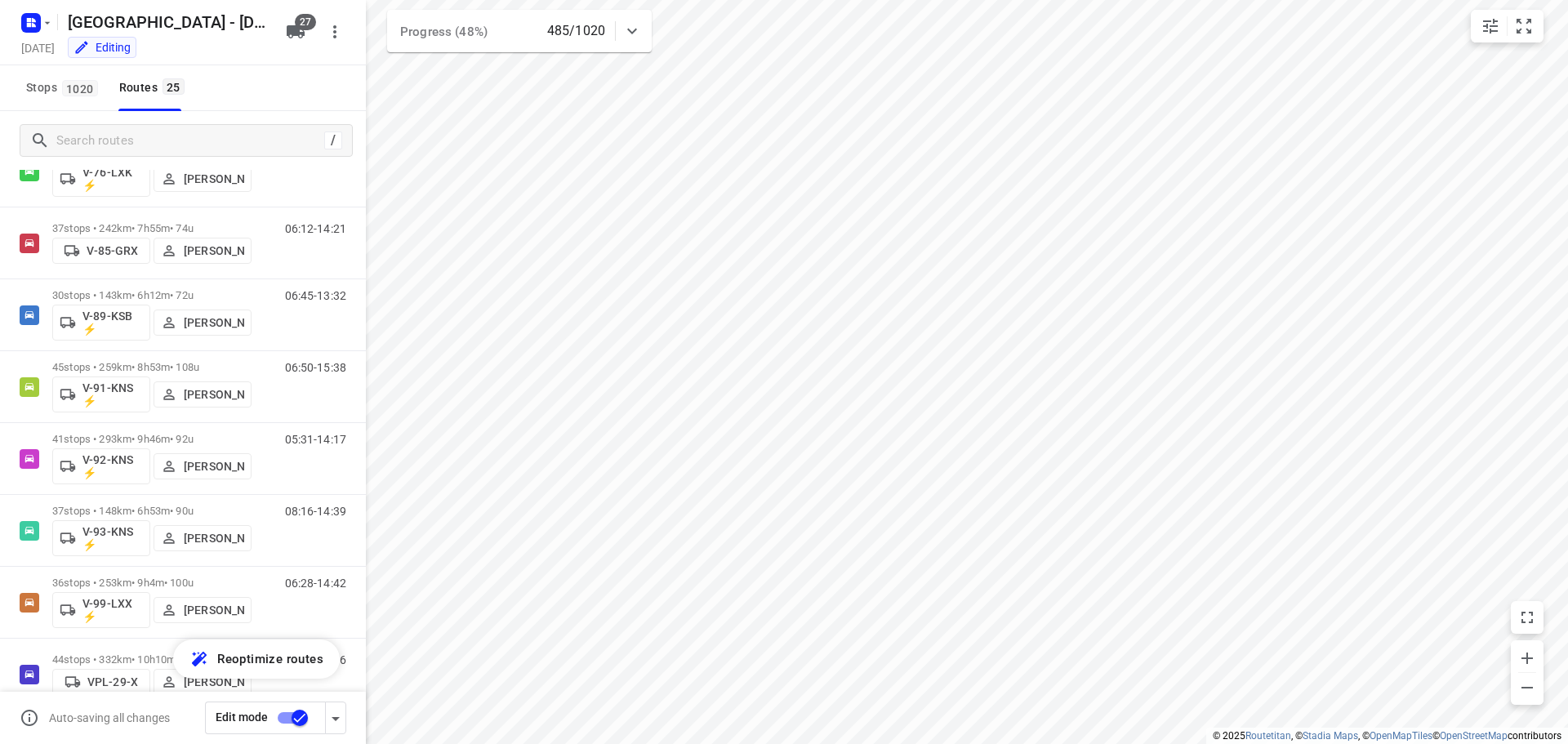
scroll to position [1309, 0]
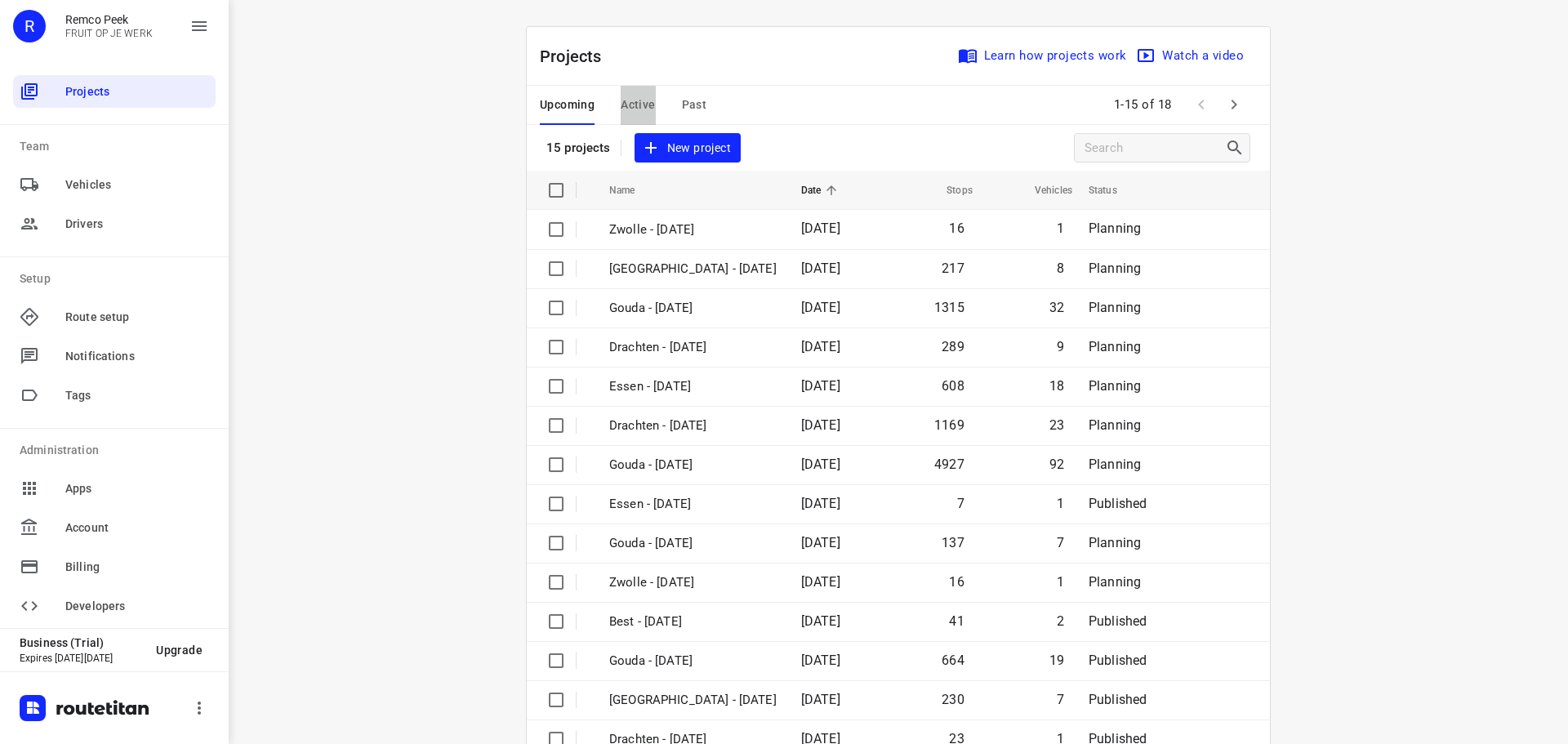
drag, startPoint x: 632, startPoint y: 105, endPoint x: 708, endPoint y: 6, distance: 124.8
click at [632, 105] on span "Active" at bounding box center [638, 104] width 34 height 20
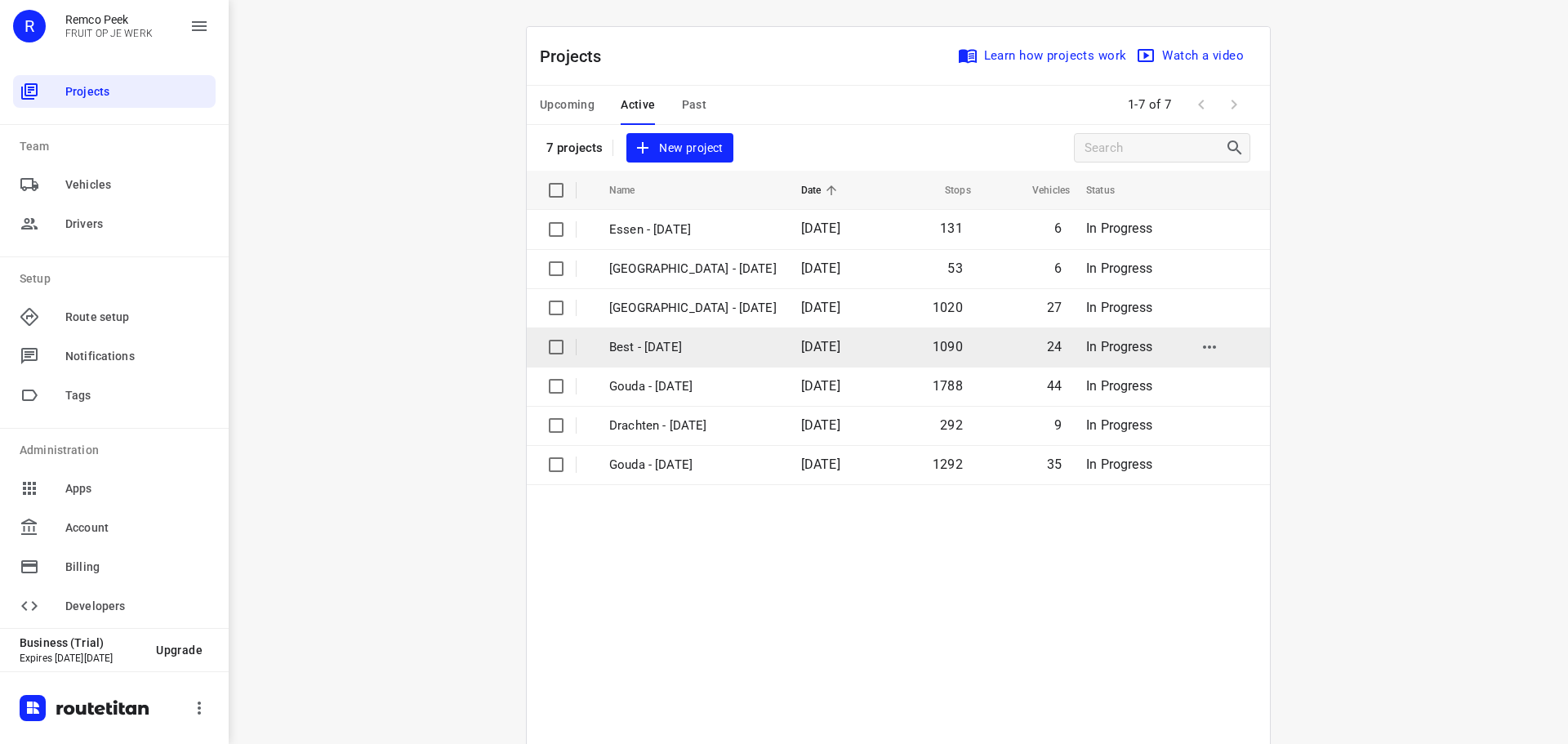
click at [678, 341] on p "Best - [DATE]" at bounding box center [693, 347] width 167 height 18
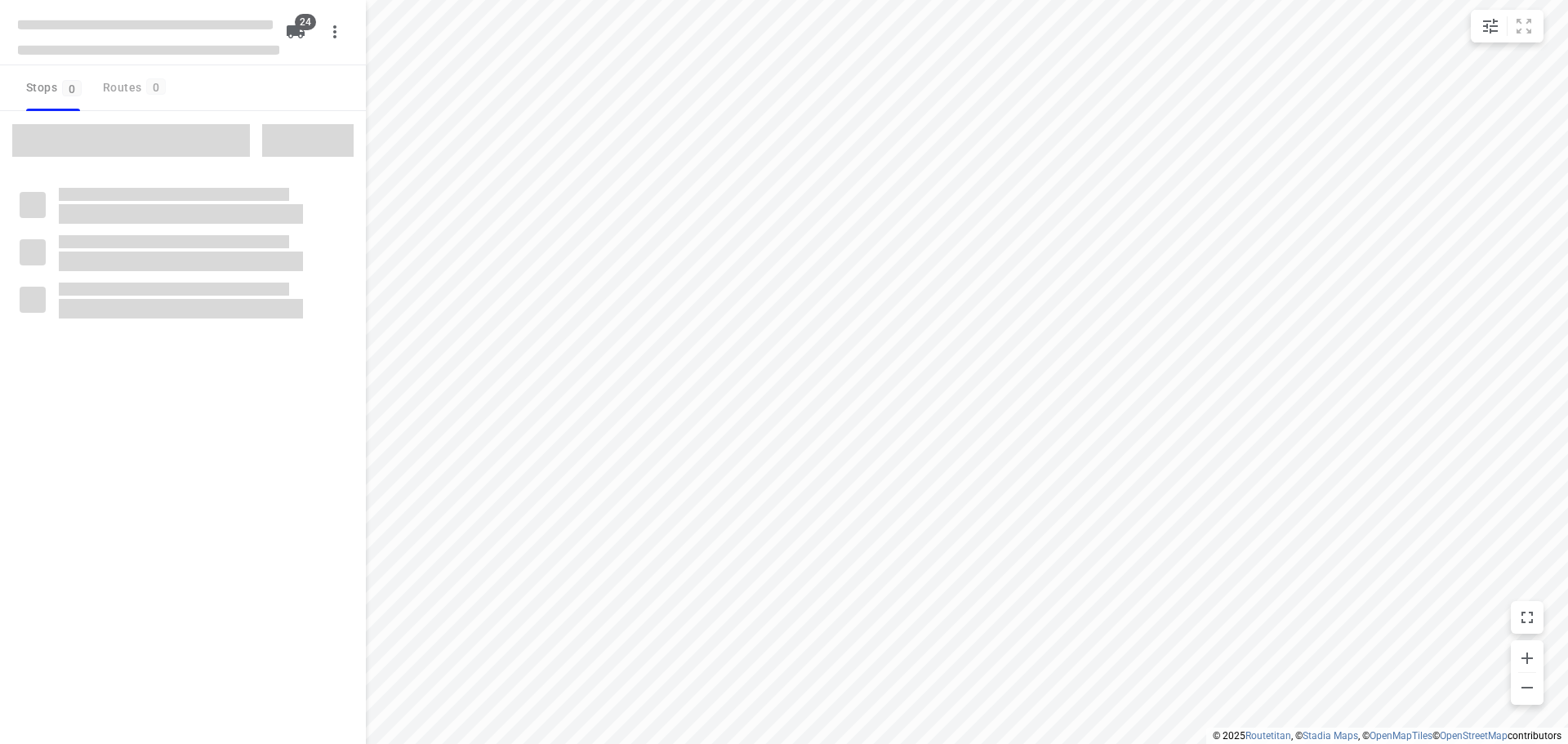
type input "distance"
checkbox input "true"
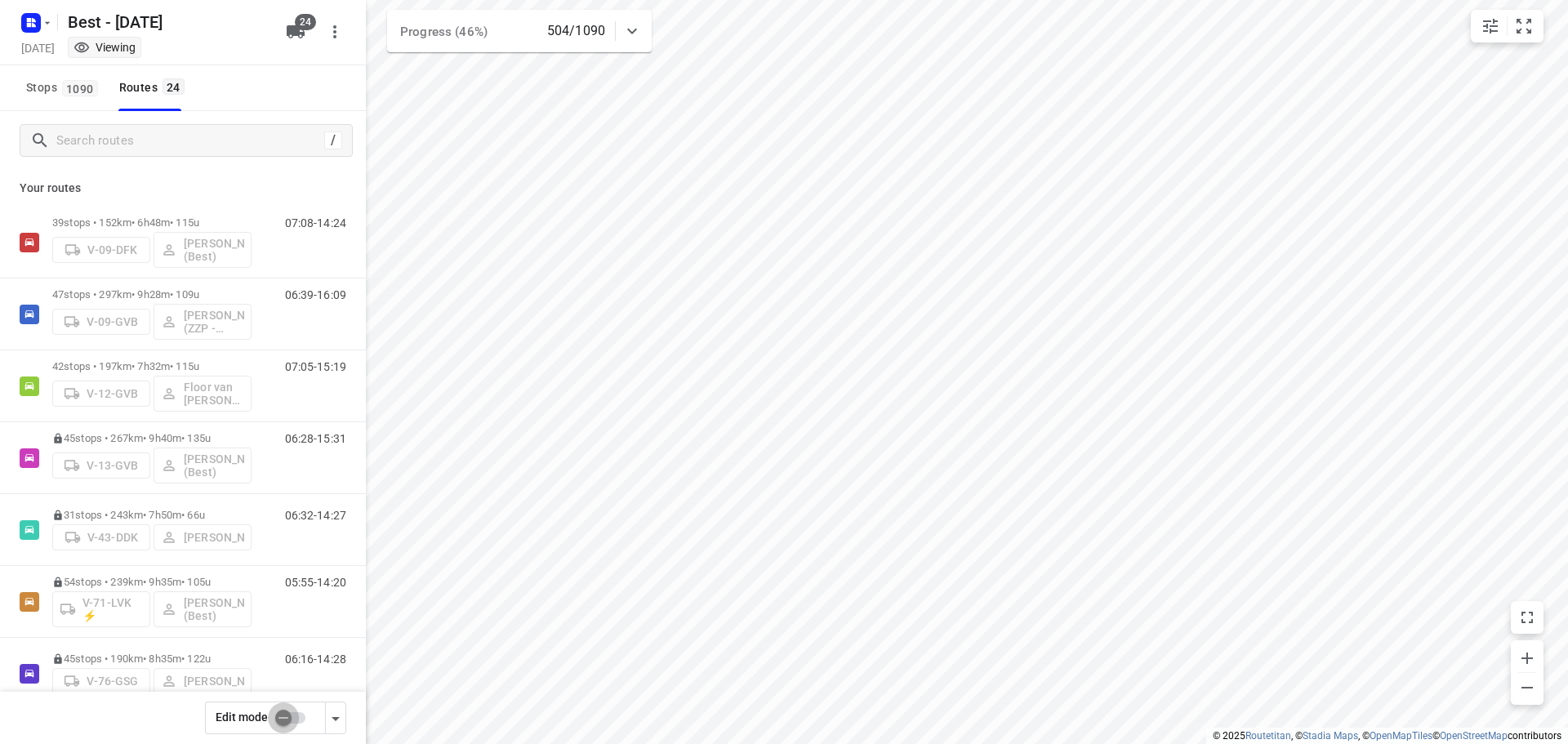
click at [303, 721] on input "checkbox" at bounding box center [283, 717] width 93 height 31
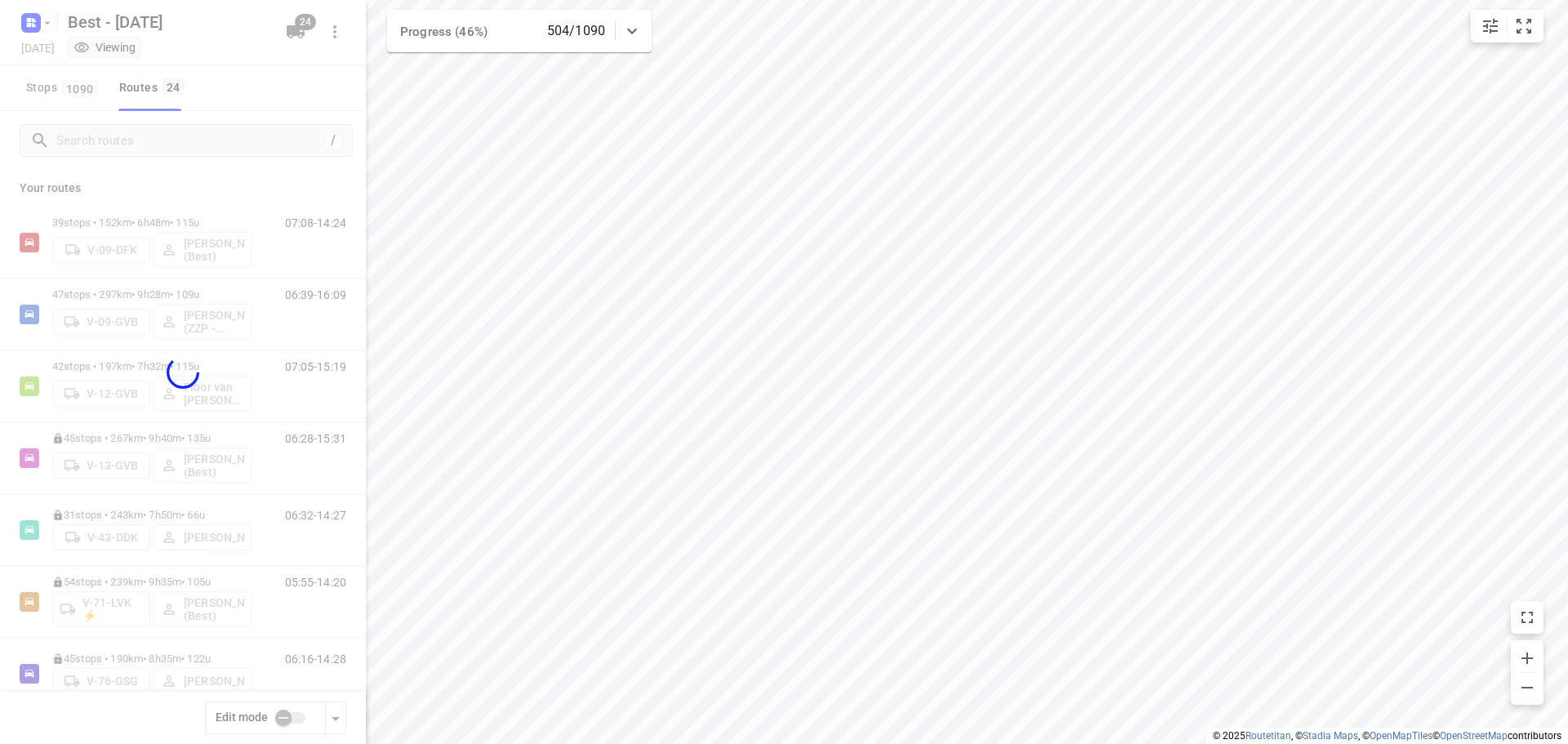
checkbox input "true"
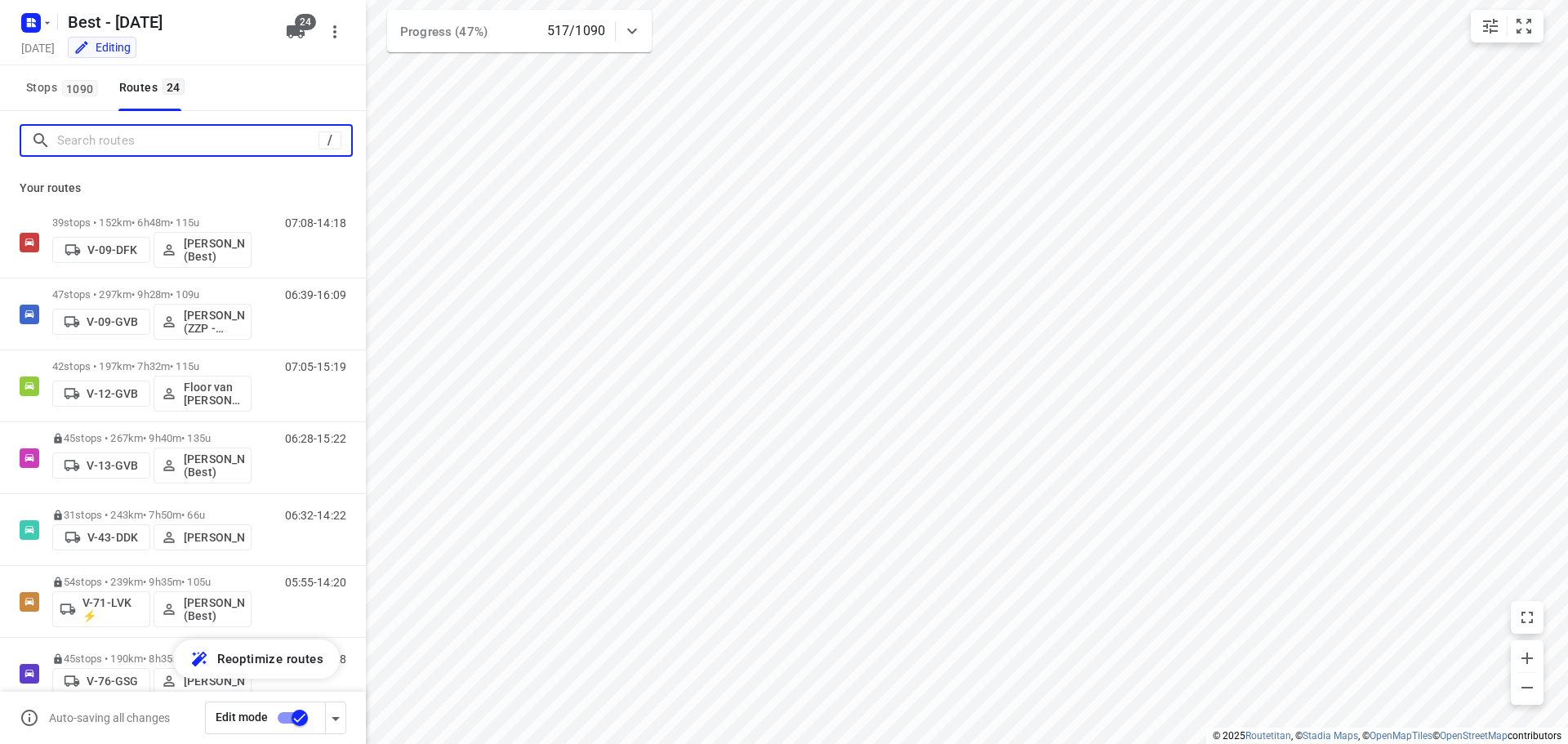
click at [129, 142] on input "Search routes" at bounding box center [187, 141] width 261 height 25
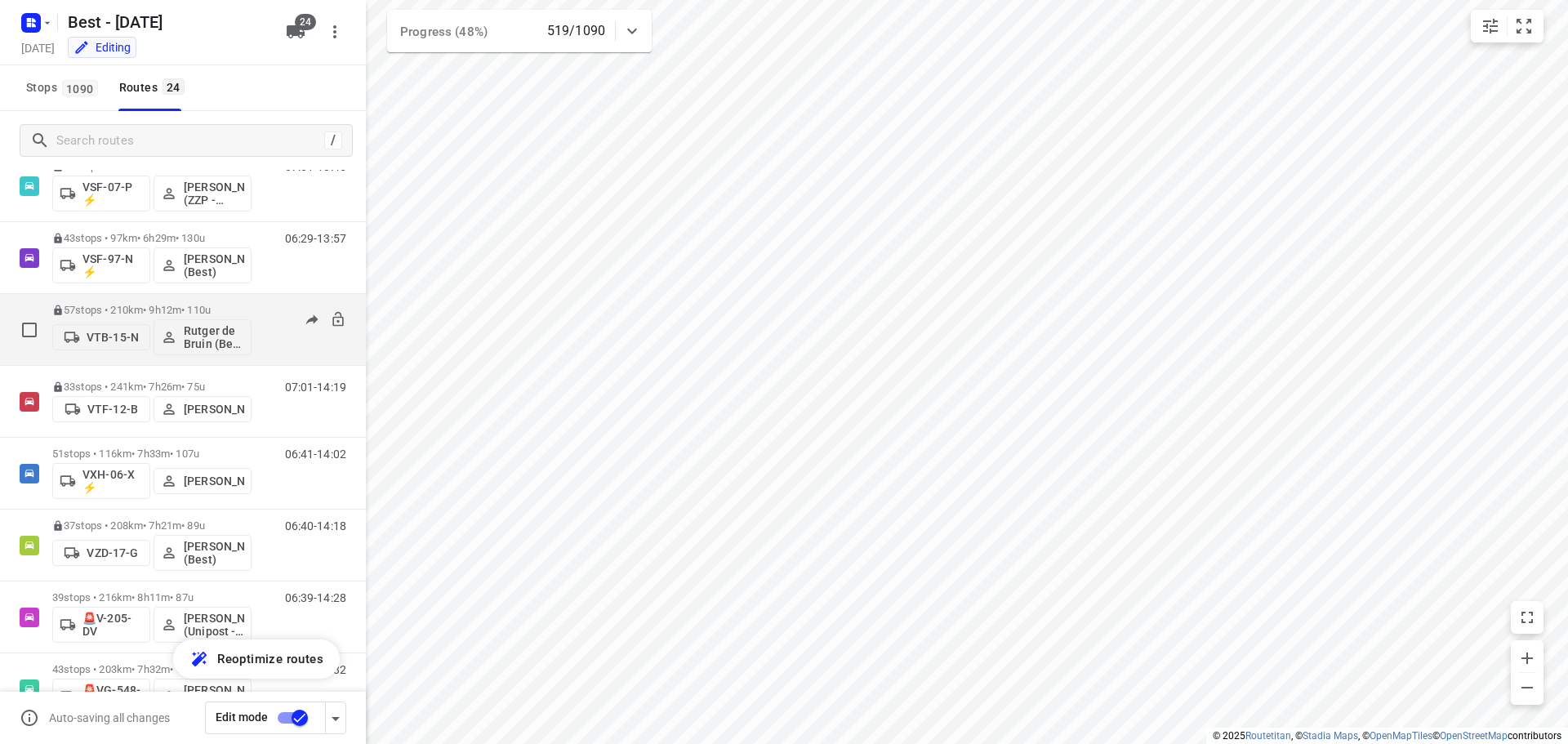
scroll to position [1255, 0]
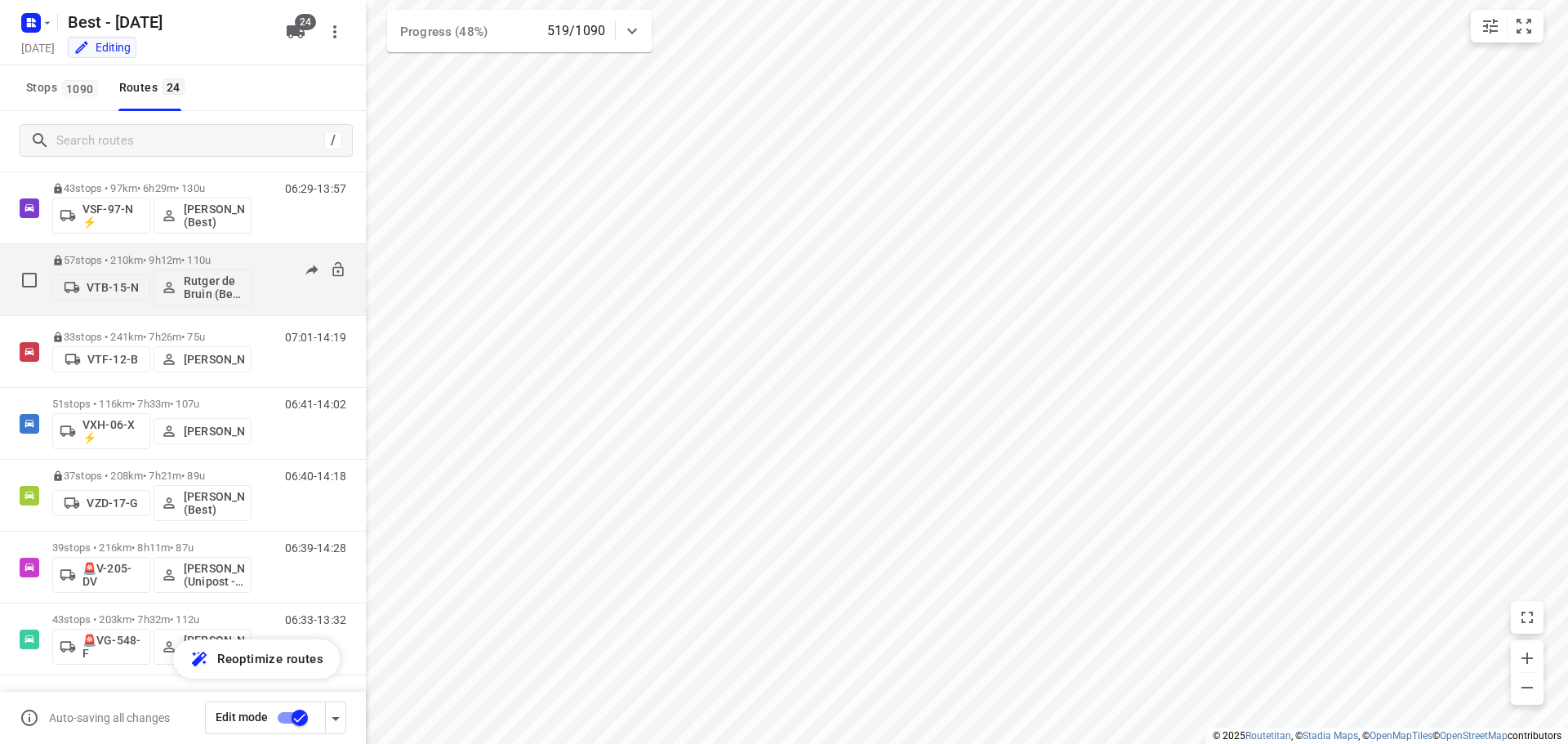
click at [220, 252] on div "57 stops • 210km • 9h12m • 110u VTB-15-N Rutger de Bruin (Best - ZZP)" at bounding box center [152, 280] width 199 height 68
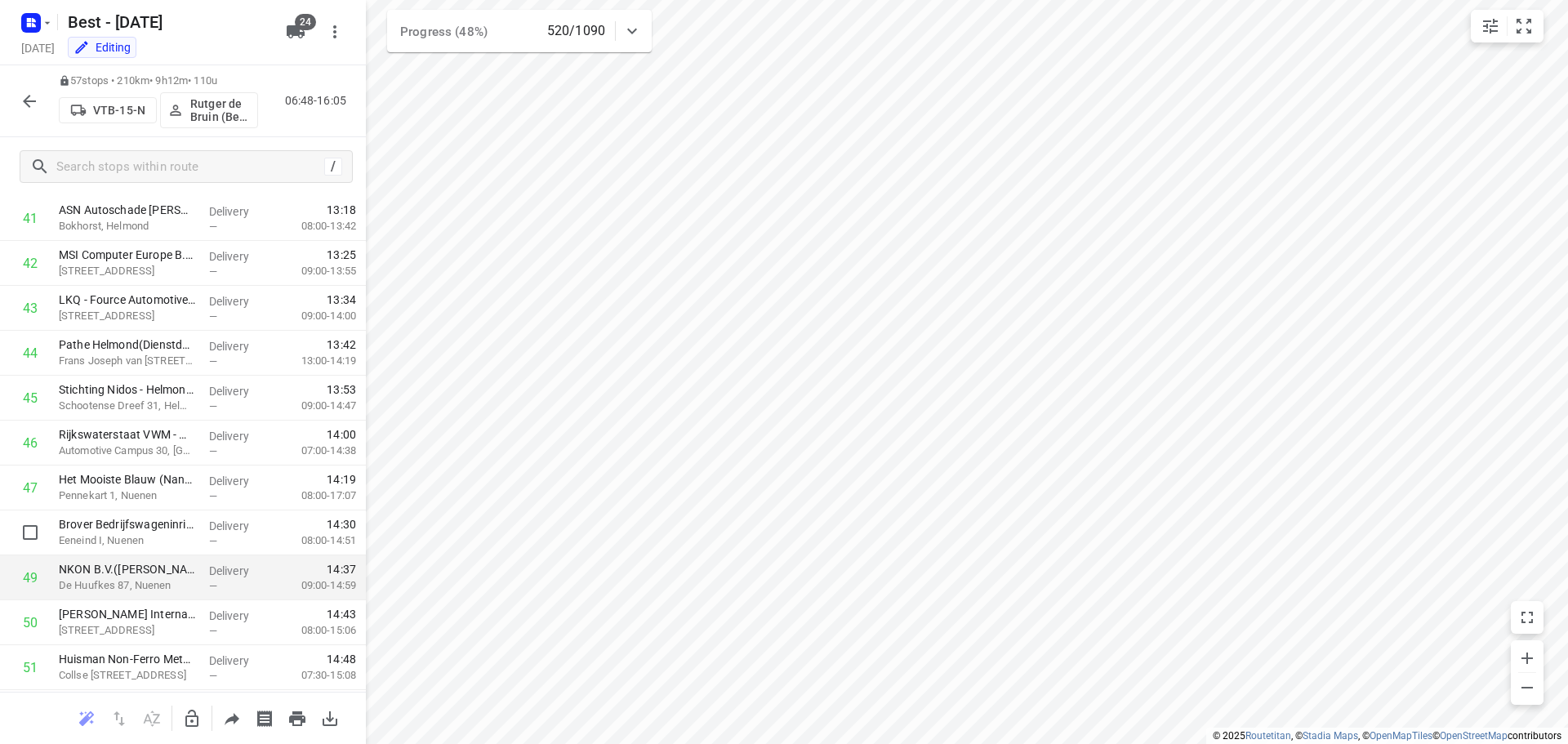
scroll to position [2190, 0]
click at [22, 98] on icon "button" at bounding box center [29, 101] width 19 height 19
